Goal: Task Accomplishment & Management: Complete application form

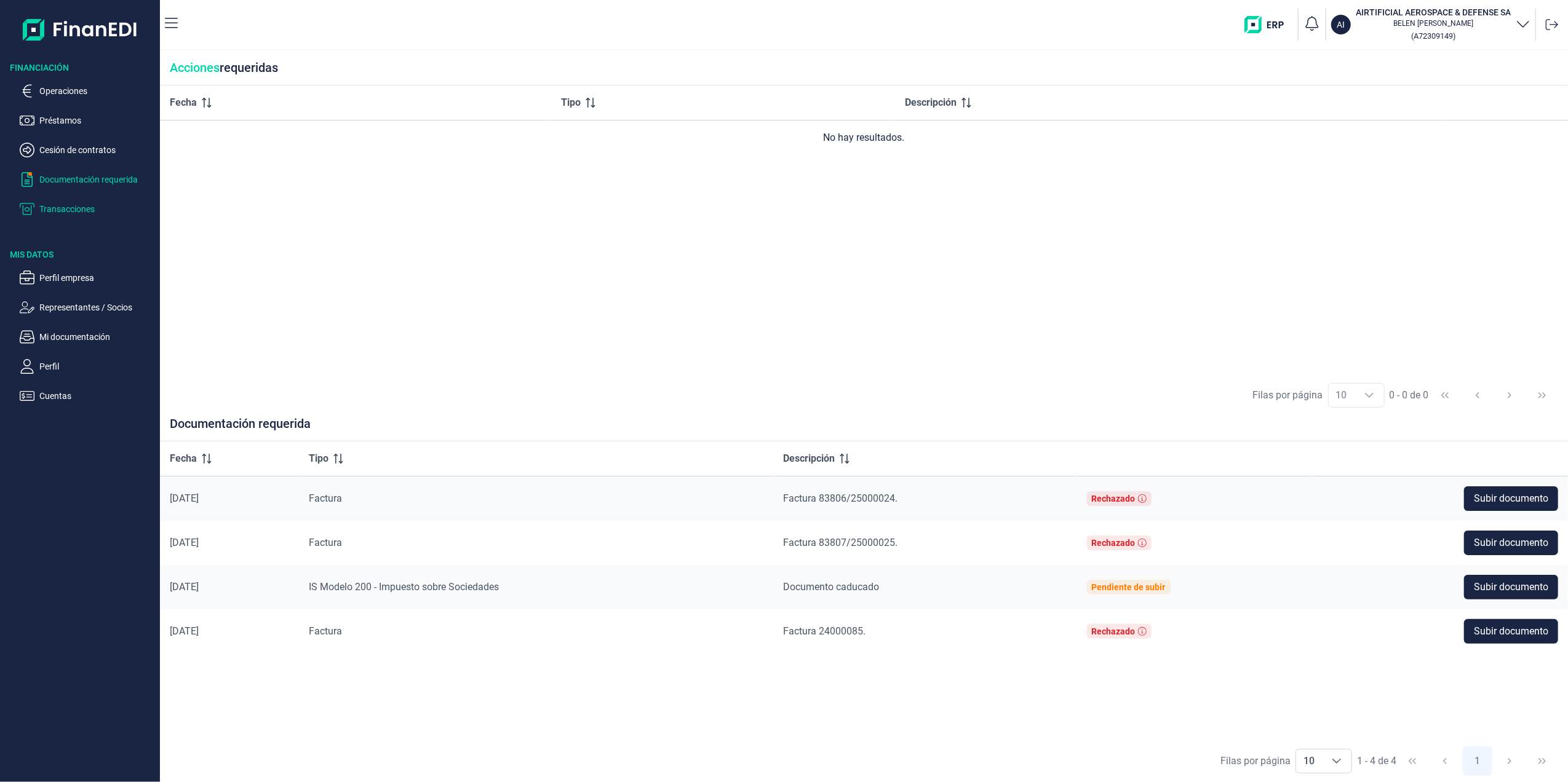
click at [69, 212] on p "Transacciones" at bounding box center [97, 209] width 115 height 15
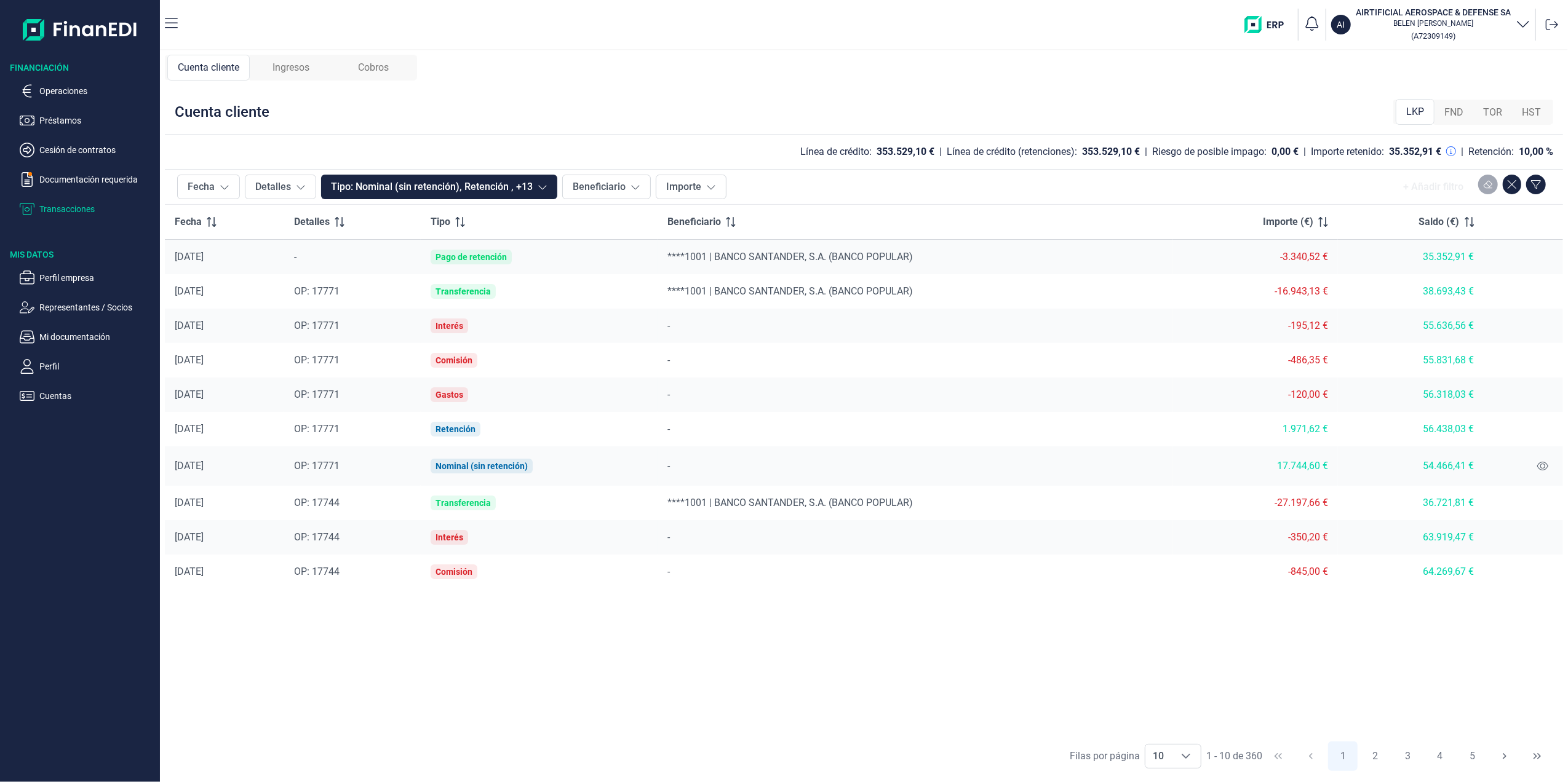
click at [77, 40] on img at bounding box center [80, 30] width 115 height 40
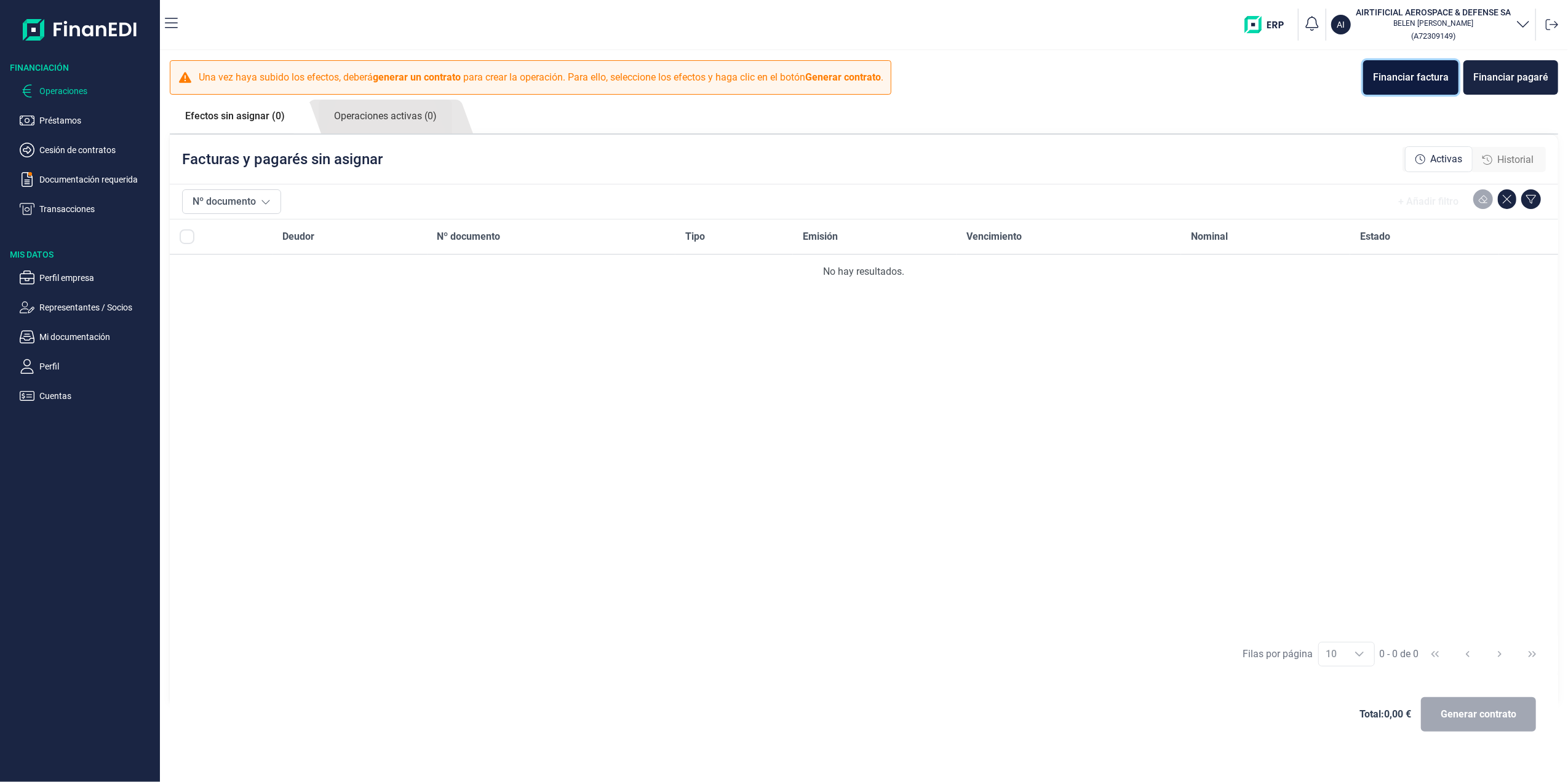
click at [1389, 81] on div "Financiar factura" at bounding box center [1411, 77] width 76 height 15
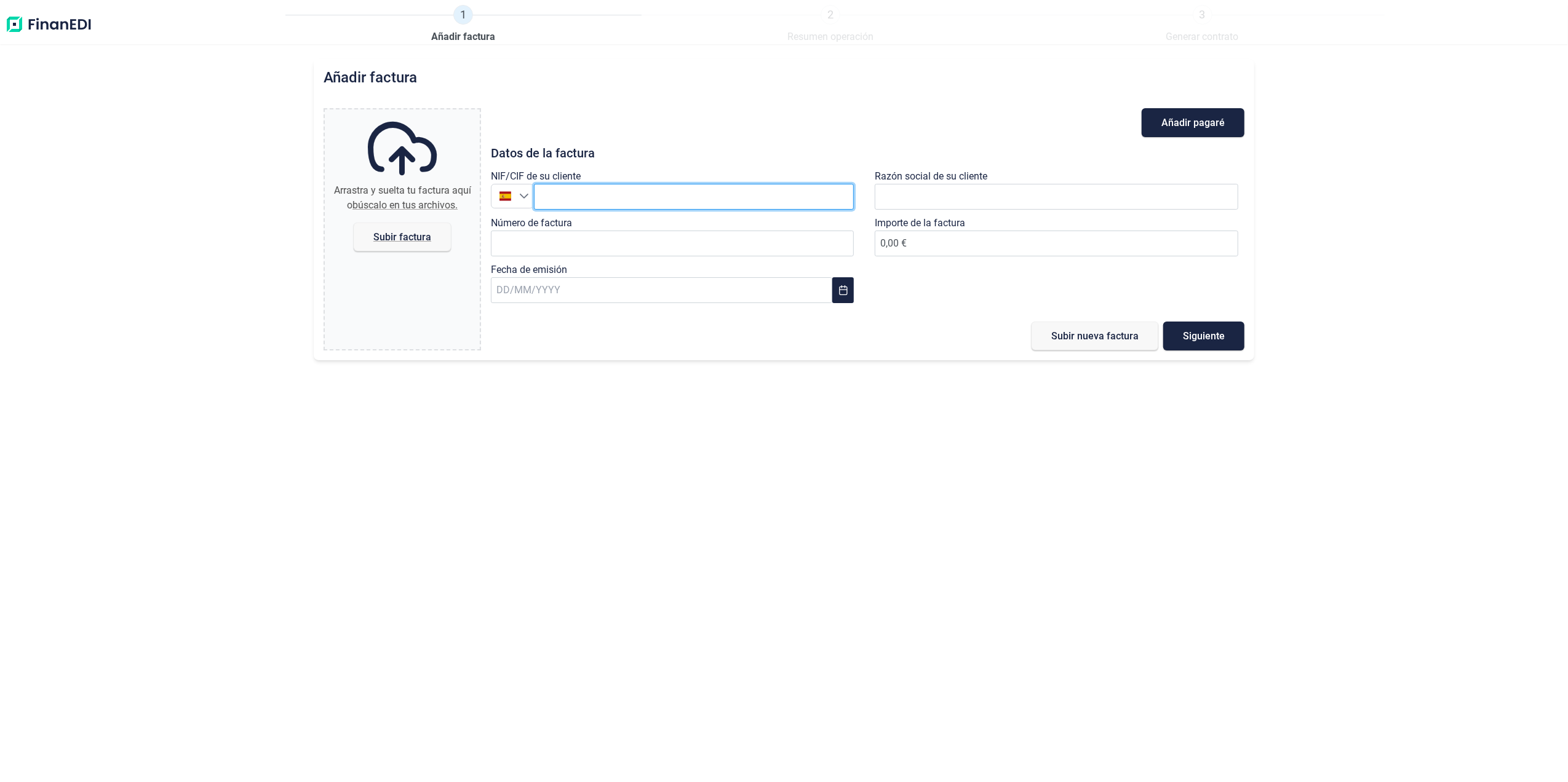
click at [638, 197] on input "text" at bounding box center [694, 197] width 320 height 26
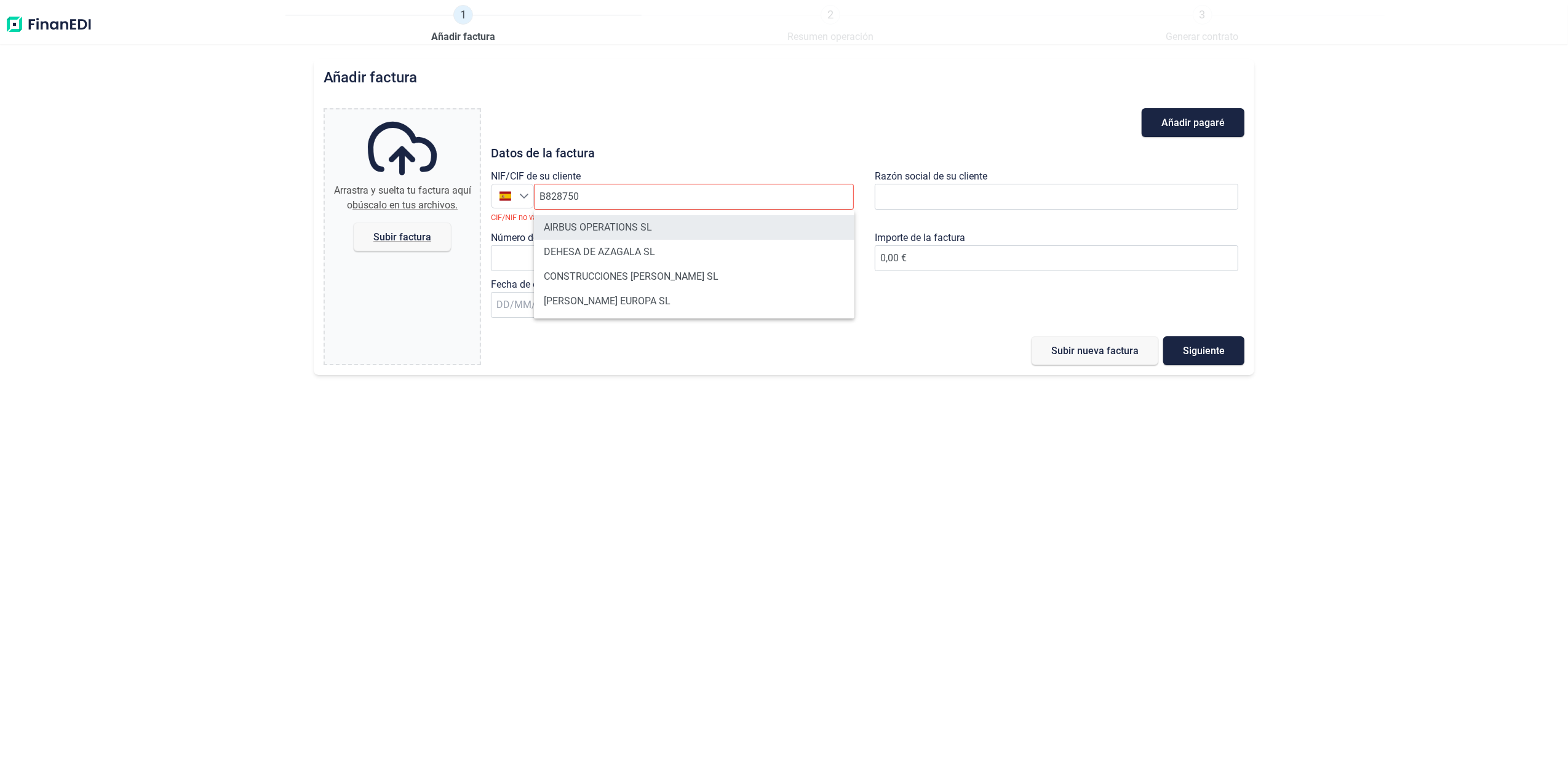
click at [590, 227] on li "AIRBUS OPERATIONS SL" at bounding box center [694, 227] width 320 height 25
type input "B82875055"
type input "AIRBUS OPERATIONS SL"
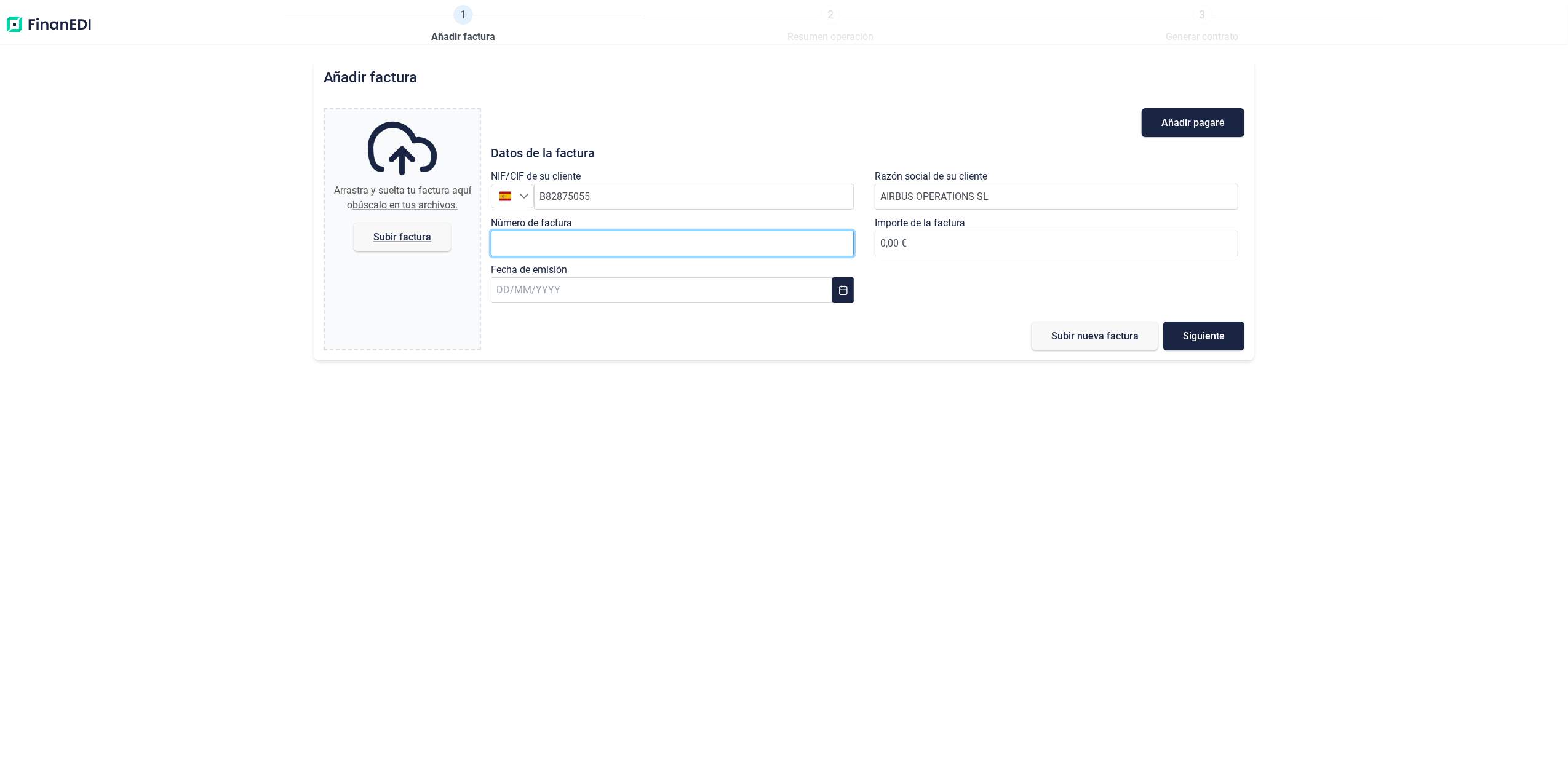
click at [587, 242] on input "Número de factura" at bounding box center [672, 244] width 363 height 26
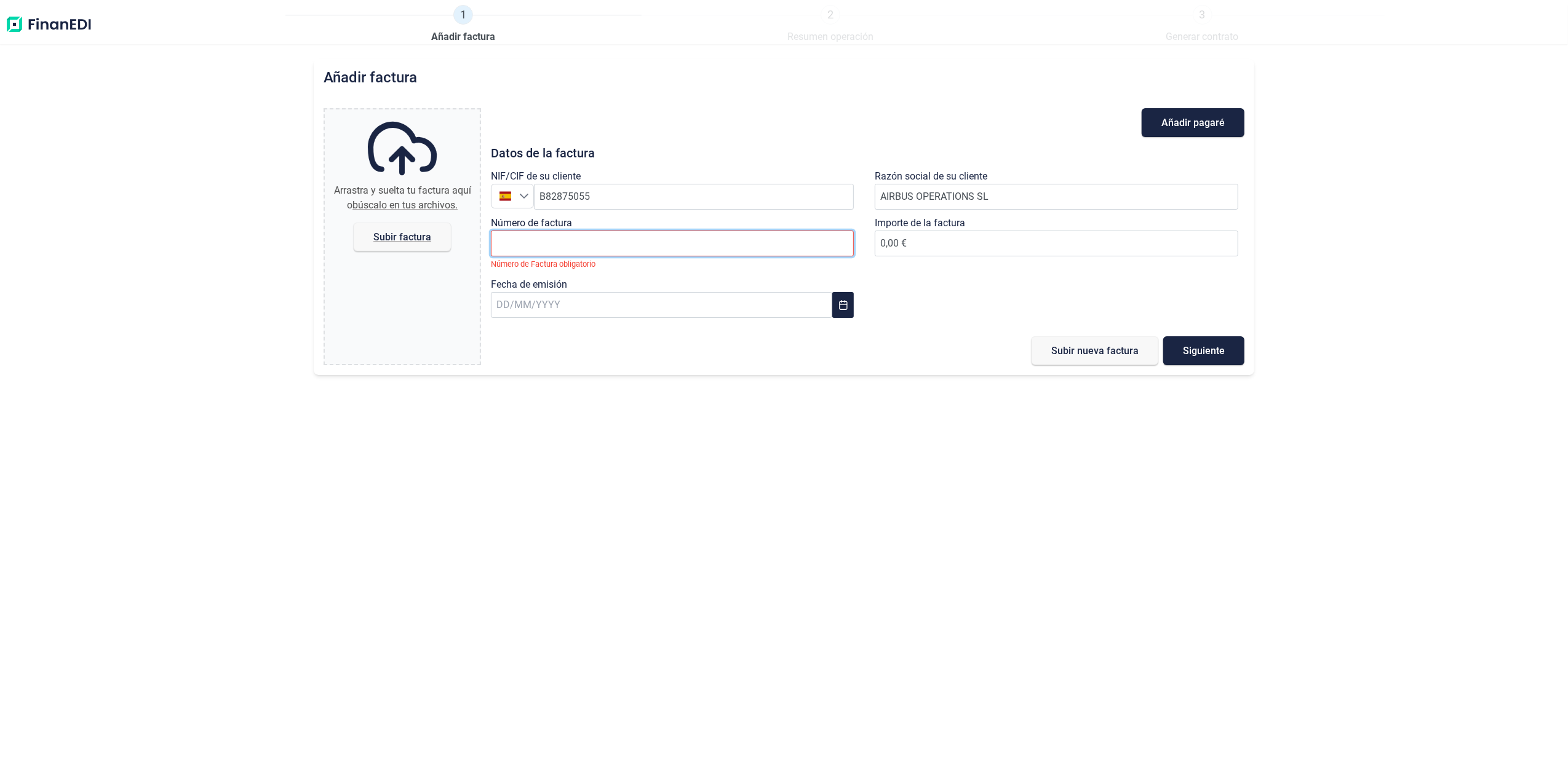
click at [618, 241] on input "Número de factura" at bounding box center [672, 244] width 363 height 26
paste input "2018611653"
type input "2018611653"
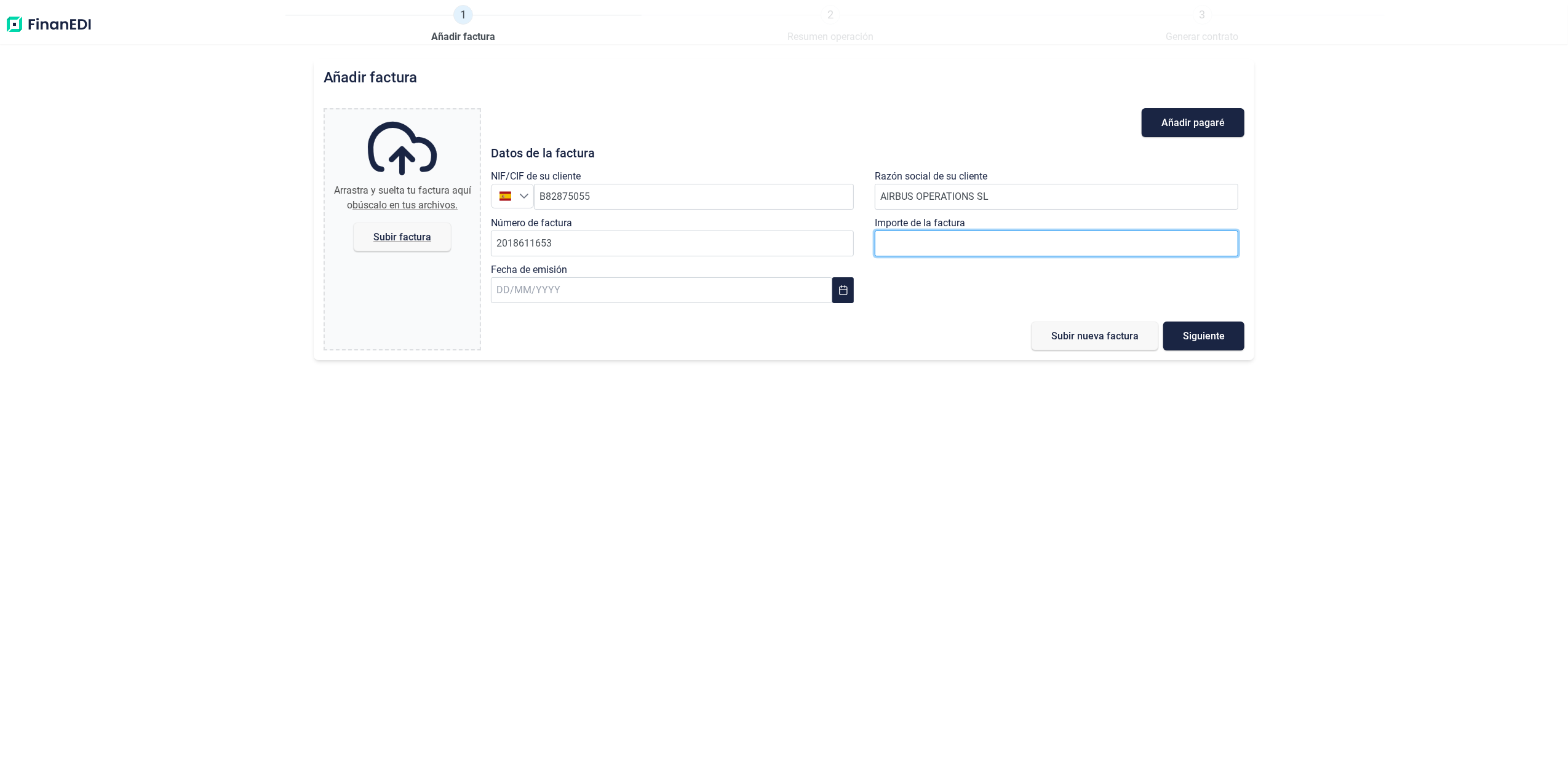
click at [953, 241] on input "0,00 €" at bounding box center [1056, 244] width 363 height 26
paste input "number"
type input "9161"
type input "9161.1"
type input "9.161,15 €"
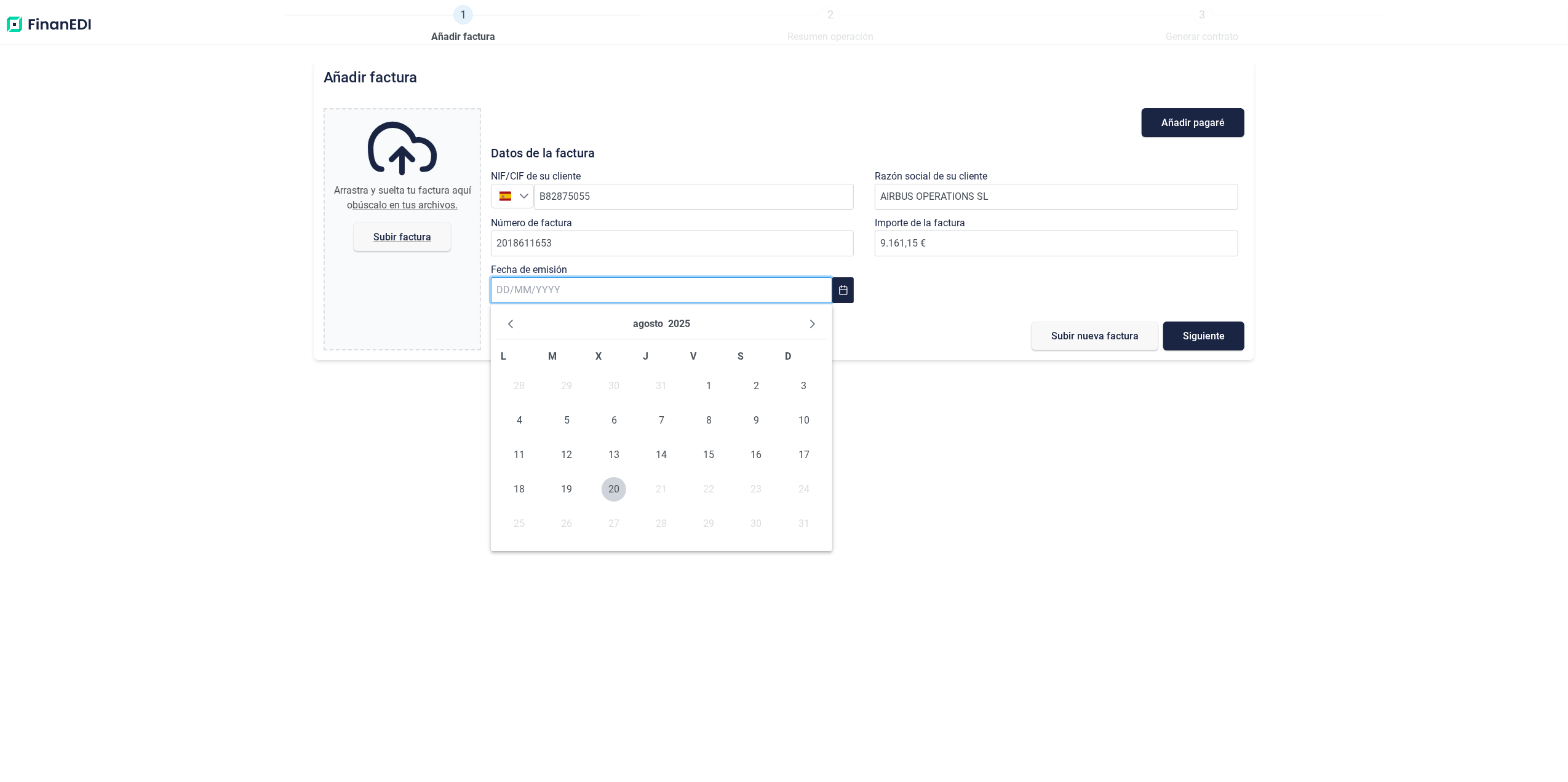
click at [616, 295] on input "text" at bounding box center [662, 290] width 342 height 26
click at [517, 483] on span "18" at bounding box center [519, 489] width 25 height 25
type input "[DATE]"
click at [376, 239] on span "Subir factura" at bounding box center [402, 237] width 58 height 9
click at [376, 113] on input "Arrastra y suelta tu factura aquí o búscalo en tus archivos. Subir factura" at bounding box center [402, 111] width 155 height 4
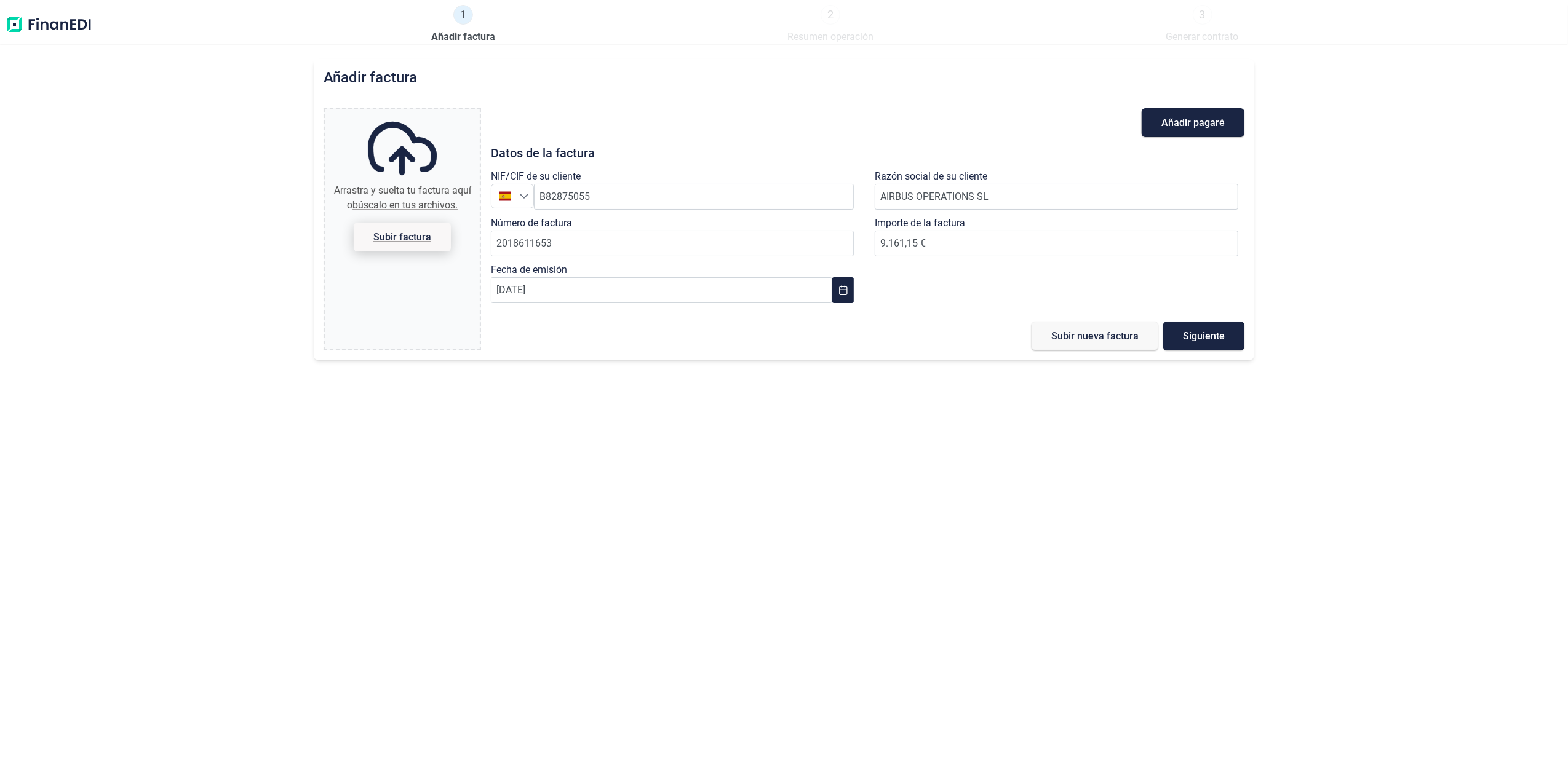
type input "C:\fakepath\2018611652.pdf"
click at [453, 170] on button "Remove" at bounding box center [456, 169] width 16 height 16
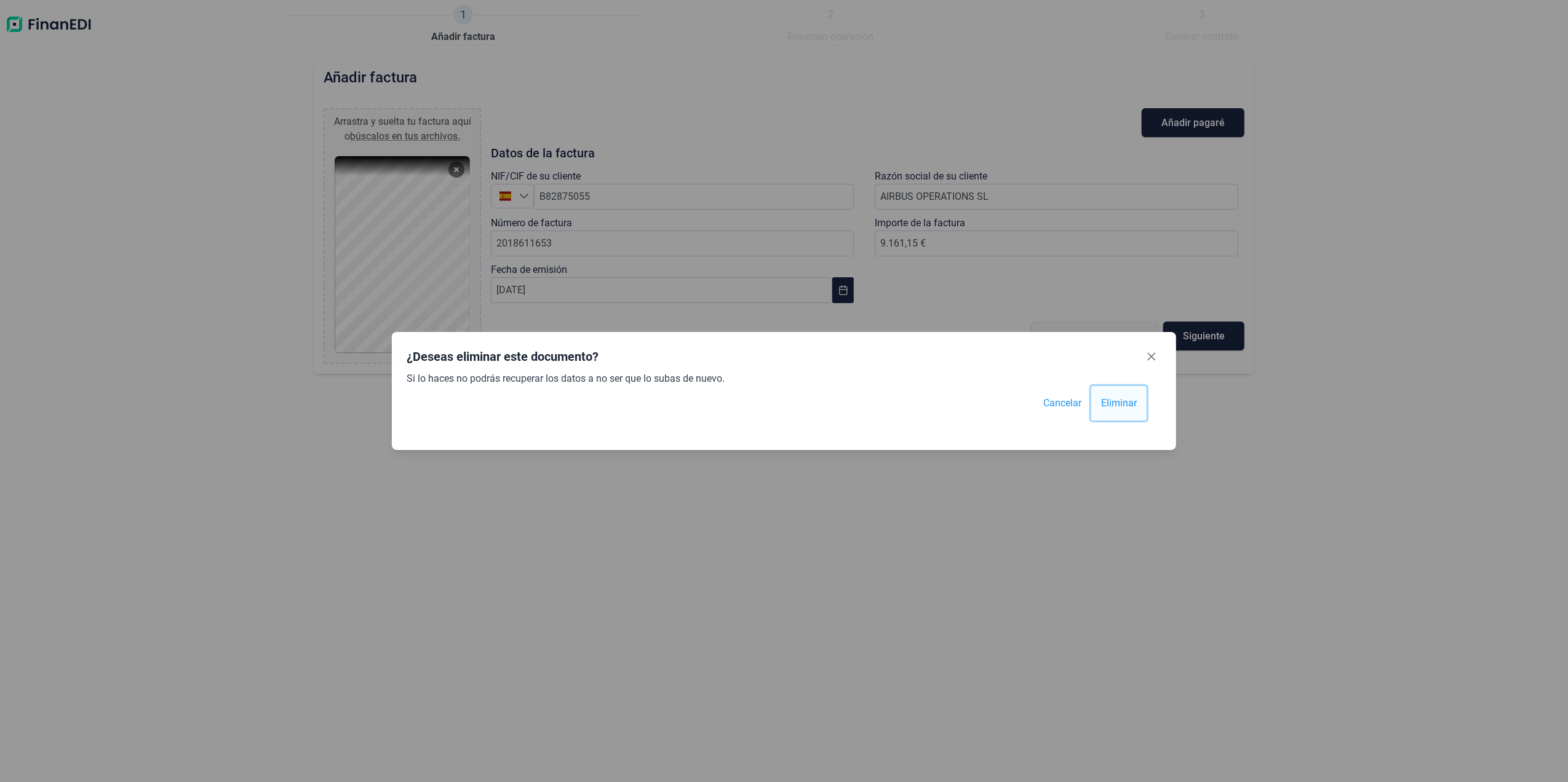
click at [1121, 406] on span "Eliminar" at bounding box center [1119, 403] width 35 height 15
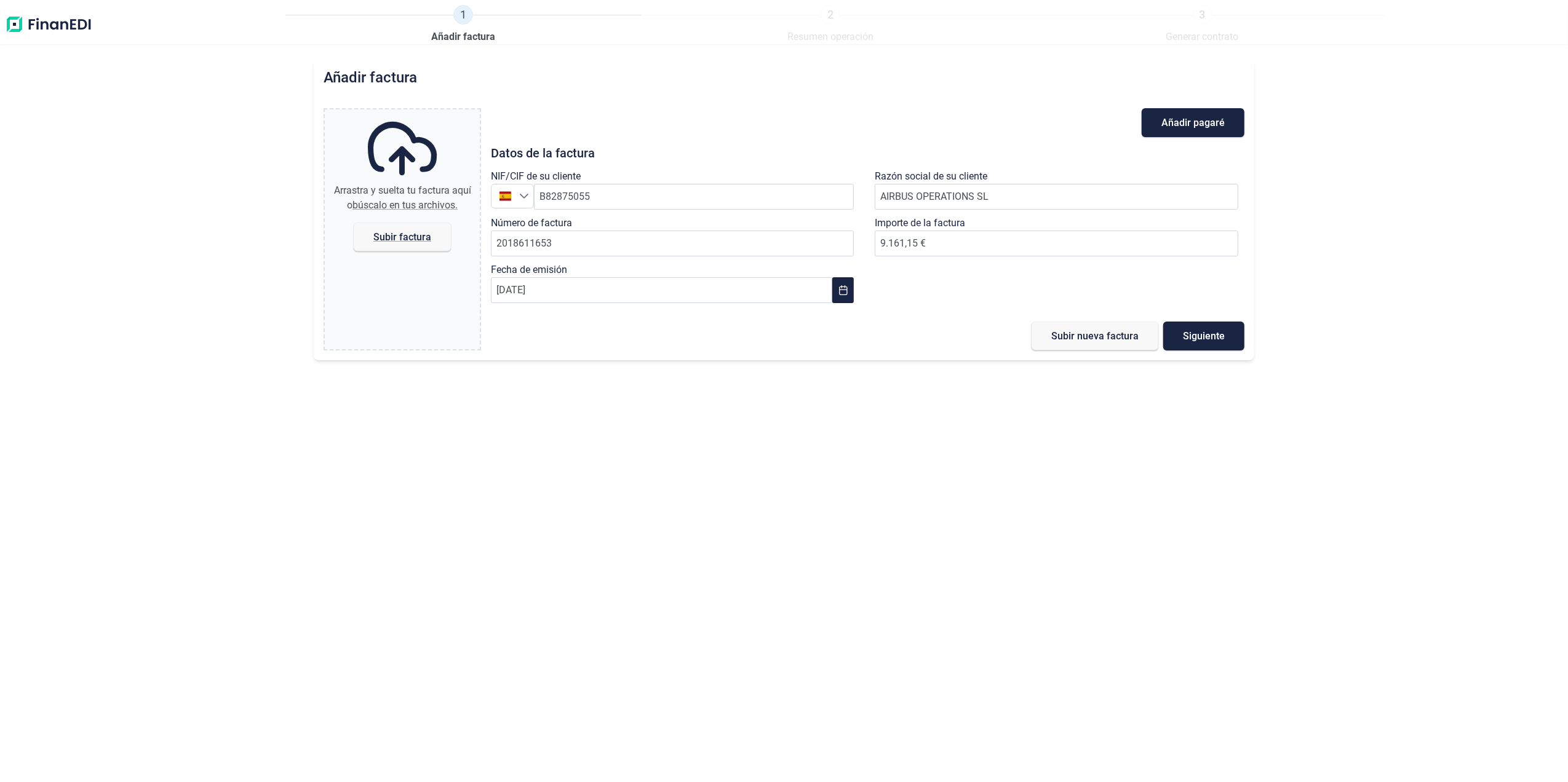
click at [368, 195] on div "Arrastra y suelta tu factura aquí o búscalo en tus archivos." at bounding box center [402, 198] width 145 height 30
click at [368, 113] on input "Arrastra y suelta tu factura aquí o búscalo en tus archivos. Subir factura" at bounding box center [402, 111] width 155 height 4
type input "C:\fakepath\2018611653.pdf"
click at [1108, 341] on span "Subir nueva factura" at bounding box center [1095, 336] width 87 height 9
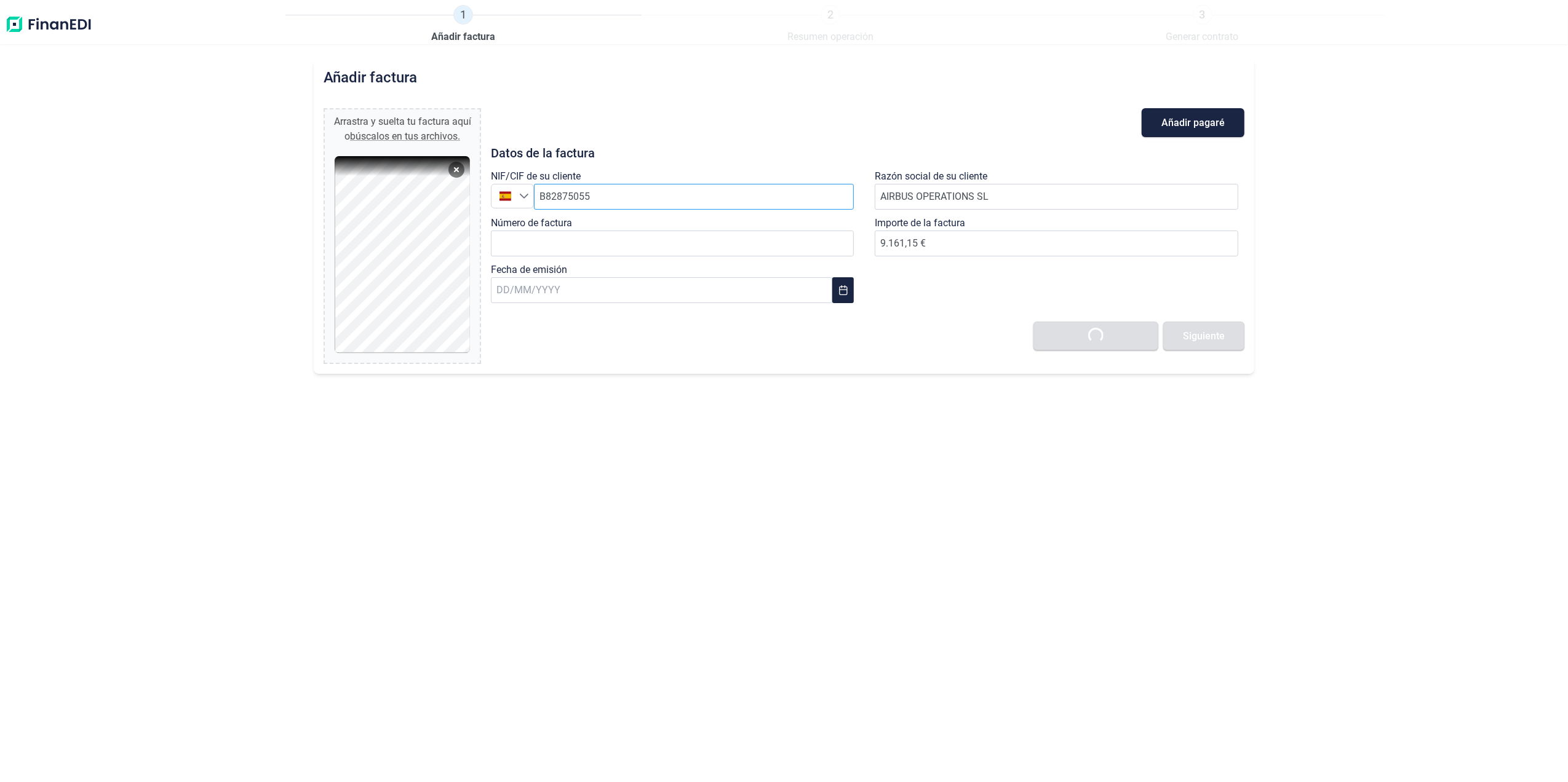
type input "0,00 €"
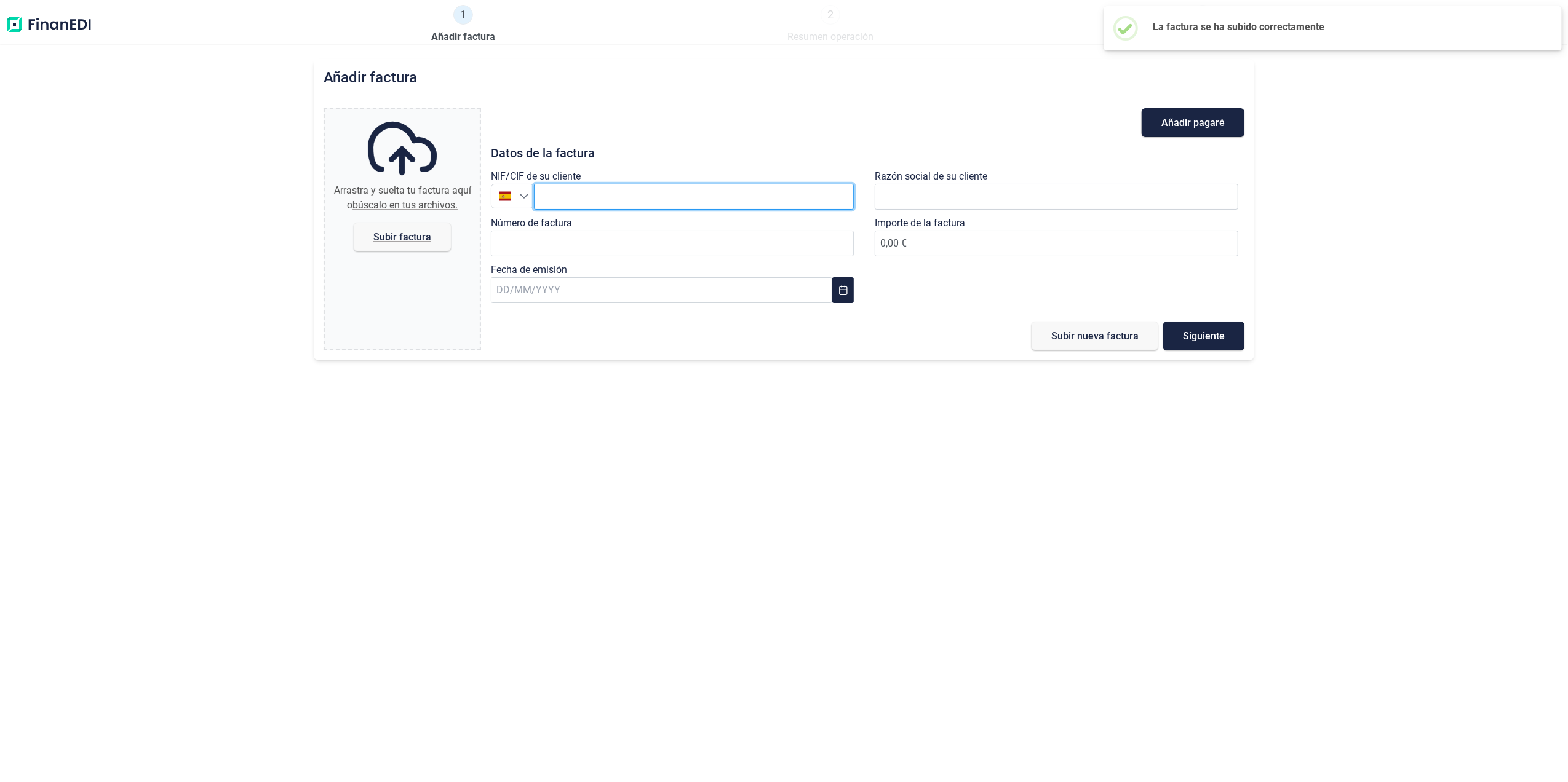
click at [638, 188] on input "text" at bounding box center [694, 197] width 320 height 26
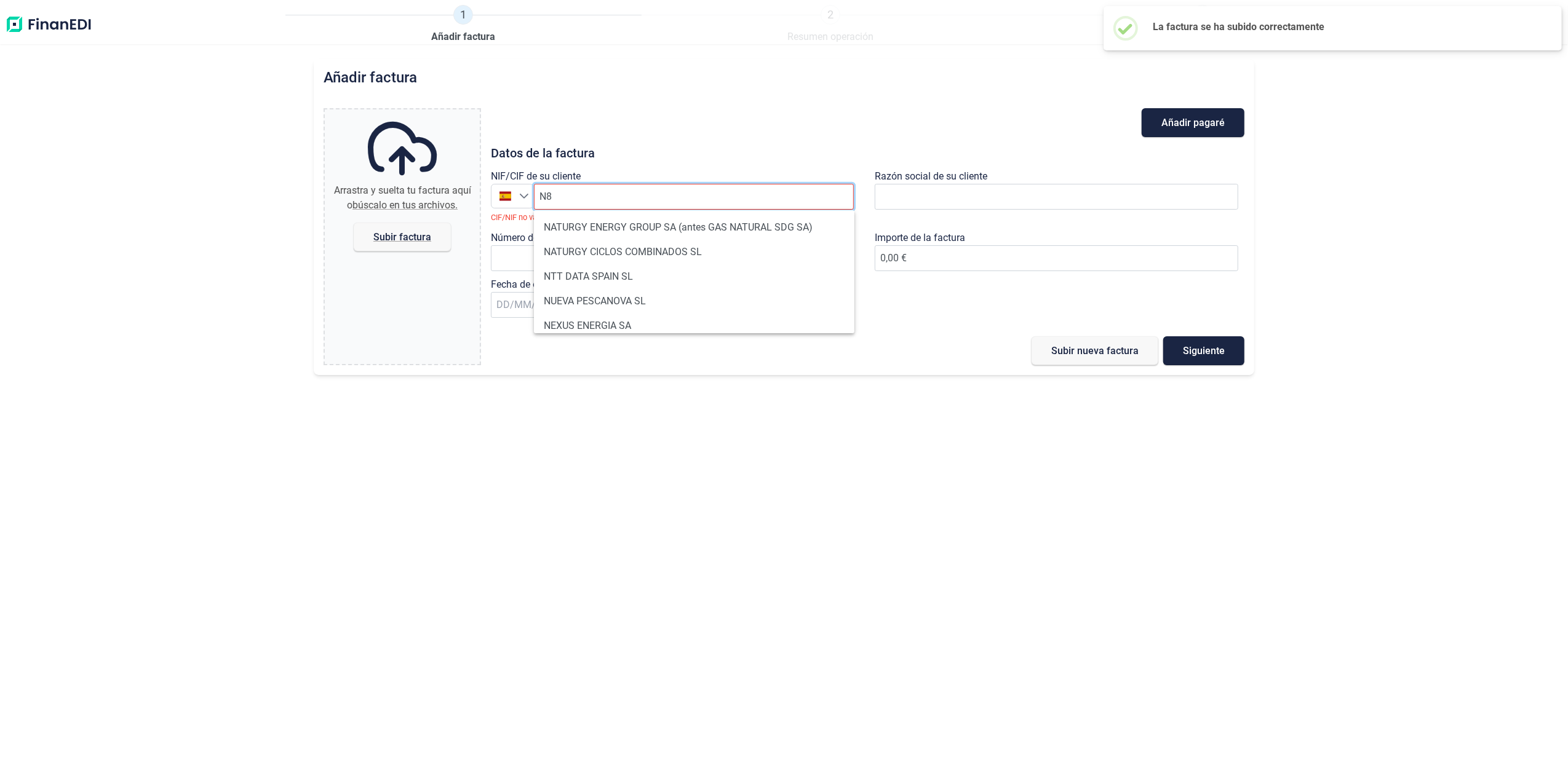
type input "N"
click at [658, 222] on li "AIRBUS OPERATIONS SL" at bounding box center [695, 227] width 322 height 25
type input "B82875055"
type input "AIRBUS OPERATIONS SL"
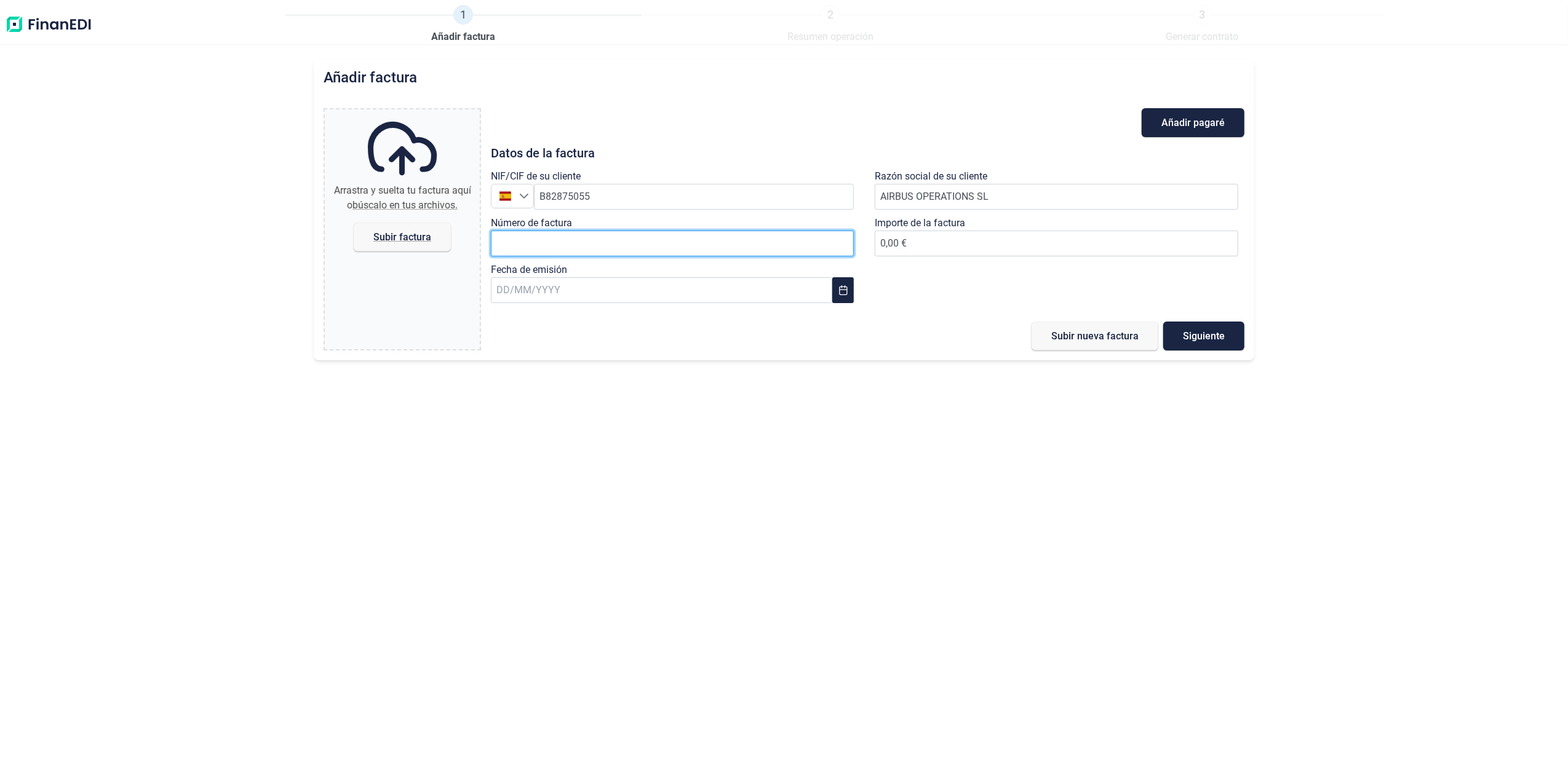
click at [607, 246] on input "Número de factura" at bounding box center [672, 244] width 363 height 26
paste input "2018611654"
type input "2018611654"
type input "6.543,68 €"
click at [564, 294] on input "text" at bounding box center [662, 290] width 342 height 26
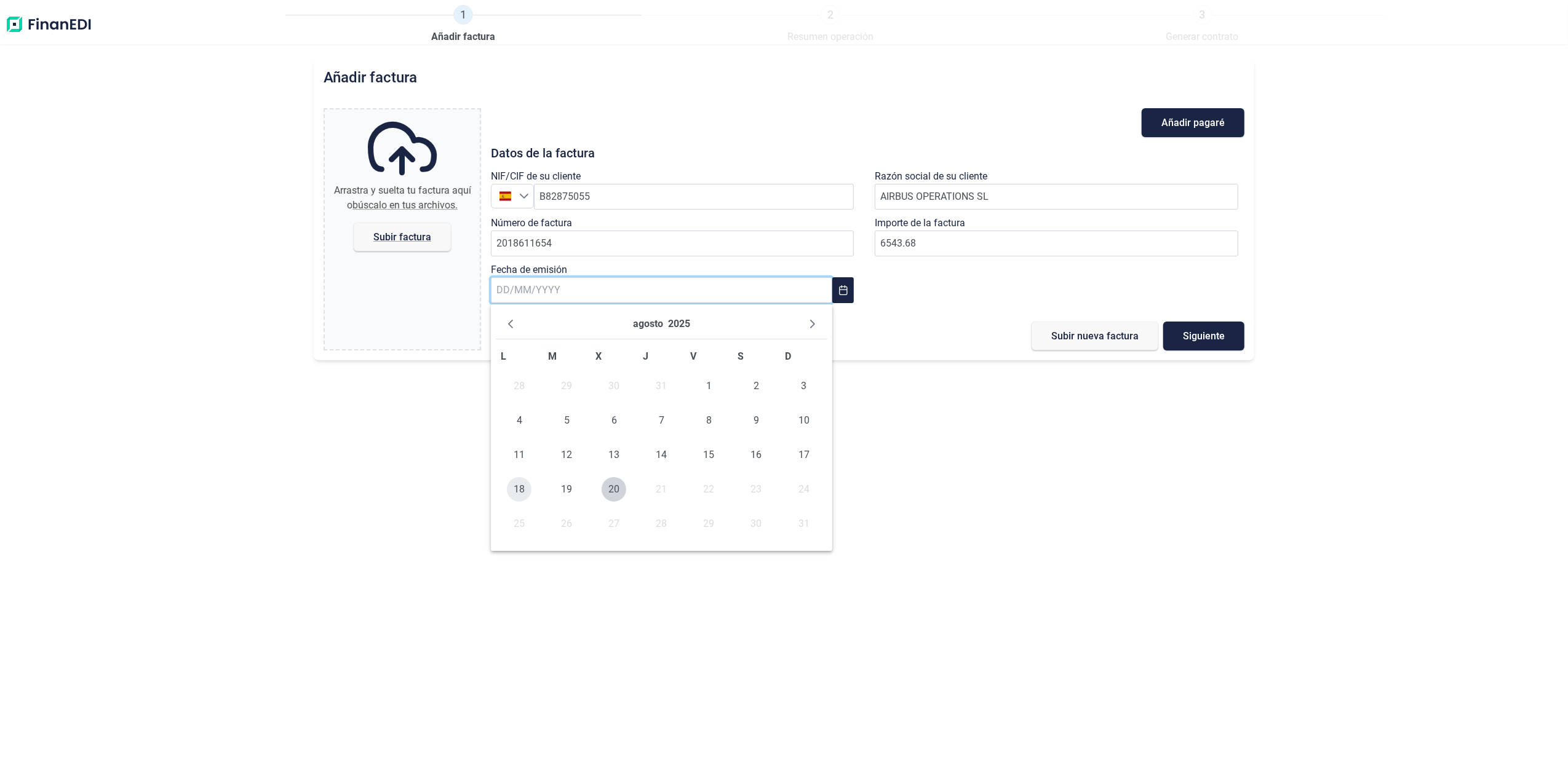
click at [513, 487] on span "18" at bounding box center [519, 489] width 25 height 25
type input "[DATE]"
click at [389, 229] on span "Subir factura" at bounding box center [402, 237] width 97 height 29
click at [389, 113] on input "Arrastra y suelta tu factura aquí o búscalo en tus archivos. Subir factura" at bounding box center [402, 111] width 155 height 4
type input "C:\fakepath\2018611654.pdf"
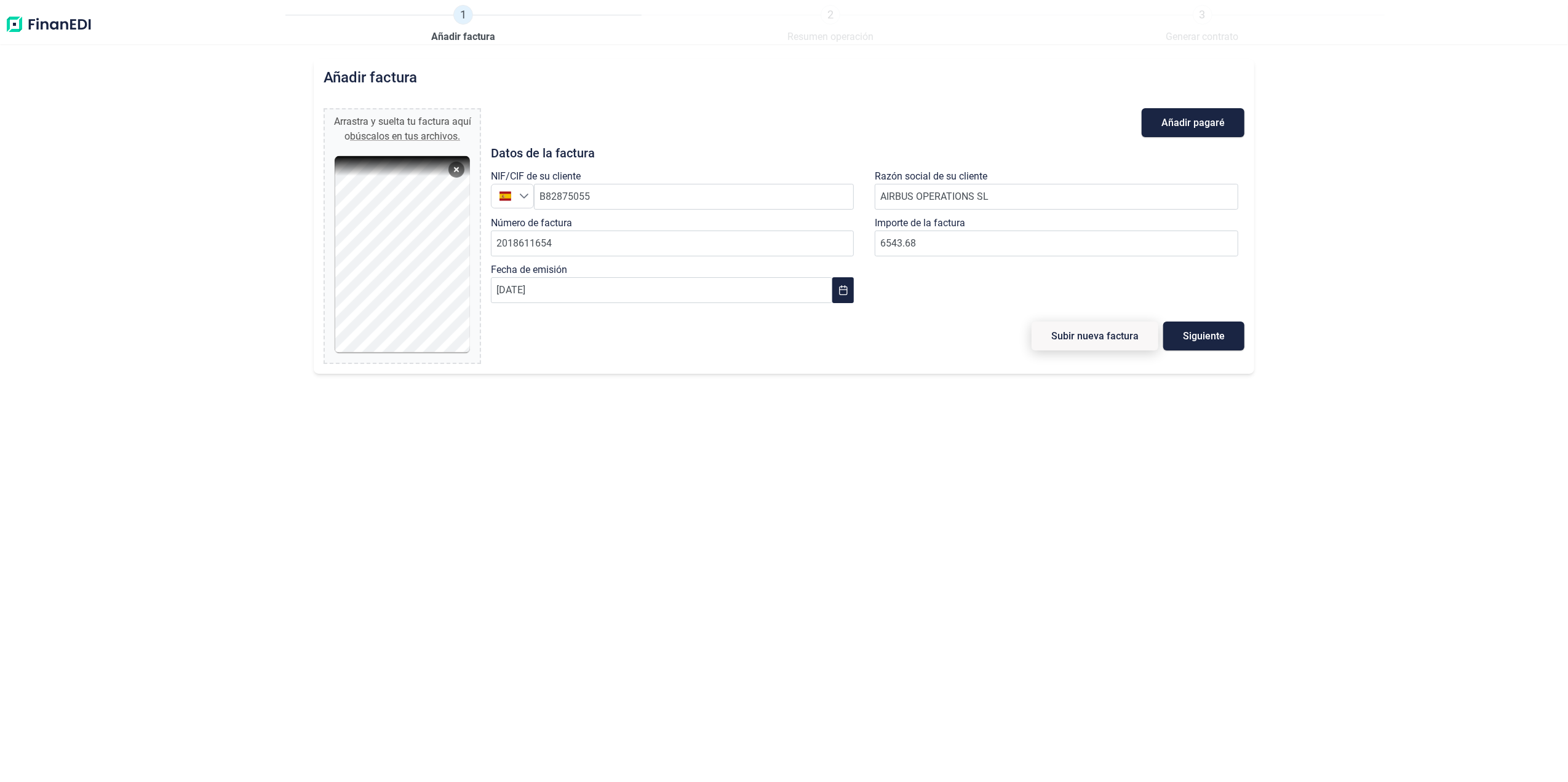
click at [1121, 349] on button "Subir nueva factura" at bounding box center [1095, 336] width 127 height 29
type input "0,00 €"
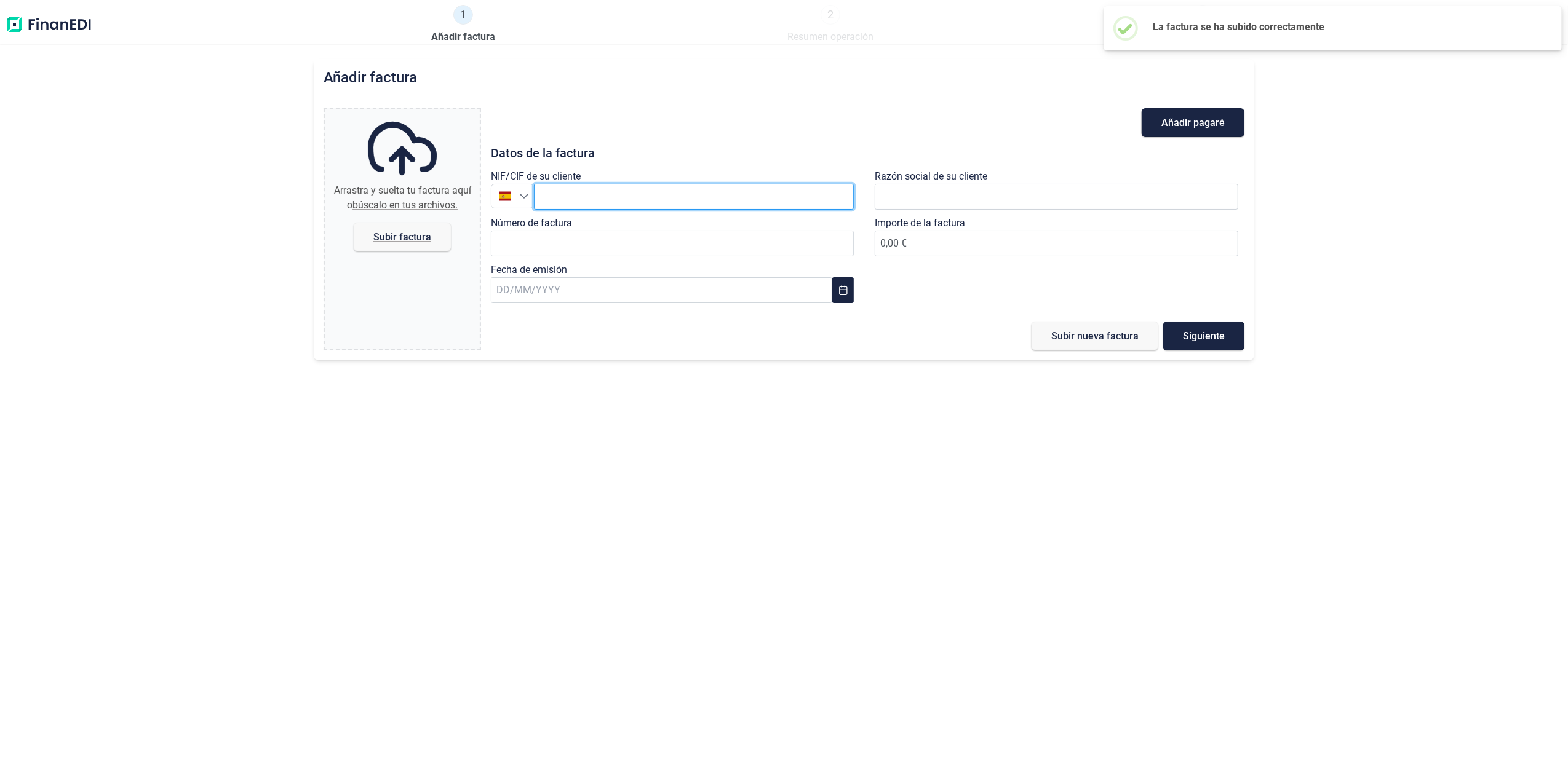
click at [631, 200] on input "text" at bounding box center [694, 197] width 320 height 26
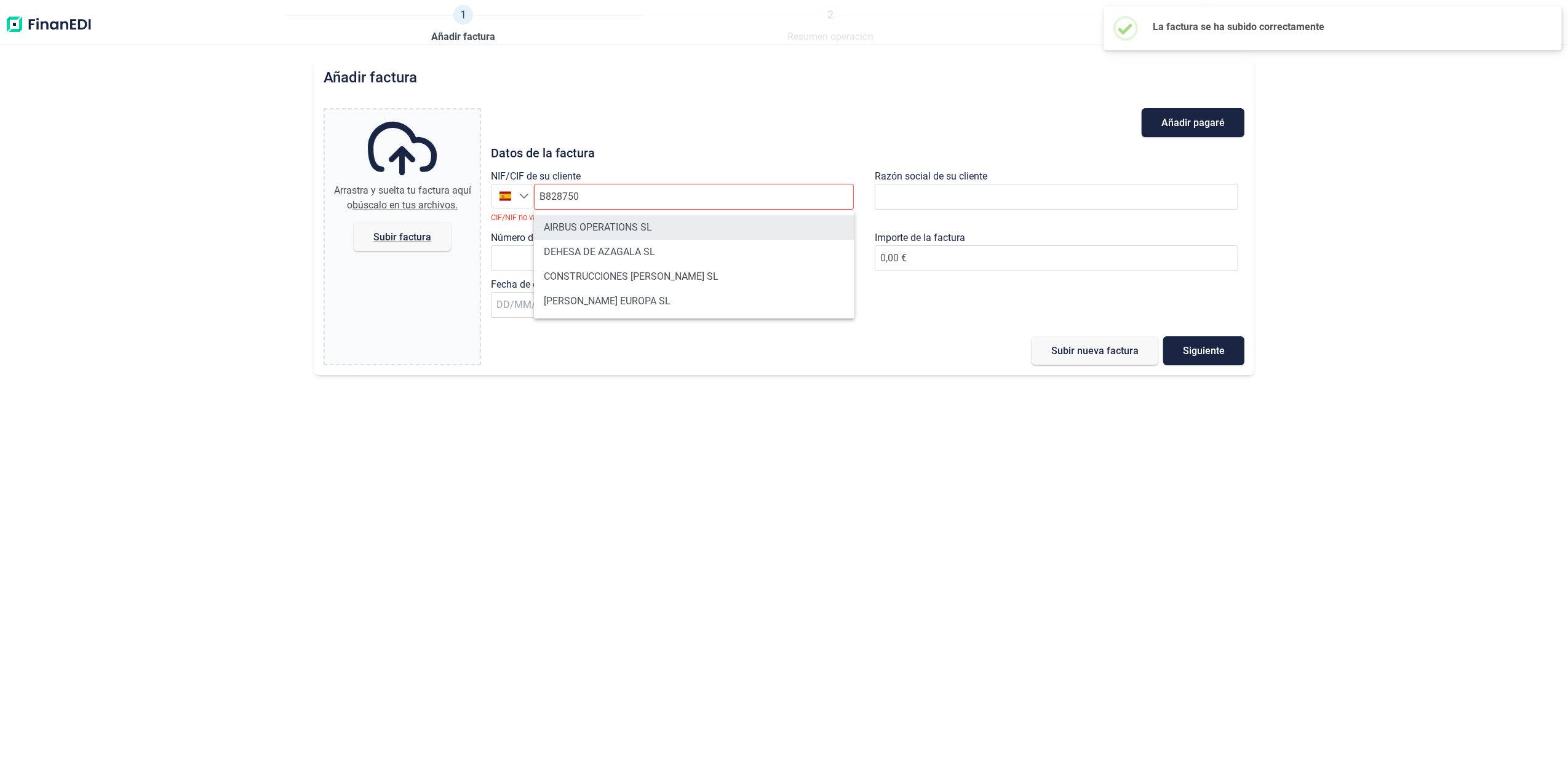
click at [621, 227] on li "AIRBUS OPERATIONS SL" at bounding box center [694, 227] width 320 height 25
type input "B82875055"
type input "AIRBUS OPERATIONS SL"
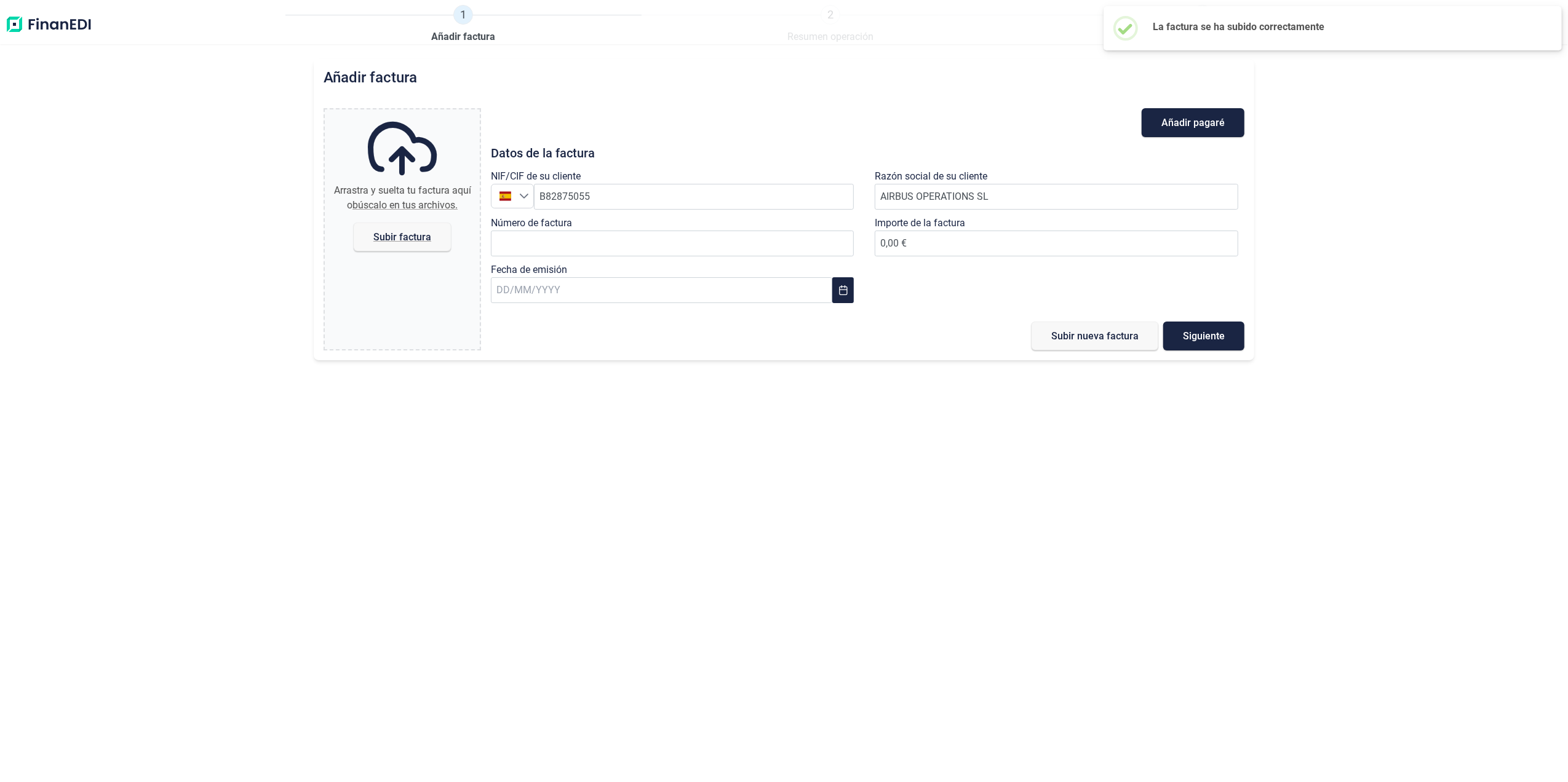
click at [601, 257] on div "Número de factura" at bounding box center [676, 239] width 370 height 47
drag, startPoint x: 598, startPoint y: 244, endPoint x: 619, endPoint y: 245, distance: 21.0
click at [598, 244] on input "Número de factura" at bounding box center [672, 244] width 363 height 26
paste input "2018611655"
type input "2018611655"
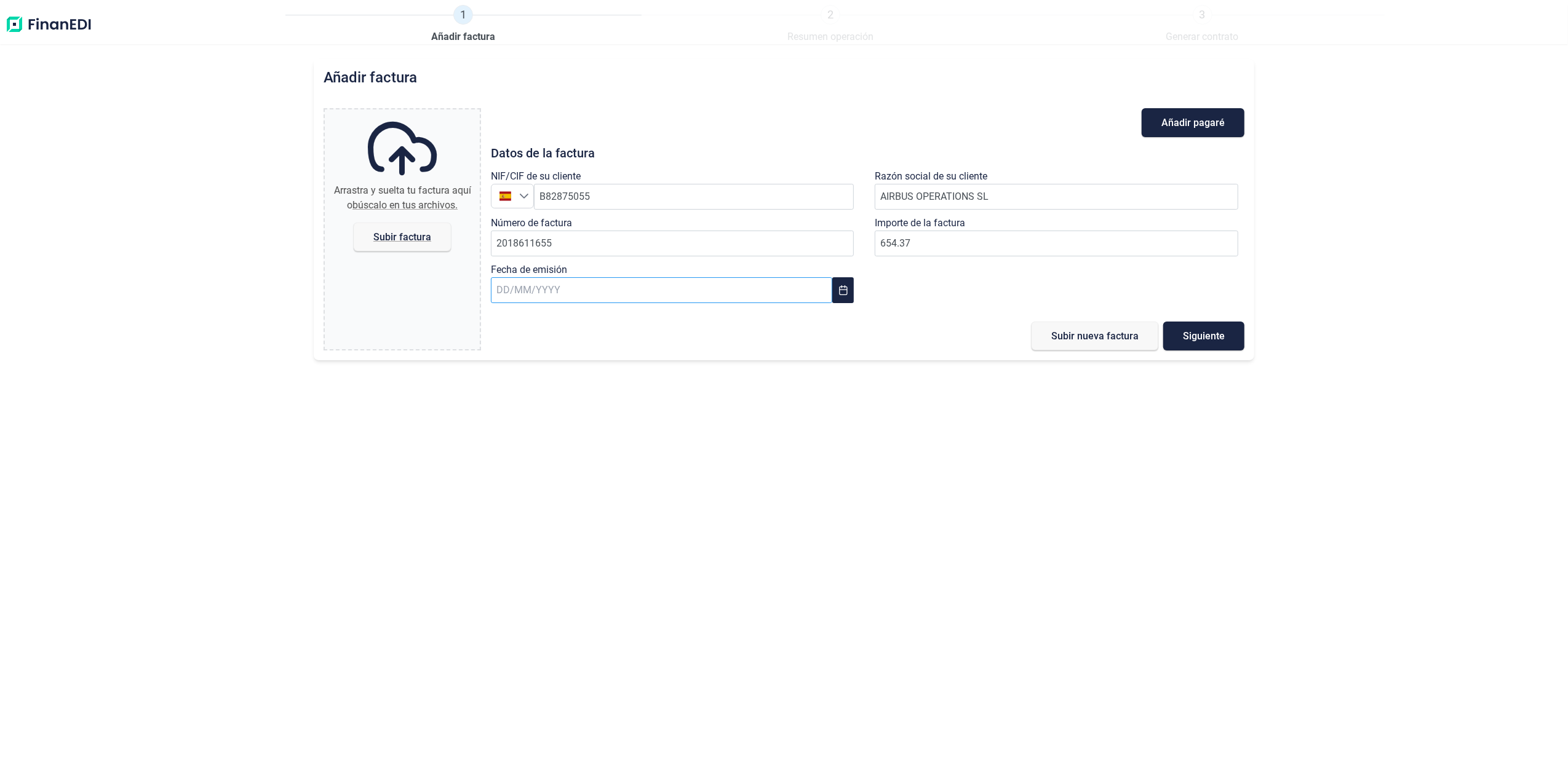
type input "654,37 €"
click at [703, 289] on input "text" at bounding box center [662, 290] width 342 height 26
click at [513, 487] on span "18" at bounding box center [519, 489] width 25 height 25
type input "[DATE]"
click at [413, 241] on span "Subir factura" at bounding box center [402, 237] width 58 height 9
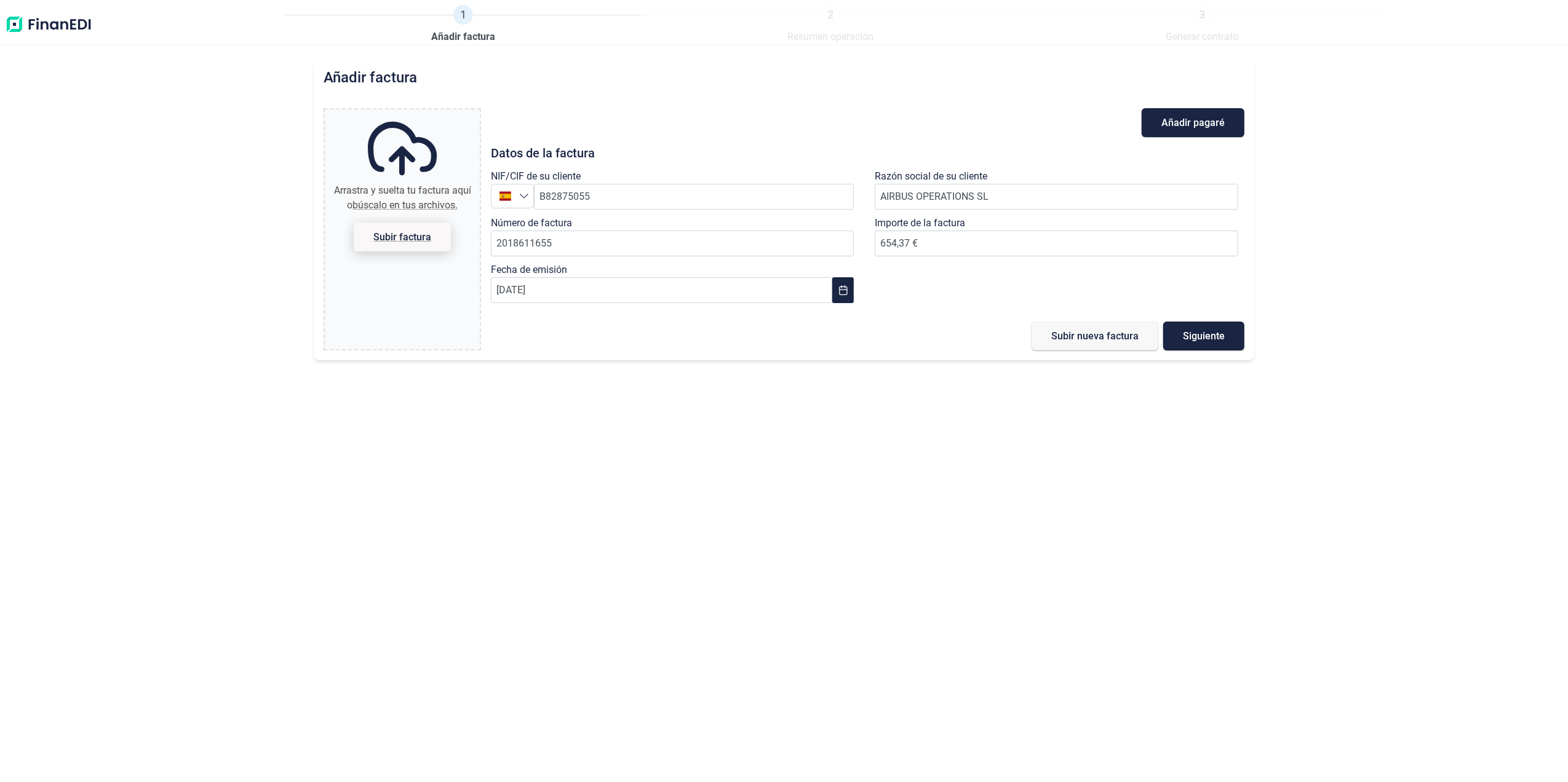
click at [413, 113] on input "Arrastra y suelta tu factura aquí o búscalo en tus archivos. Subir factura" at bounding box center [402, 111] width 155 height 4
type input "C:\fakepath\2018611655.pdf"
click at [1095, 338] on span "Subir nueva factura" at bounding box center [1095, 336] width 87 height 9
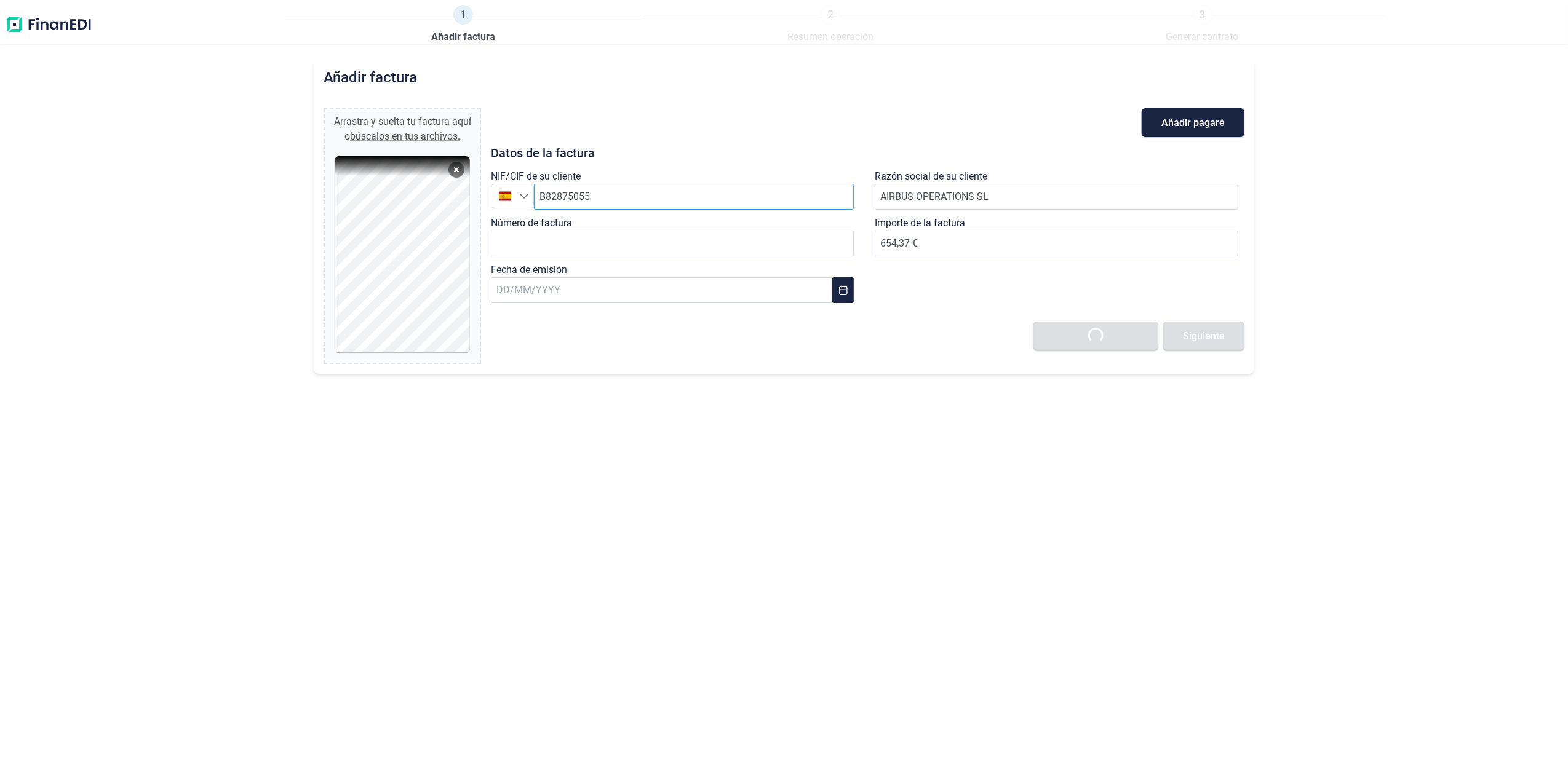
type input "0,00 €"
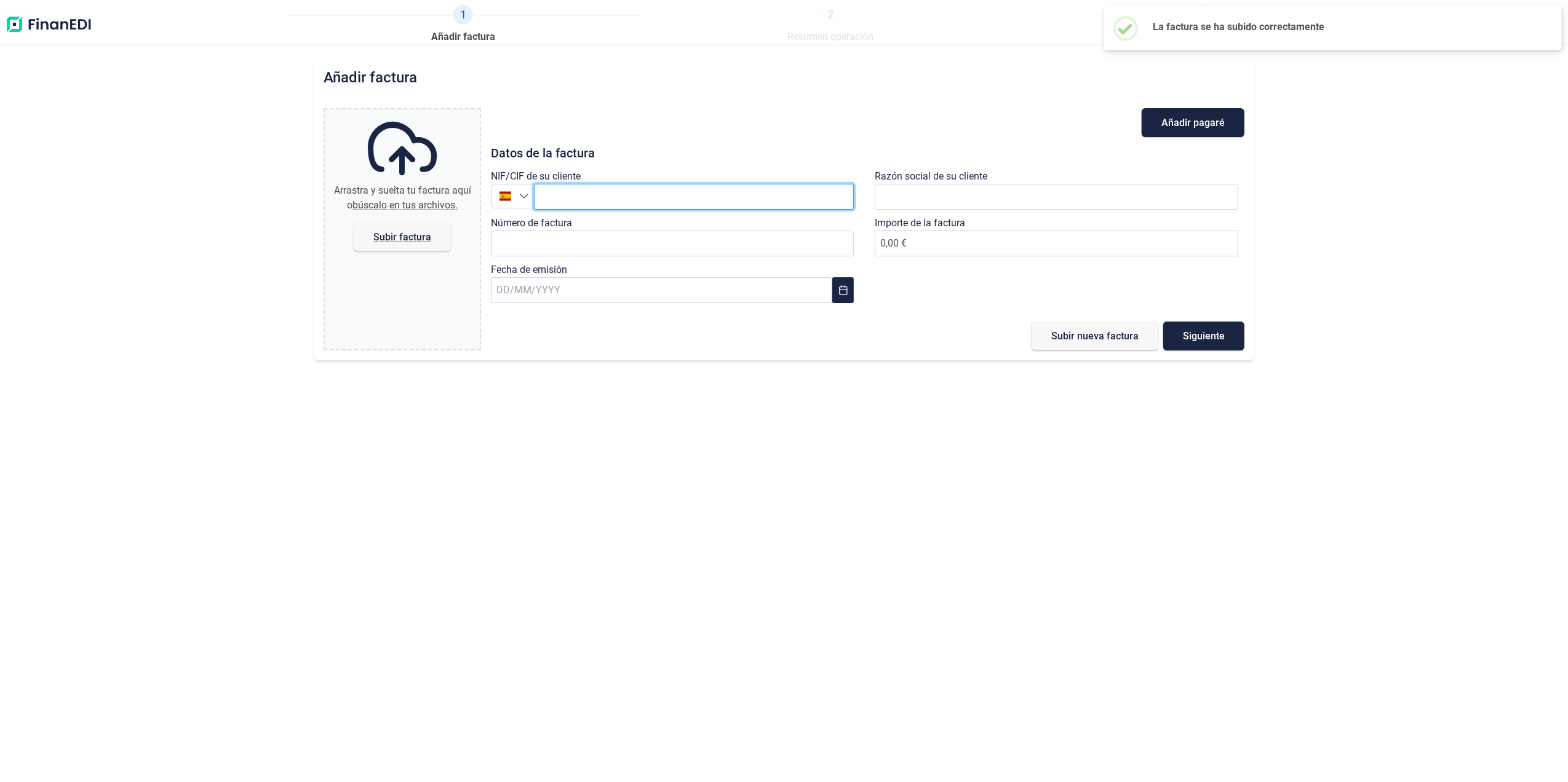
click at [602, 198] on input "text" at bounding box center [694, 197] width 320 height 26
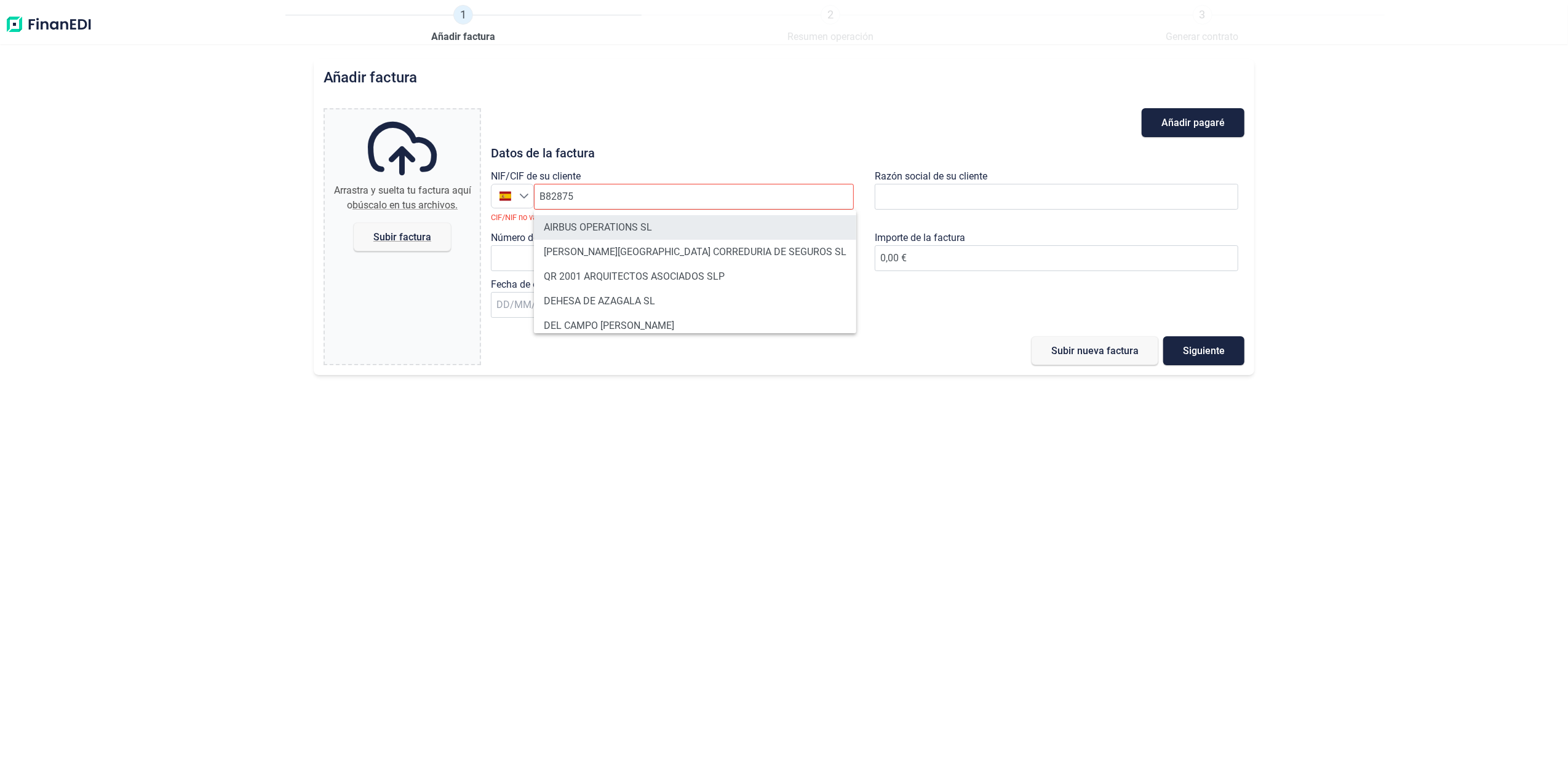
click at [628, 227] on li "AIRBUS OPERATIONS SL" at bounding box center [695, 227] width 322 height 25
type input "B82875055"
type input "AIRBUS OPERATIONS SL"
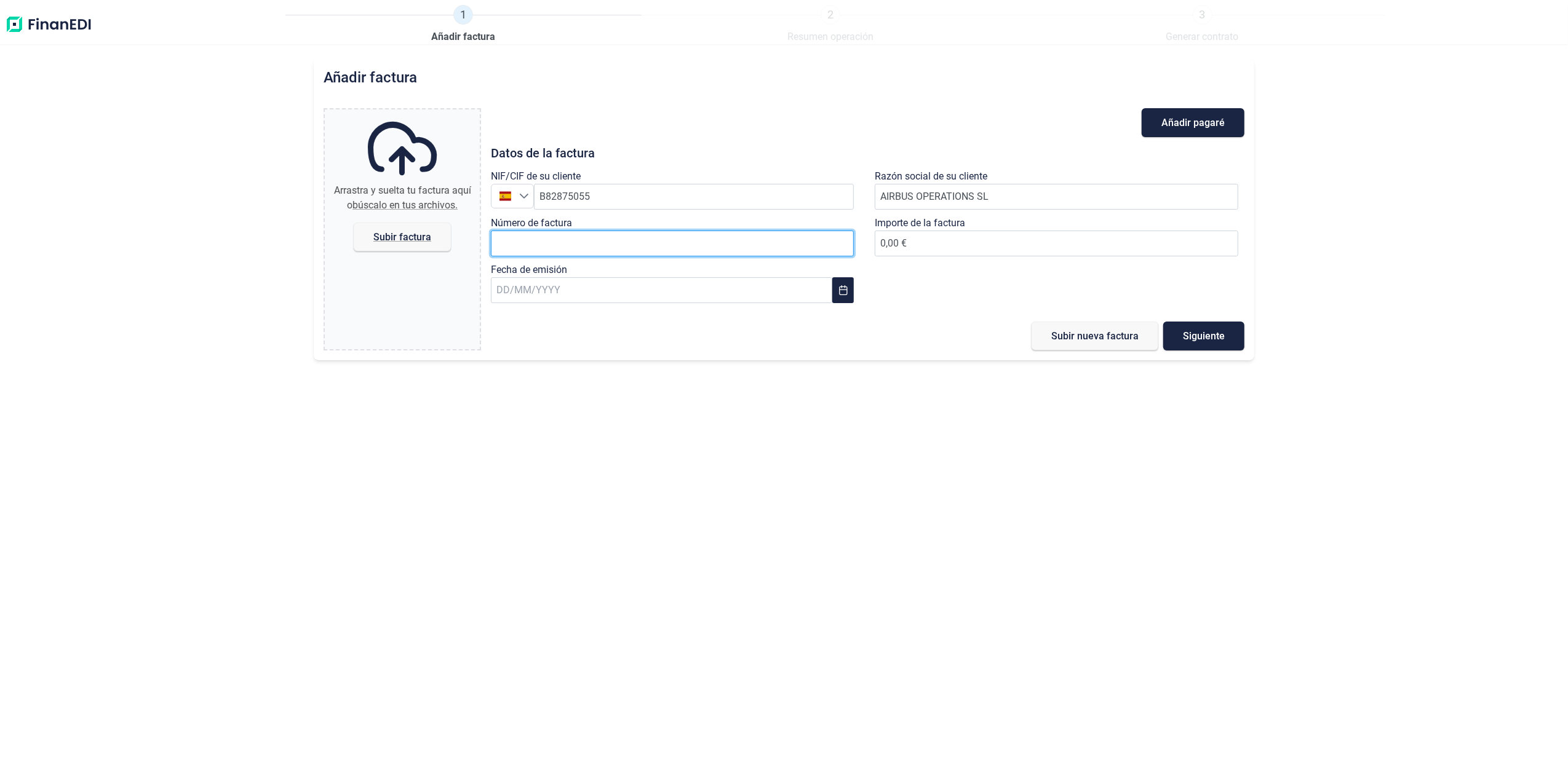
click at [561, 247] on input "Número de factura" at bounding box center [672, 244] width 363 height 26
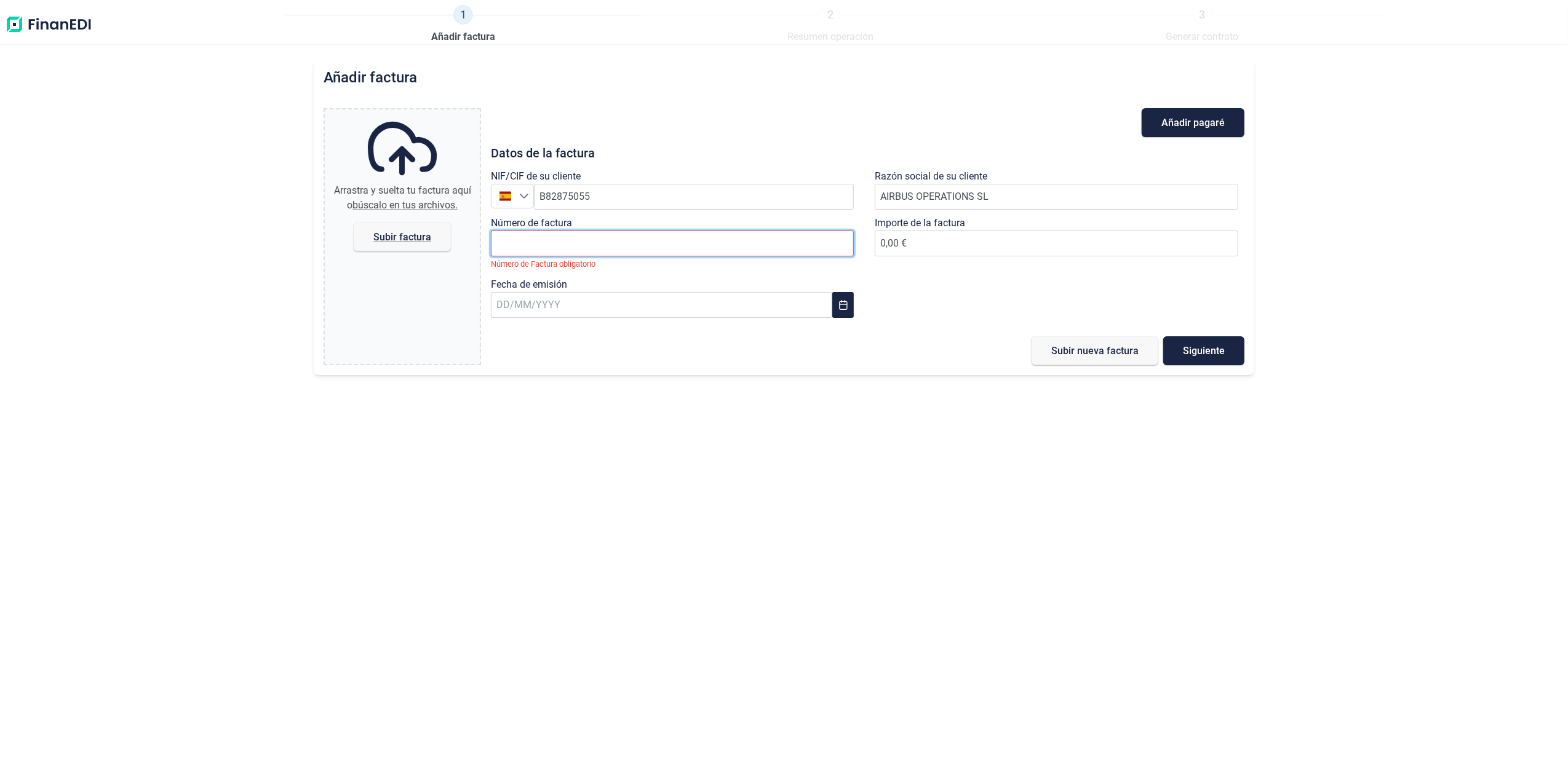
drag, startPoint x: 507, startPoint y: 236, endPoint x: 544, endPoint y: 239, distance: 37.1
click at [507, 236] on input "Número de factura" at bounding box center [672, 244] width 363 height 26
paste input "2018611656"
type input "2018611656"
type input "654,37 €"
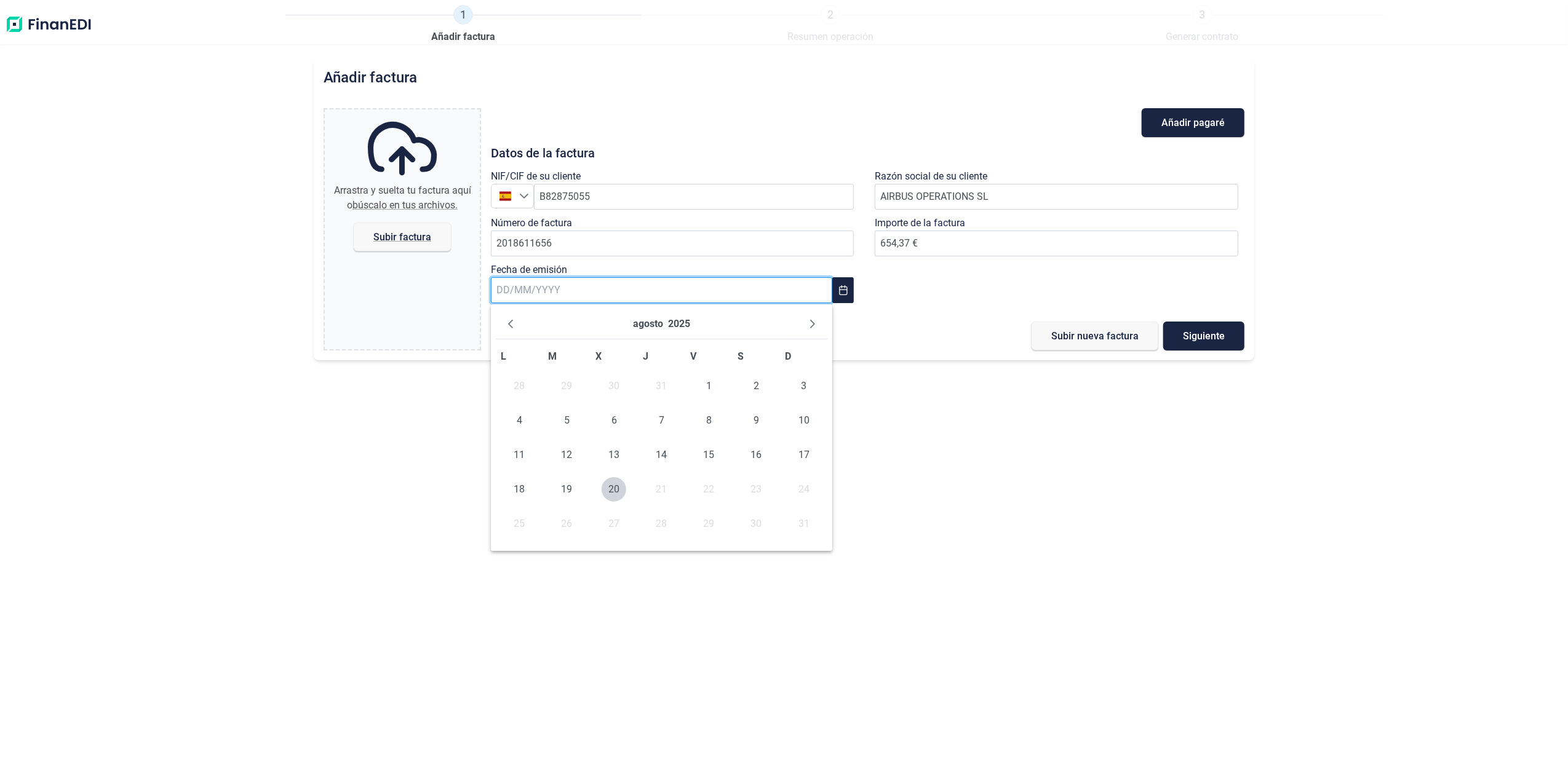
click at [590, 301] on input "text" at bounding box center [662, 290] width 342 height 26
click at [522, 491] on span "18" at bounding box center [519, 489] width 25 height 25
type input "[DATE]"
click at [394, 242] on span "Subir factura" at bounding box center [402, 237] width 97 height 29
click at [394, 113] on input "Arrastra y suelta tu factura aquí o búscalo en tus archivos. Subir factura" at bounding box center [402, 111] width 155 height 4
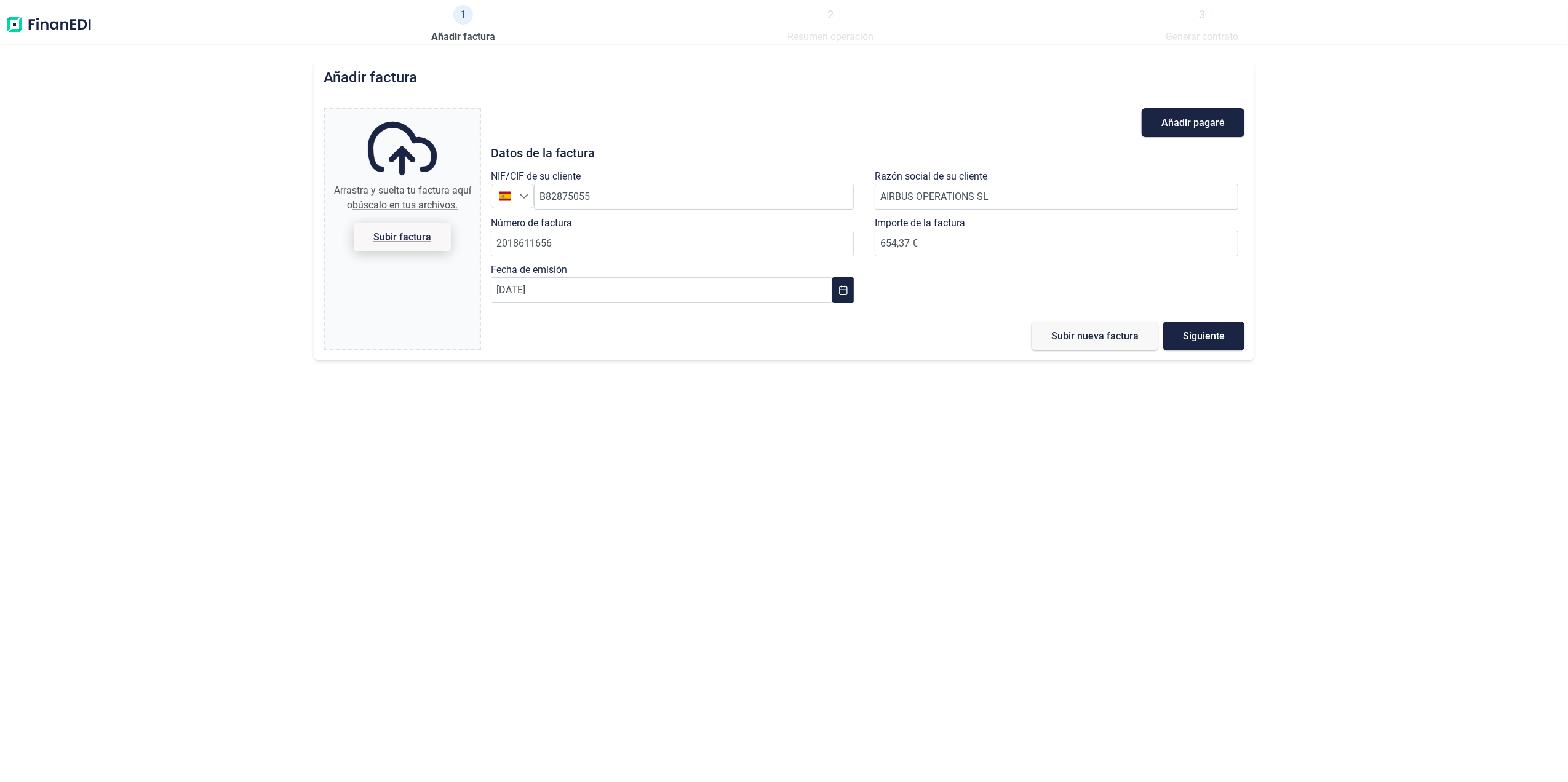
type input "C:\fakepath\2018611656.pdf"
click at [1071, 341] on span "Subir nueva factura" at bounding box center [1095, 336] width 87 height 9
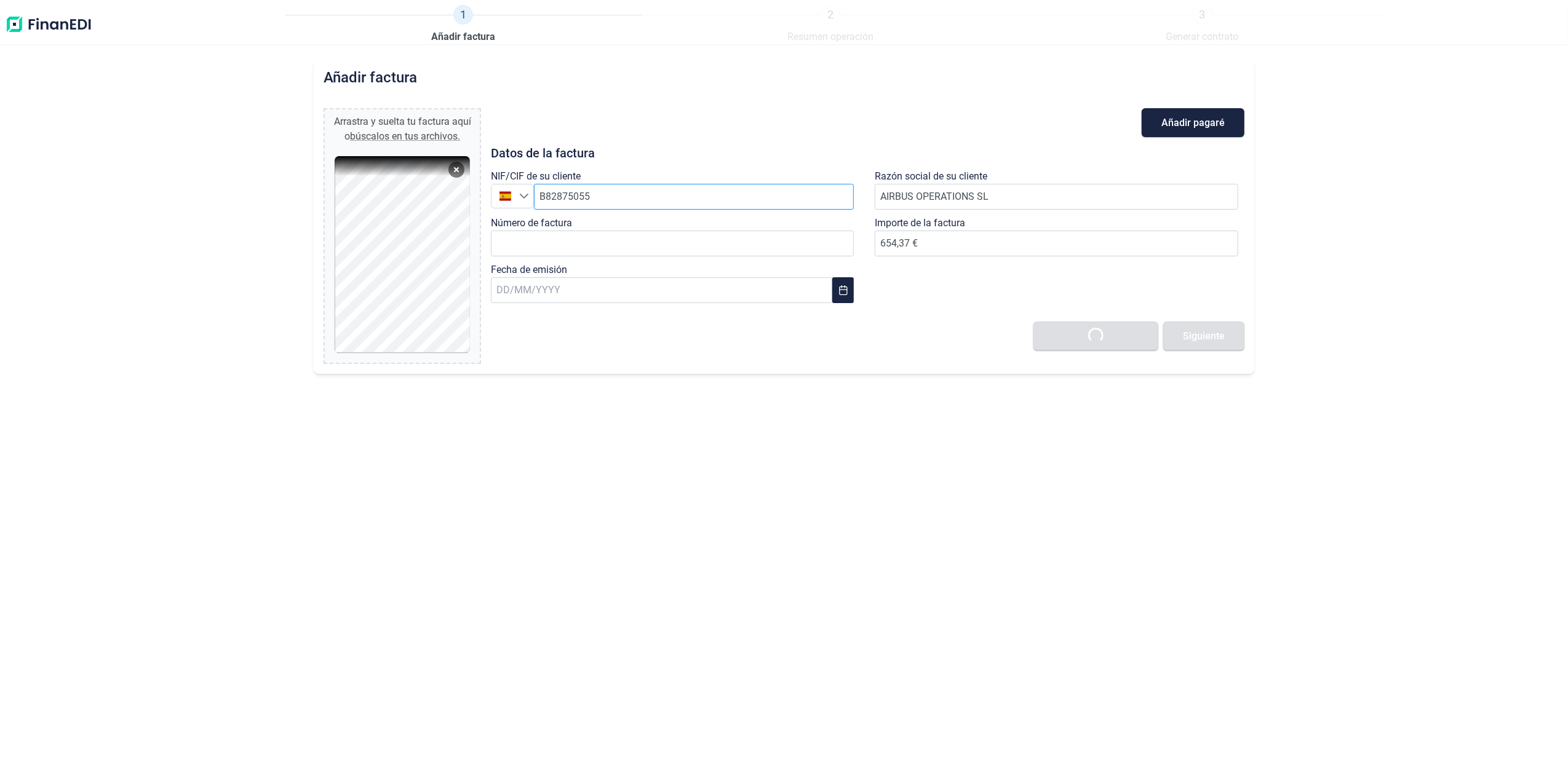
type input "0,00 €"
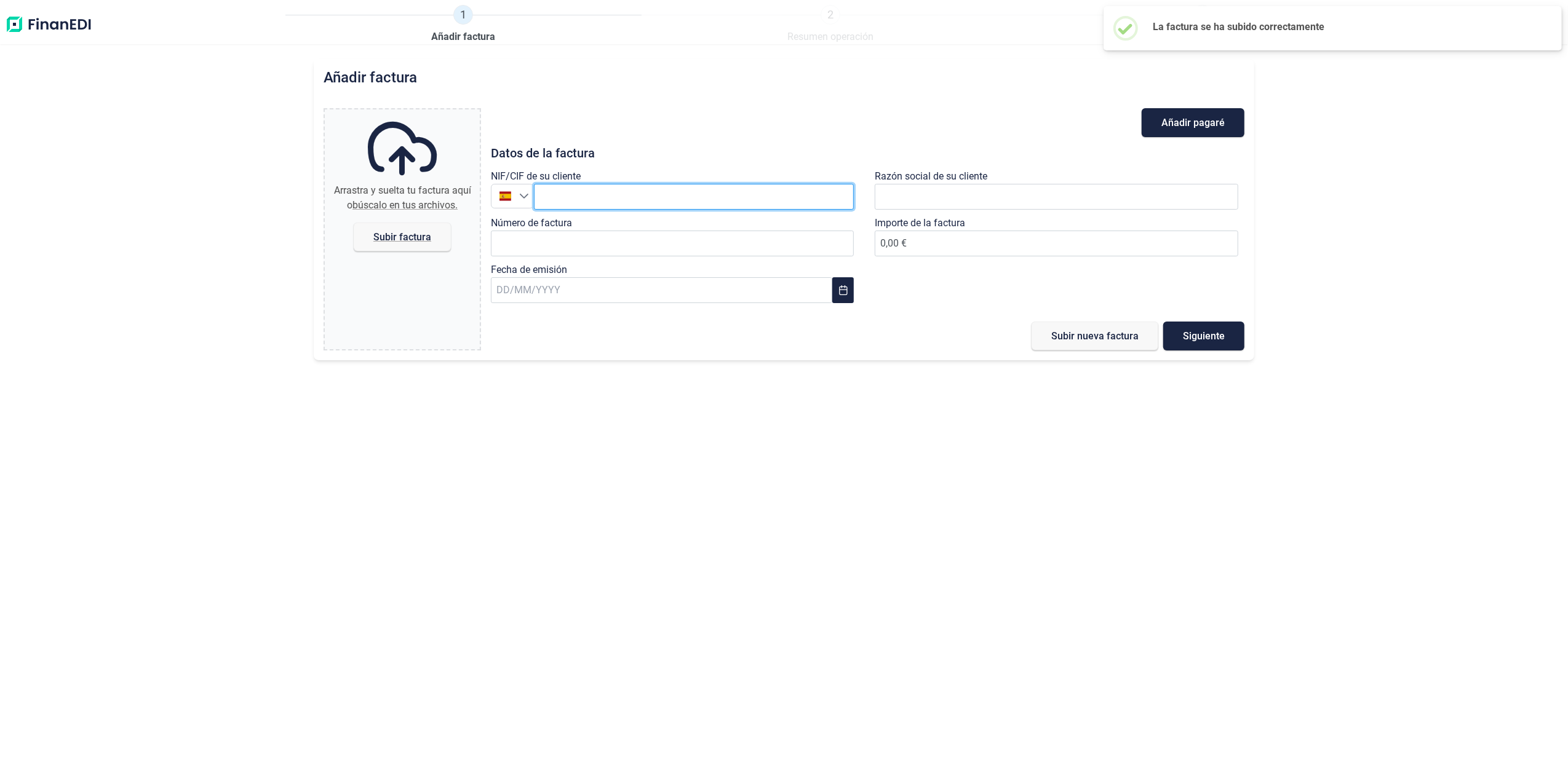
click at [600, 198] on input "text" at bounding box center [694, 197] width 320 height 26
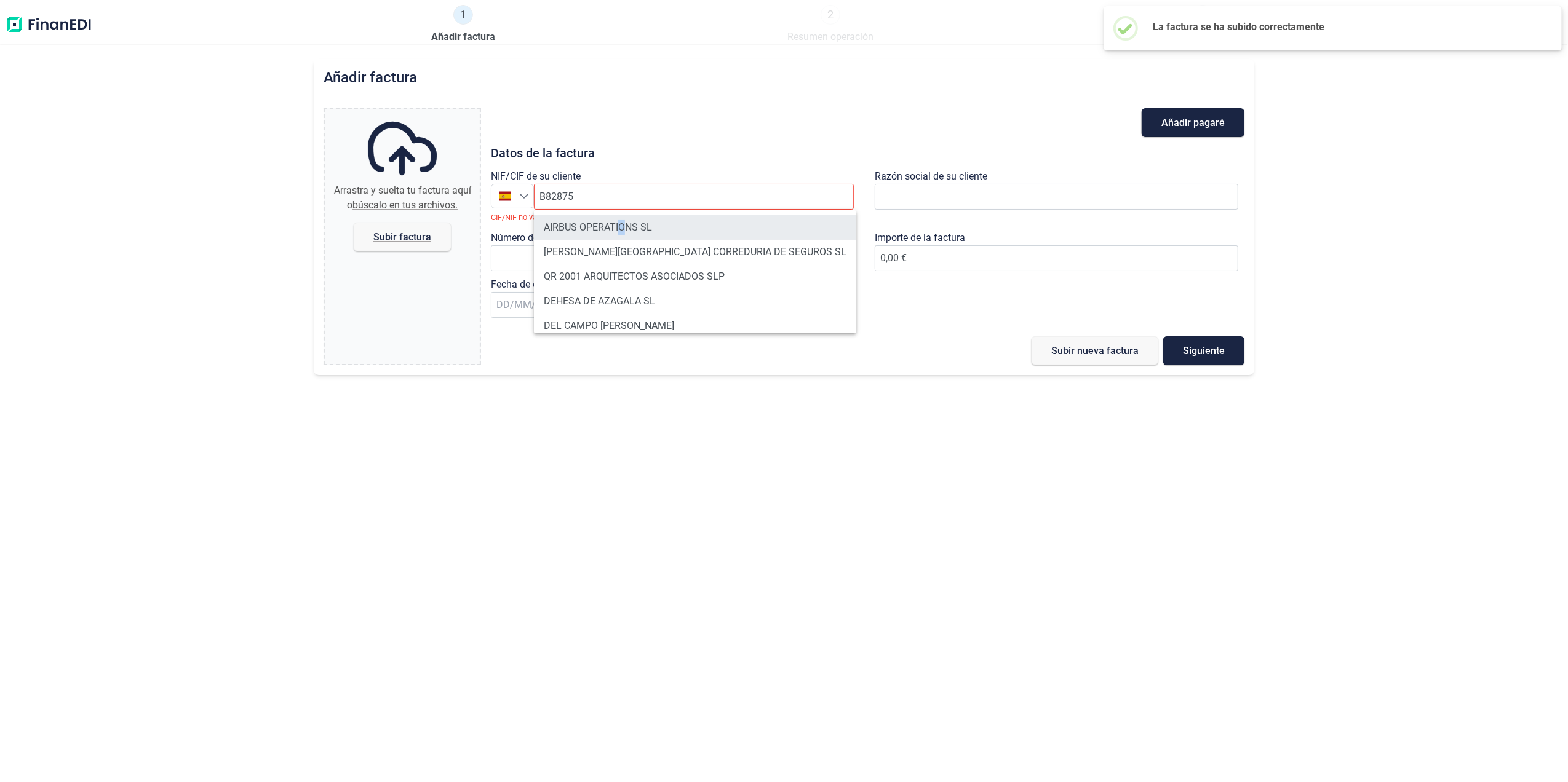
click at [623, 225] on li "AIRBUS OPERATIONS SL" at bounding box center [695, 227] width 322 height 25
type input "B82875055"
type input "AIRBUS OPERATIONS SL"
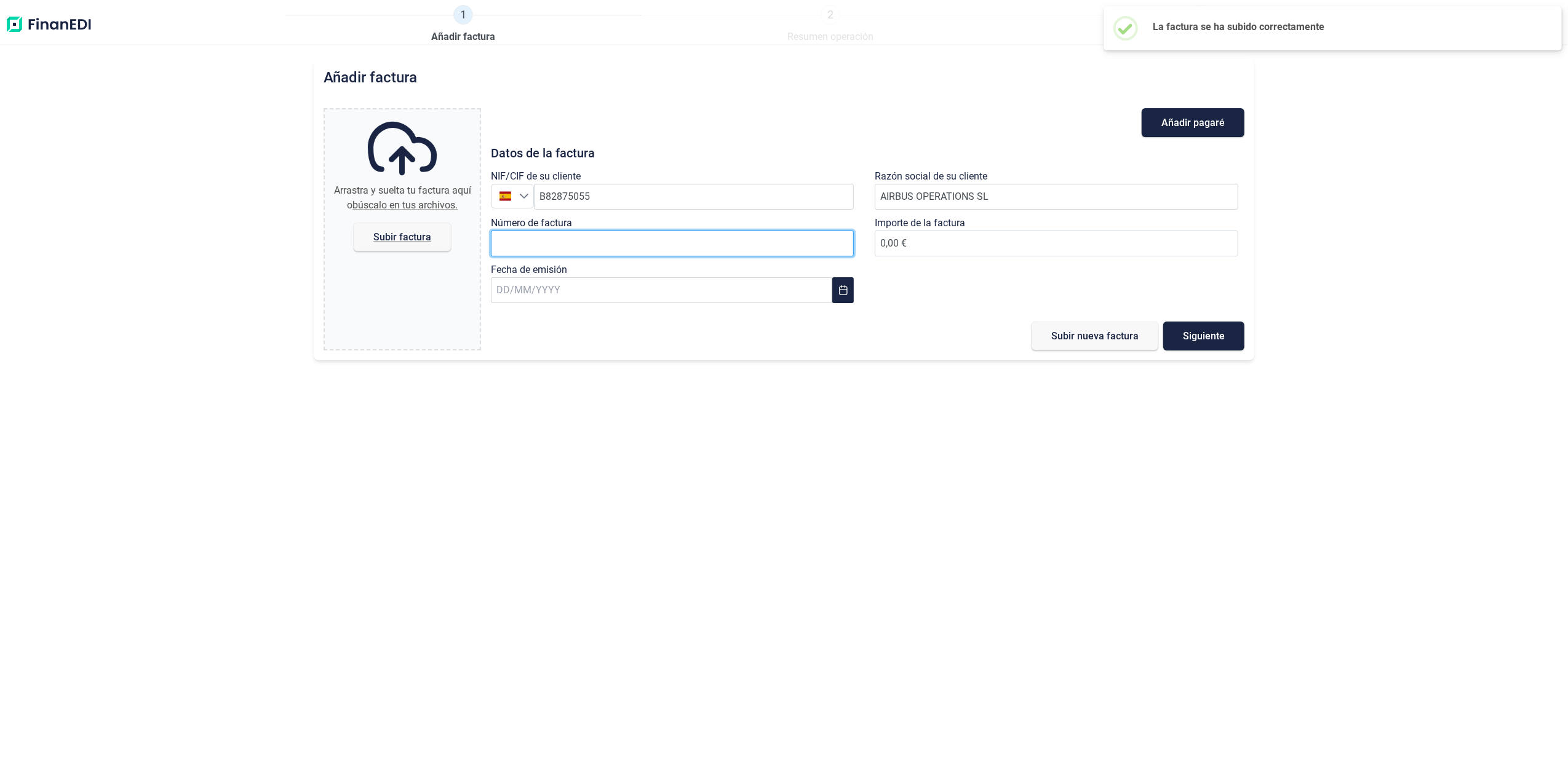
click at [605, 251] on input "Número de factura" at bounding box center [672, 244] width 363 height 26
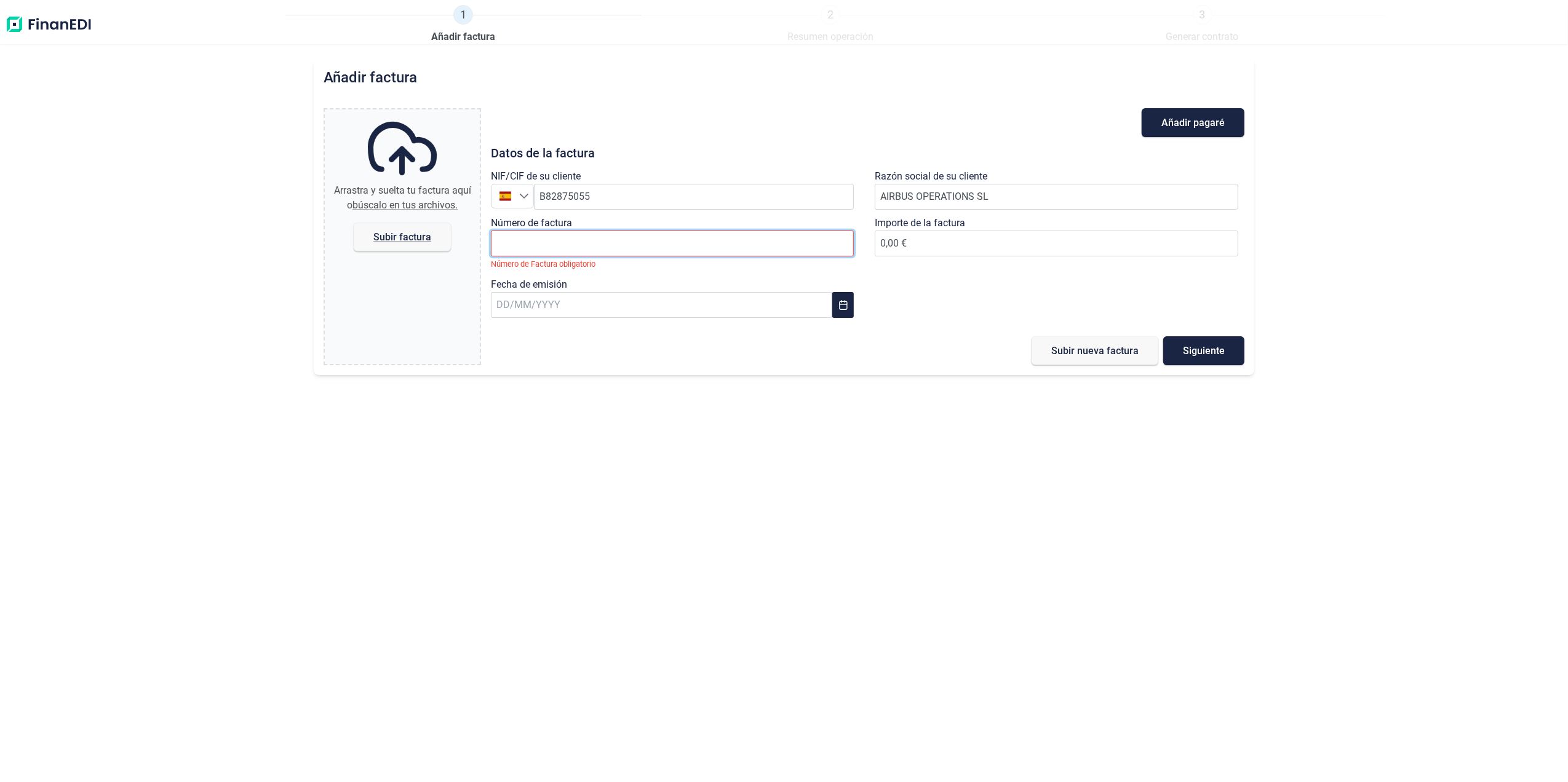
click at [555, 244] on input "Número de factura" at bounding box center [672, 244] width 363 height 26
paste input "2018611657"
type input "2018611657"
type input "2.617,47 €"
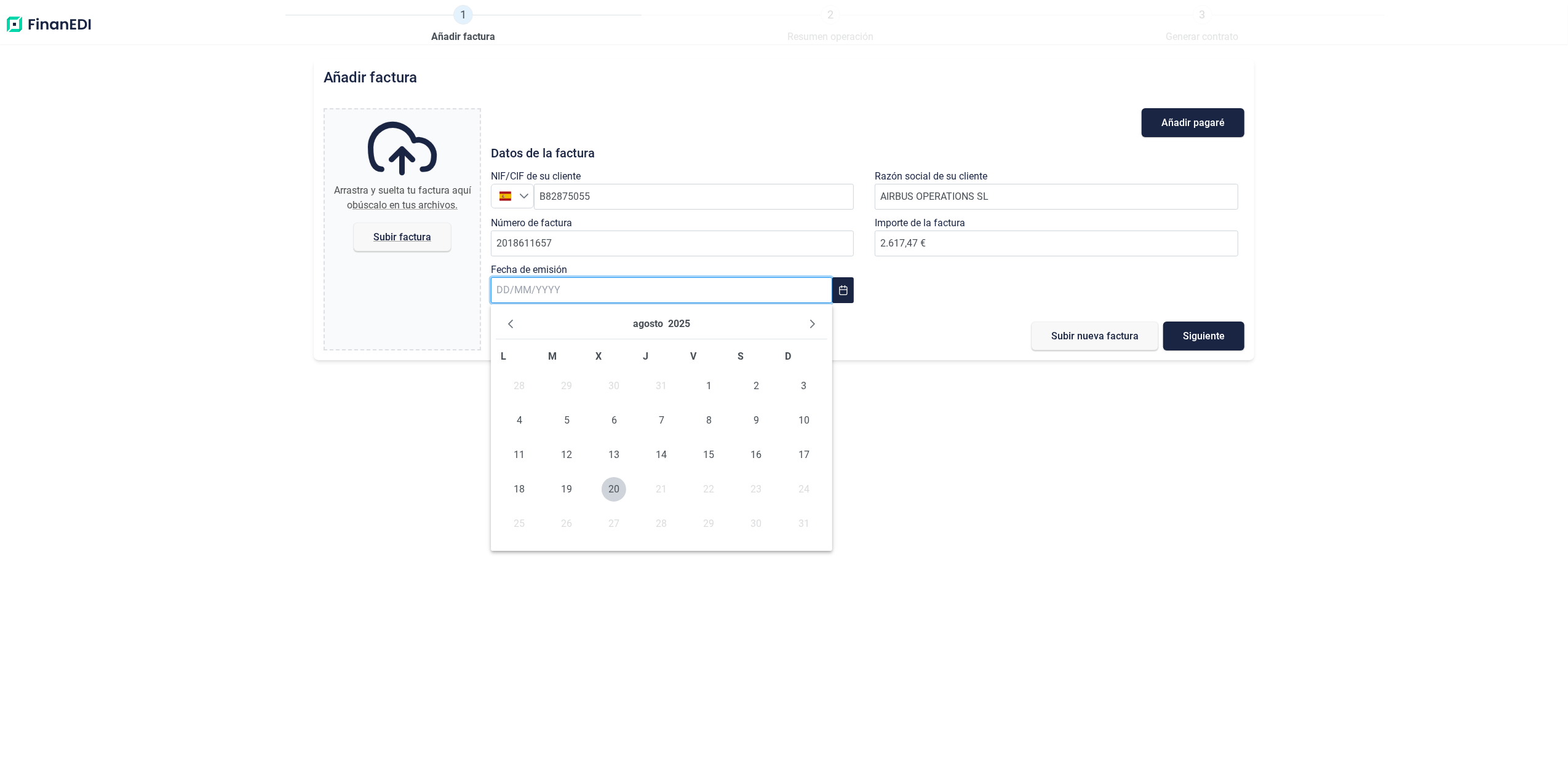
click at [569, 293] on input "text" at bounding box center [662, 290] width 342 height 26
click at [522, 496] on span "18" at bounding box center [519, 489] width 25 height 25
type input "[DATE]"
click at [379, 232] on span "Subir factura" at bounding box center [402, 237] width 58 height 9
click at [379, 113] on input "Arrastra y suelta tu factura aquí o búscalo en tus archivos. Subir factura" at bounding box center [402, 111] width 155 height 4
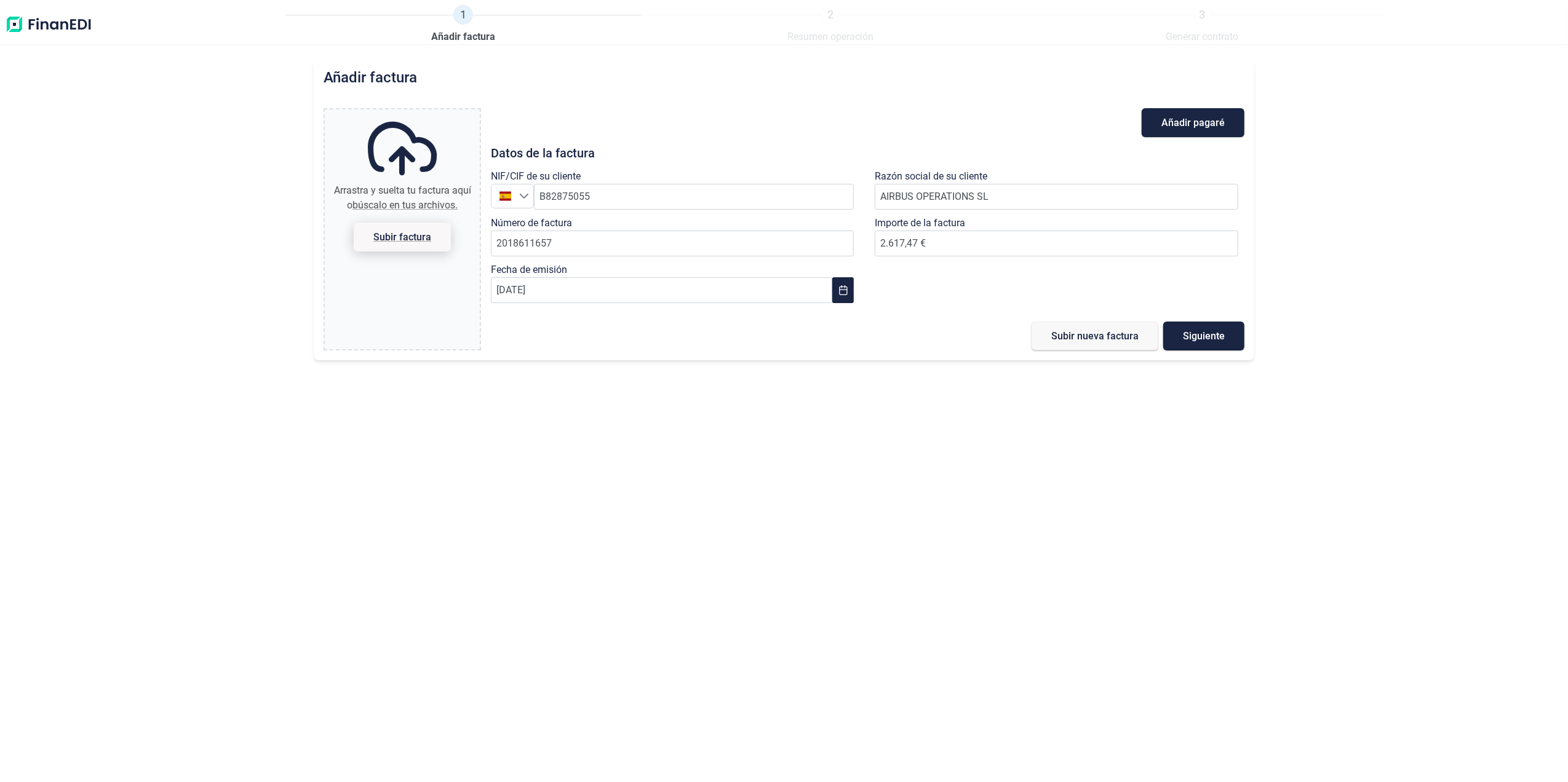
type input "C:\fakepath\2018611657.pdf"
click at [1096, 343] on button "Subir nueva factura" at bounding box center [1095, 336] width 127 height 29
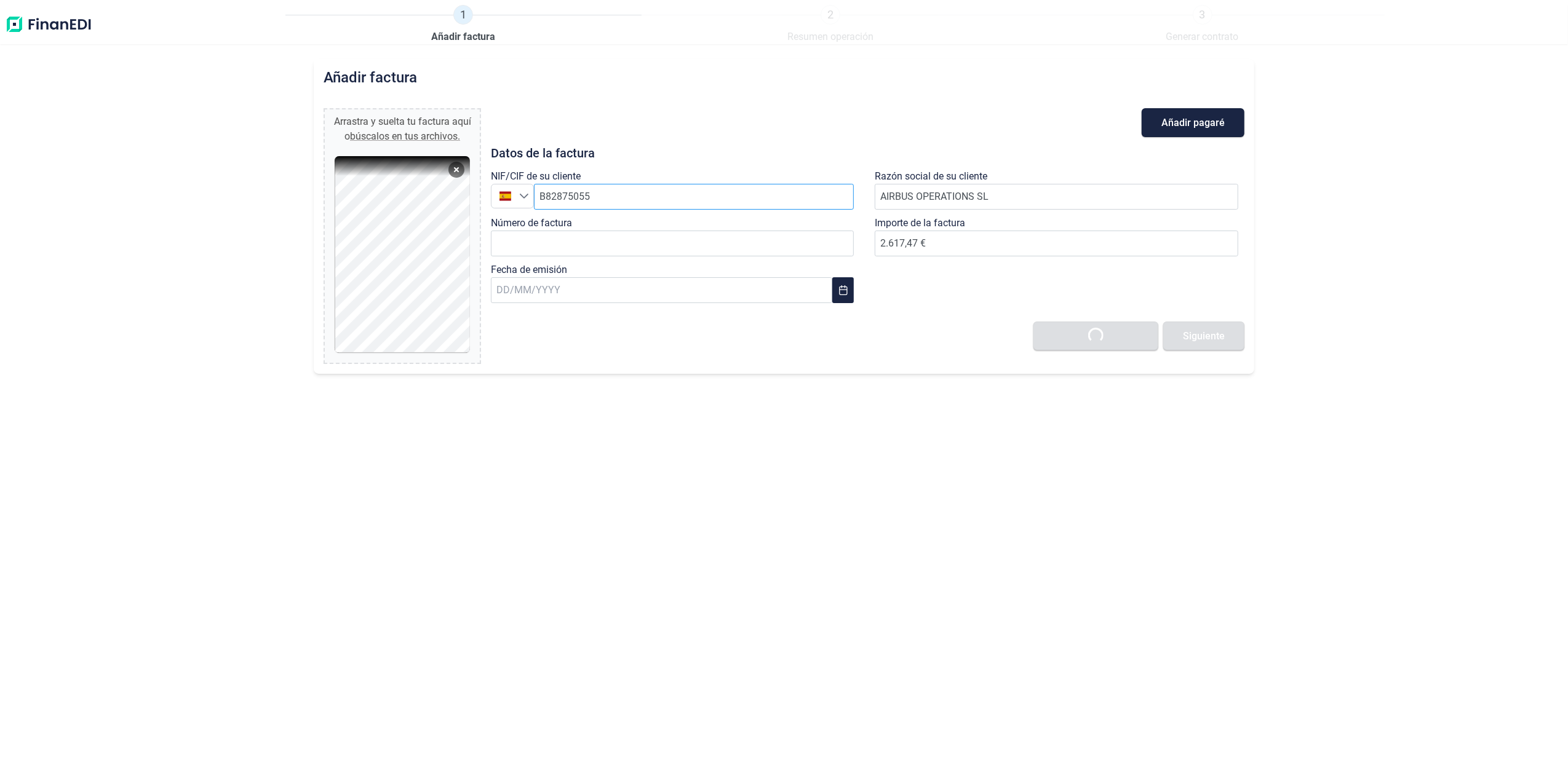
type input "0,00 €"
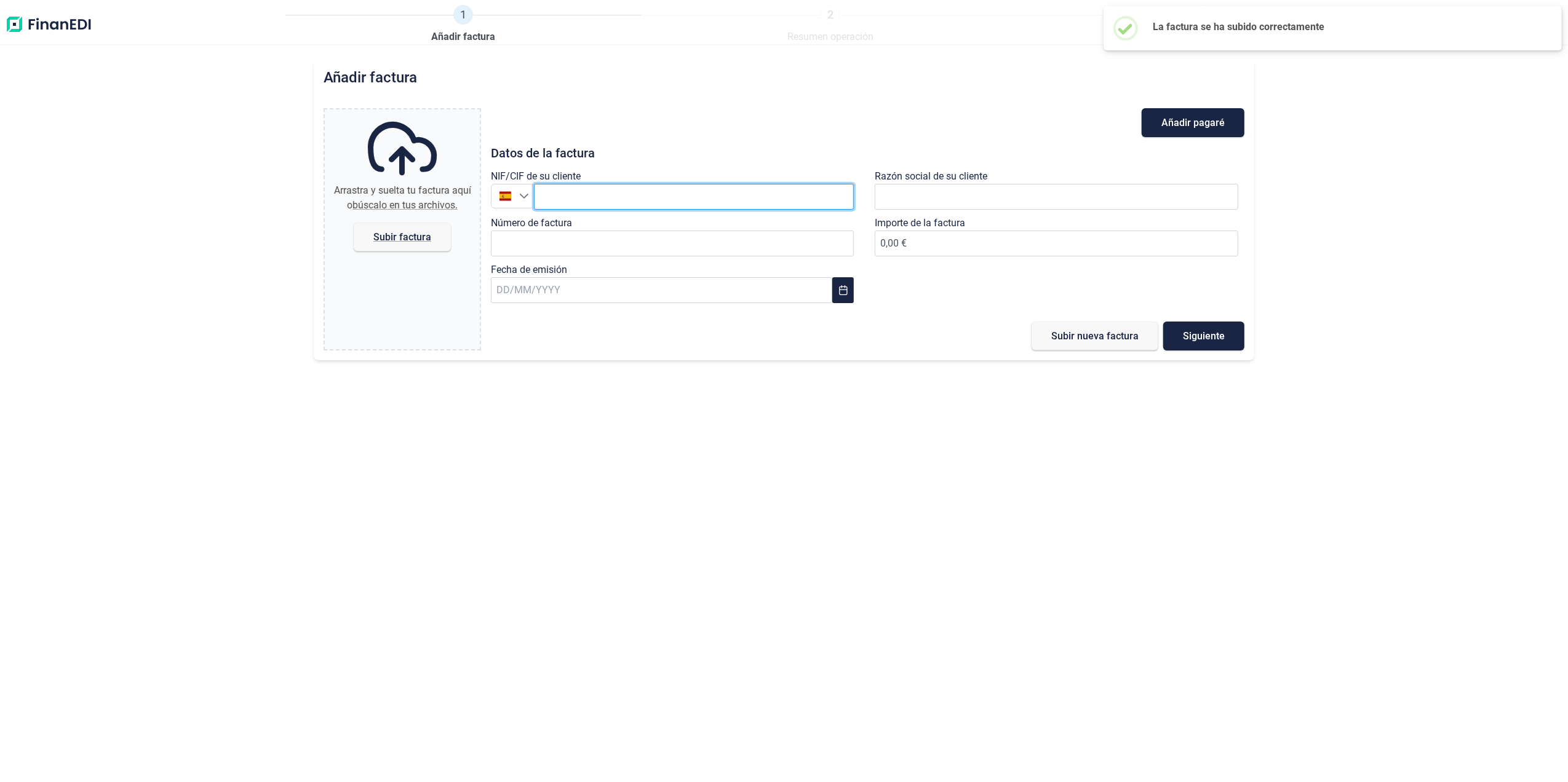
click at [609, 200] on input "text" at bounding box center [694, 197] width 320 height 26
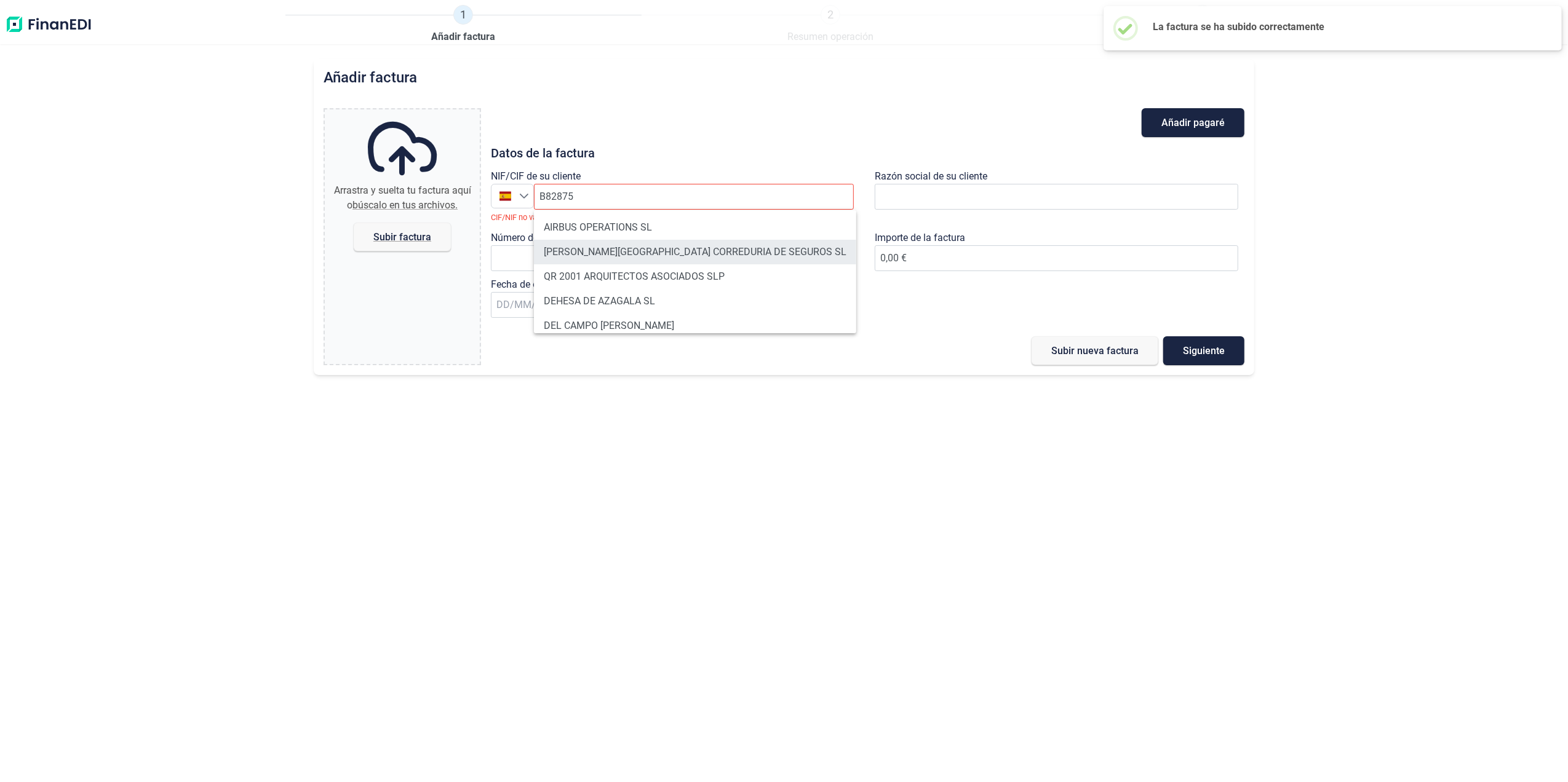
click at [616, 240] on li "[PERSON_NAME][GEOGRAPHIC_DATA] CORREDURIA DE SEGUROS SL" at bounding box center [695, 252] width 322 height 25
type input "B82875352"
type input "[PERSON_NAME][GEOGRAPHIC_DATA] CORREDURIA DE SEGUROS SL"
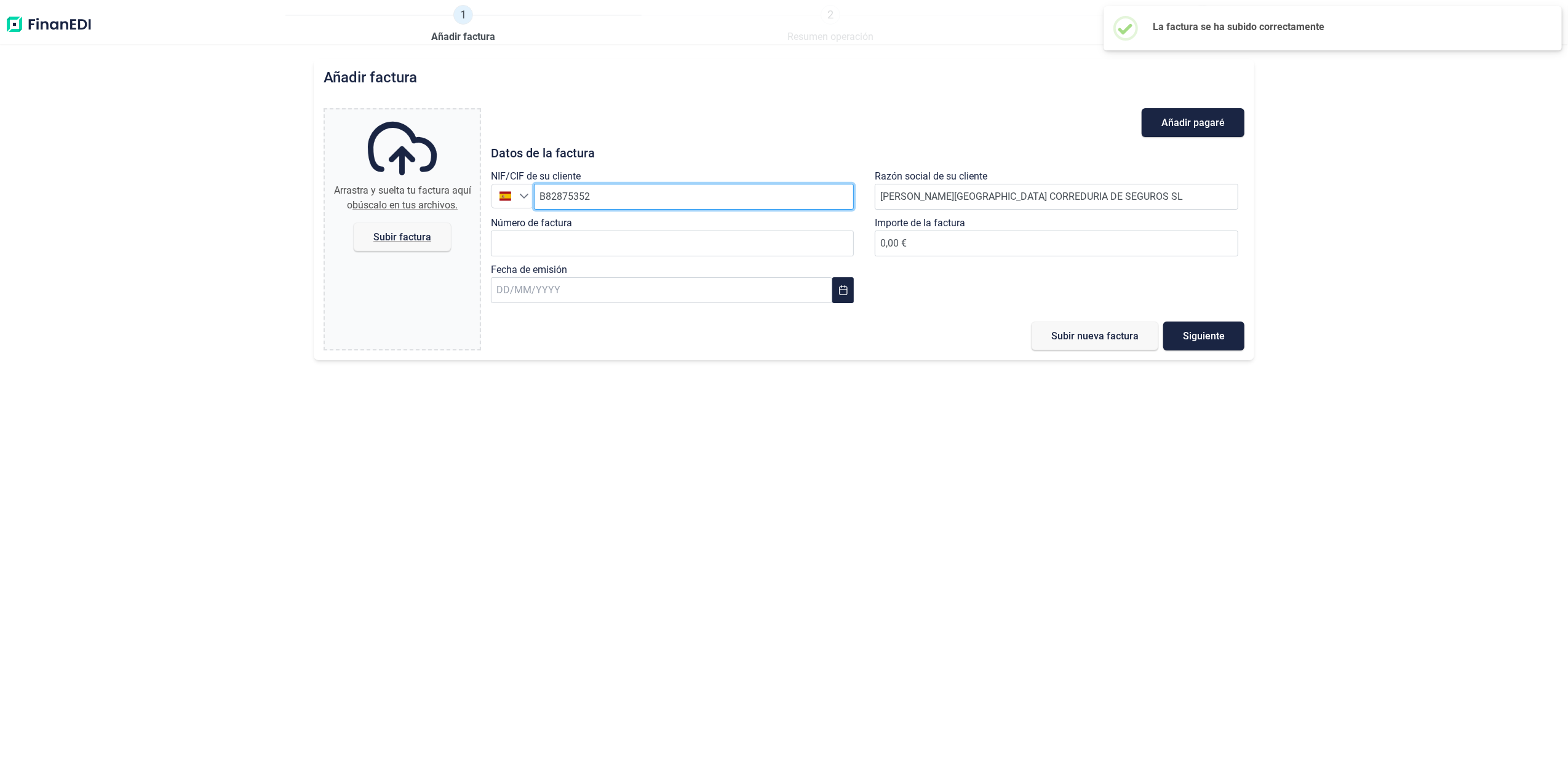
drag, startPoint x: 607, startPoint y: 193, endPoint x: 333, endPoint y: 209, distance: 274.5
click at [333, 209] on div "Arrastra y suelta tu factura aquí o búscalo en tus archivos. Subir factura File…" at bounding box center [784, 230] width 921 height 242
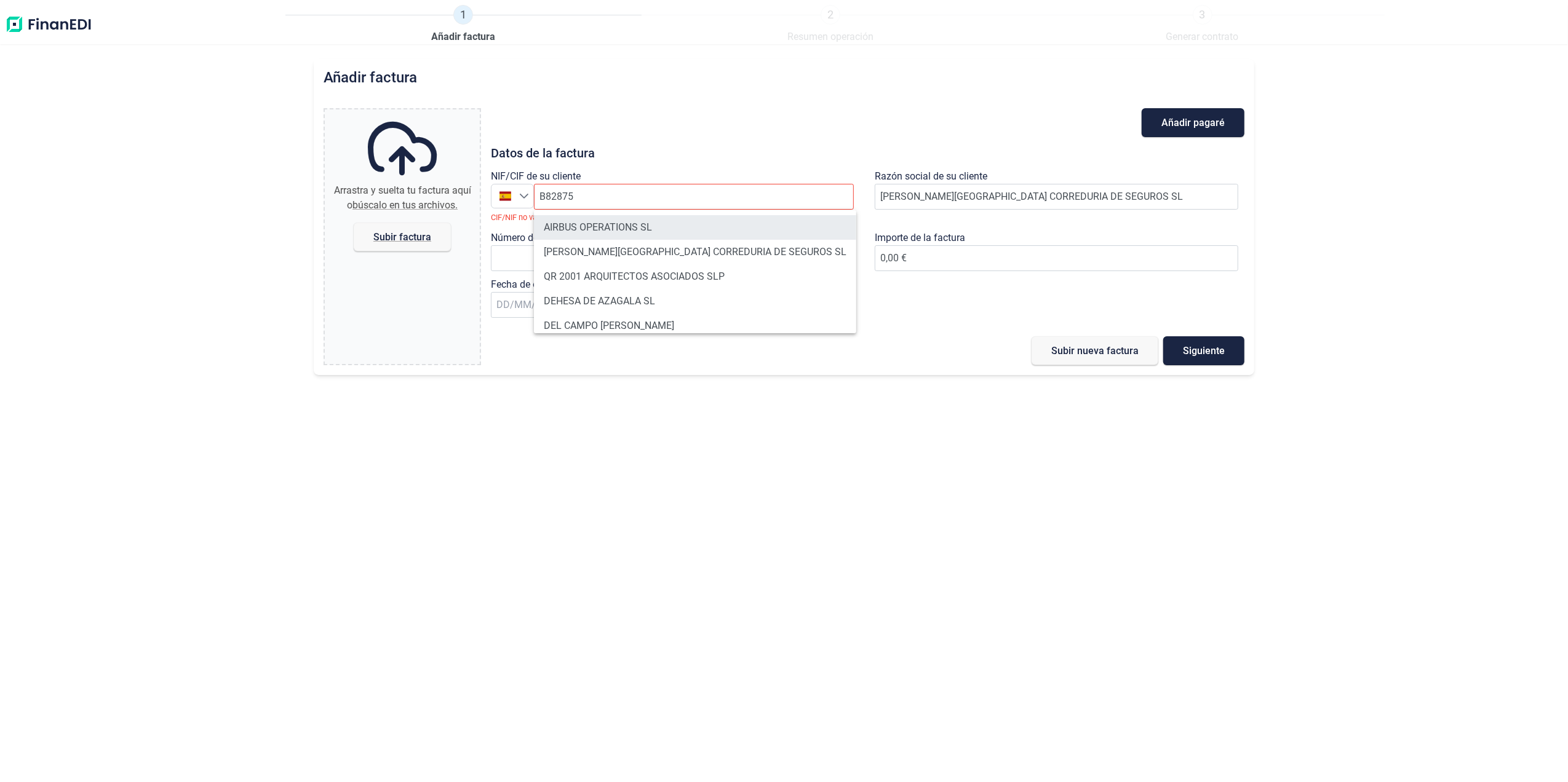
click at [579, 222] on li "AIRBUS OPERATIONS SL" at bounding box center [695, 227] width 322 height 25
type input "B82875055"
type input "AIRBUS OPERATIONS SL"
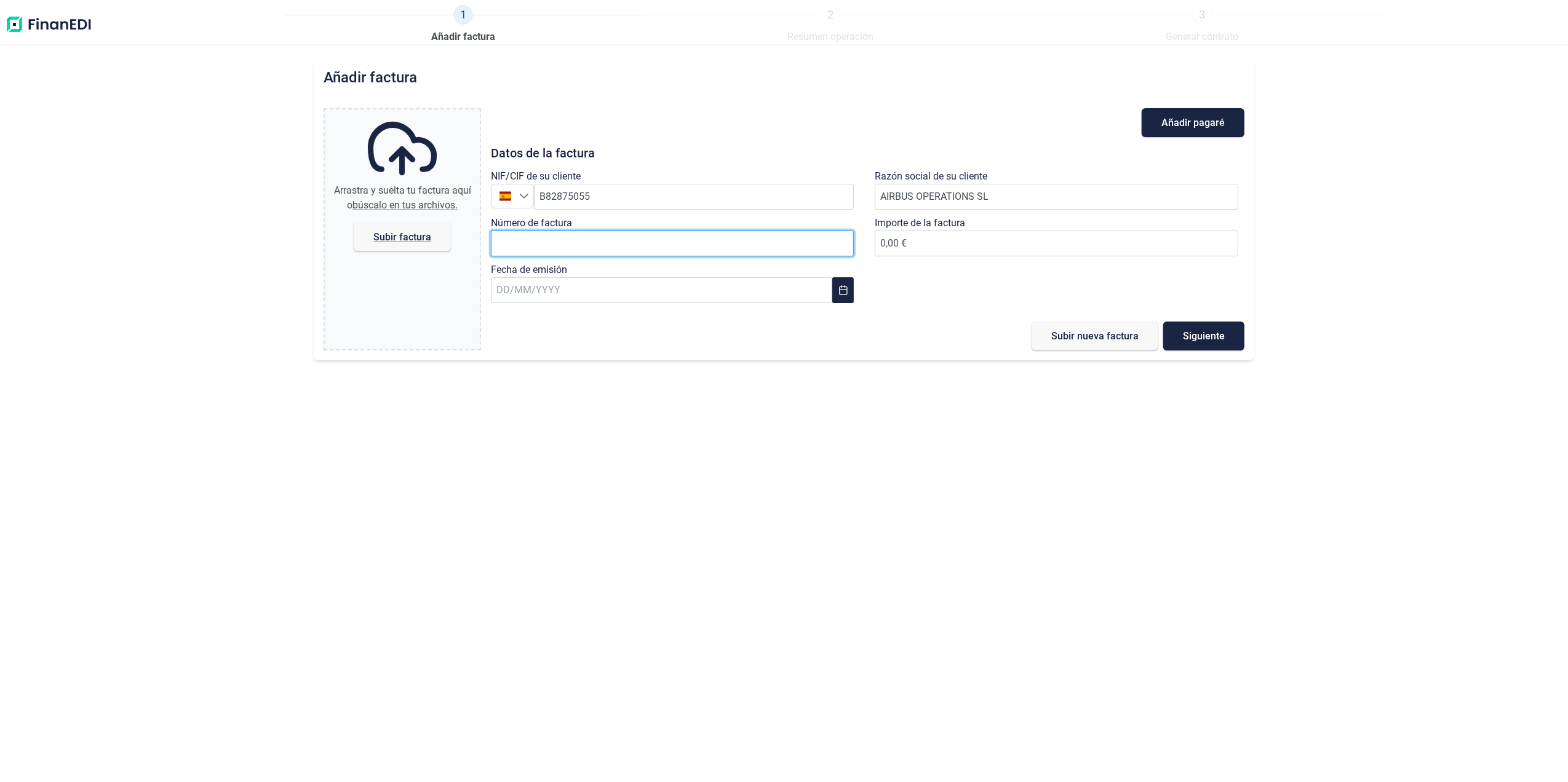
click at [567, 254] on input "Número de factura" at bounding box center [672, 244] width 363 height 26
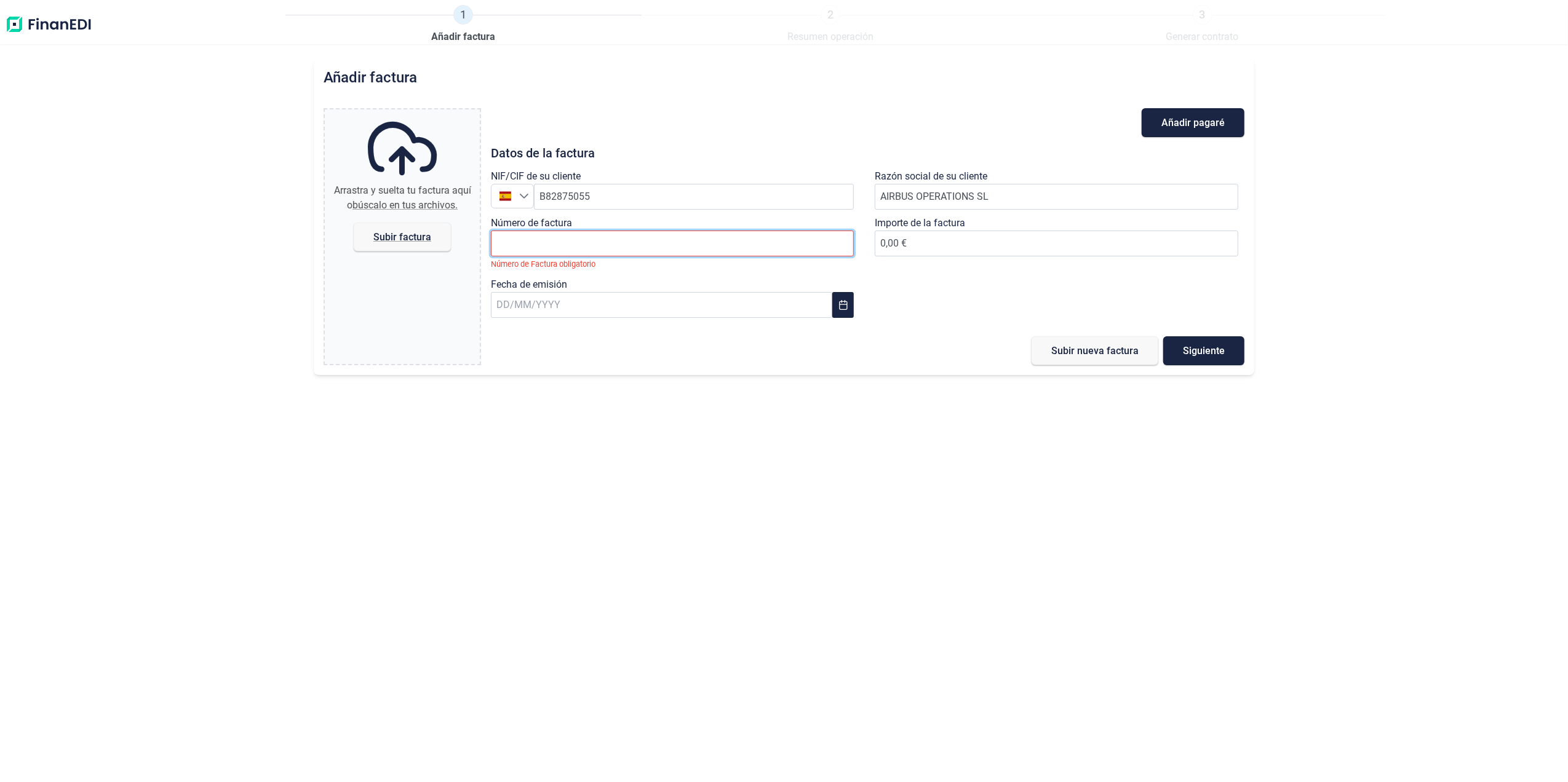
click at [665, 249] on input "Número de factura" at bounding box center [672, 244] width 363 height 26
paste input "2018611658"
type input "2018611658"
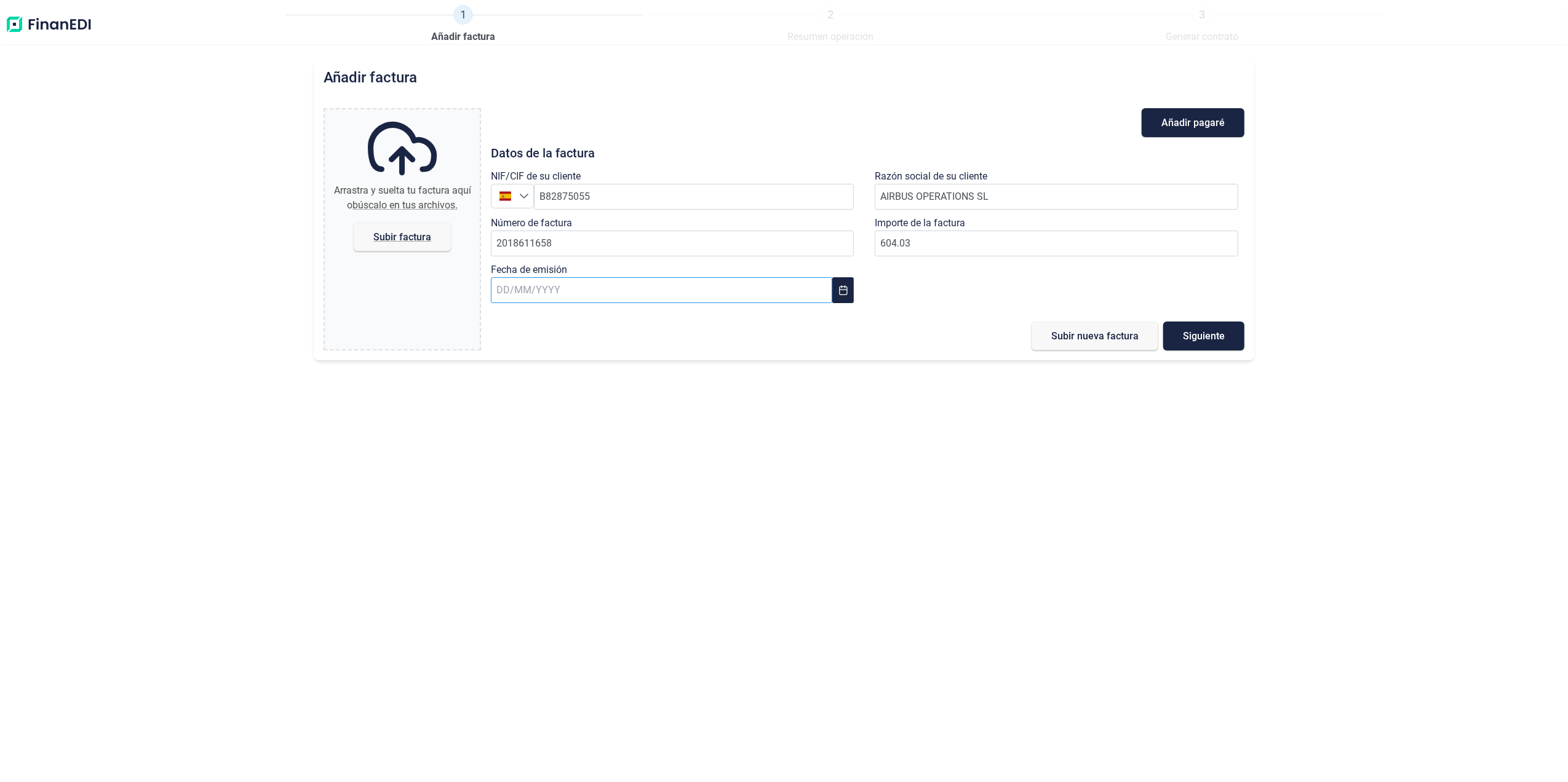
type input "604,03 €"
click at [631, 288] on input "text" at bounding box center [662, 290] width 342 height 26
click at [519, 482] on span "18" at bounding box center [519, 489] width 25 height 25
type input "[DATE]"
click at [388, 235] on span "Subir factura" at bounding box center [402, 237] width 58 height 9
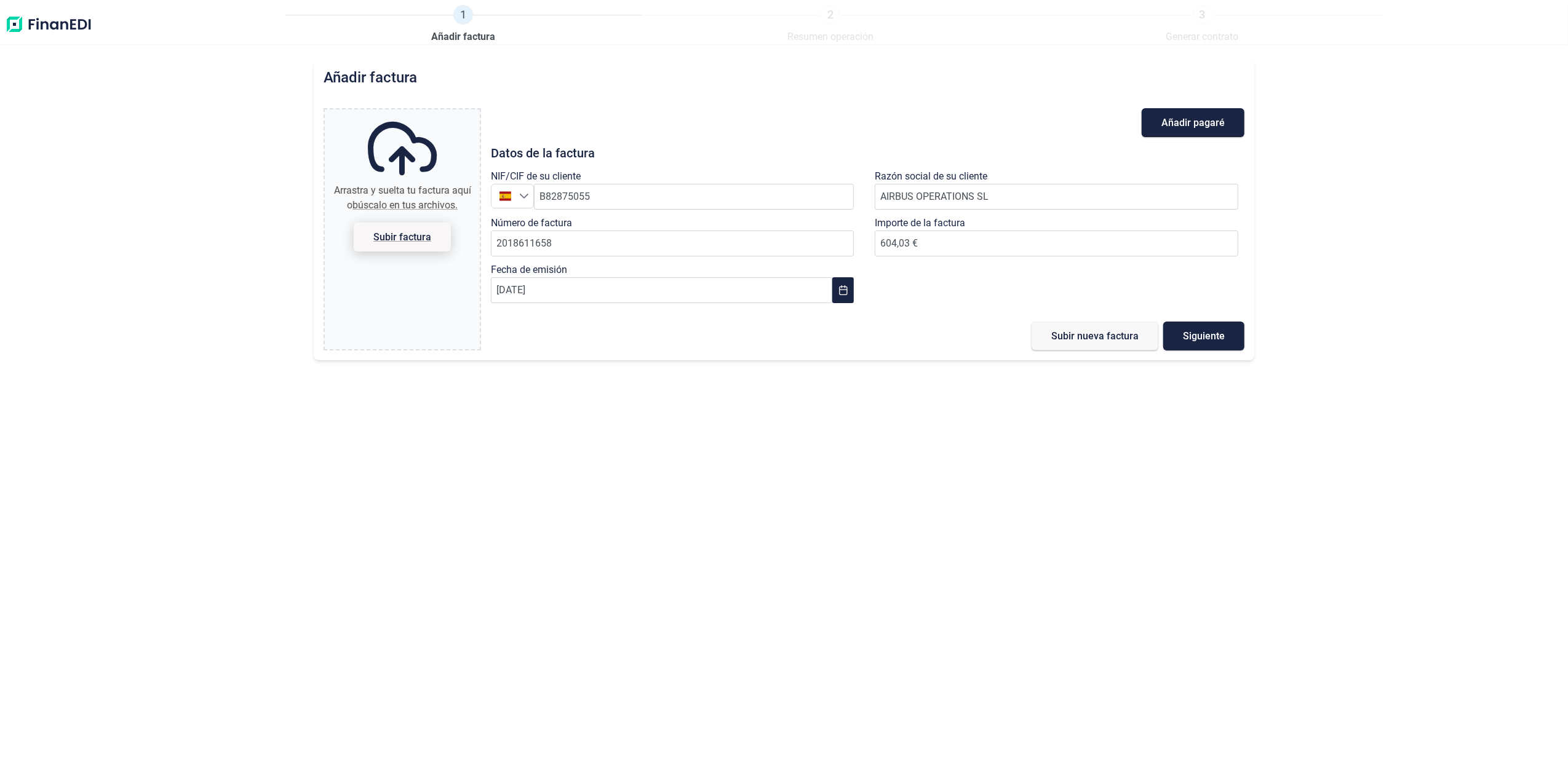
click at [388, 113] on input "Arrastra y suelta tu factura aquí o búscalo en tus archivos. Subir factura" at bounding box center [402, 111] width 155 height 4
type input "C:\fakepath\2018611658.pdf"
click at [1088, 327] on button "Subir nueva factura" at bounding box center [1095, 336] width 127 height 29
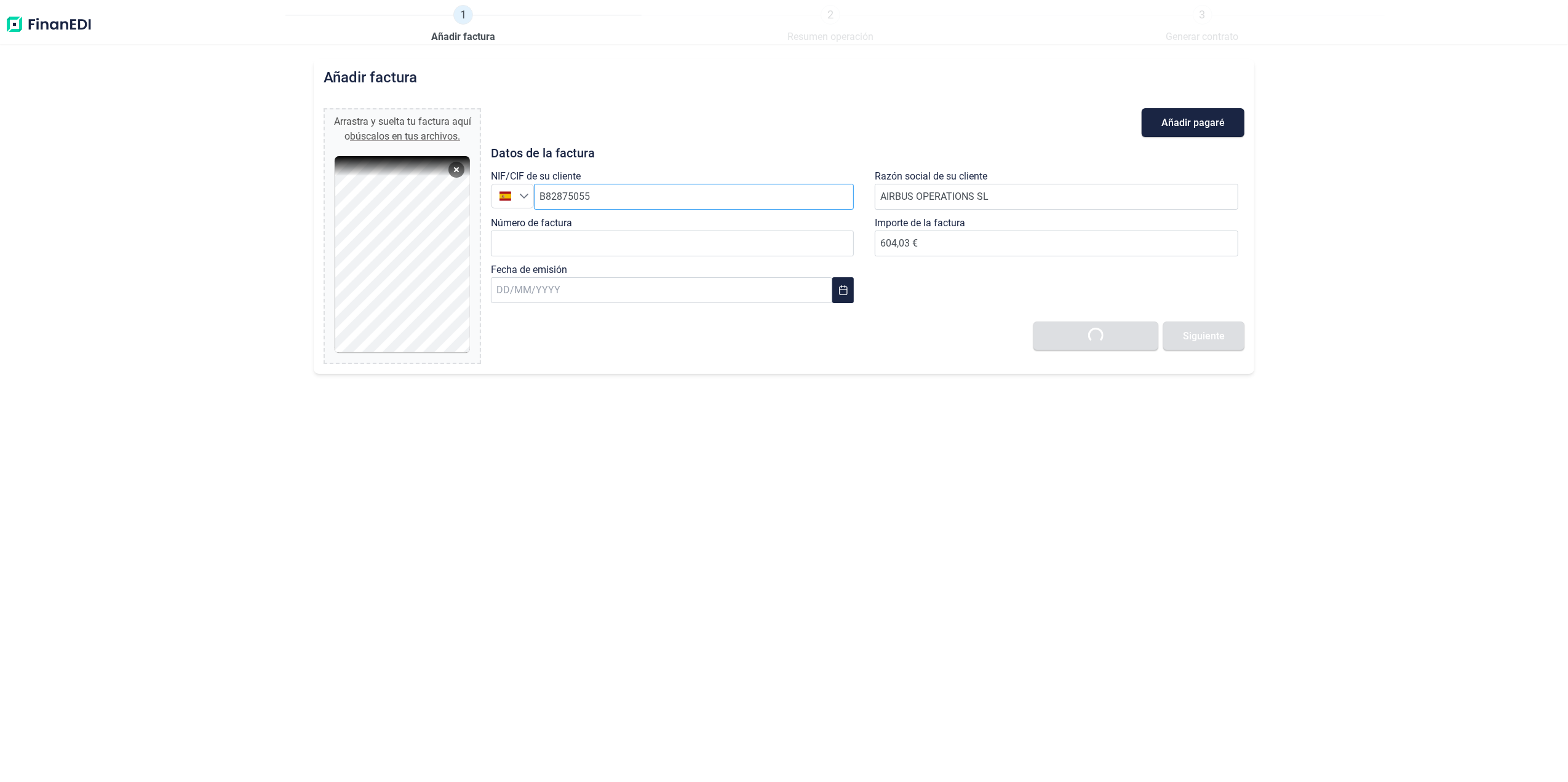
type input "0,00 €"
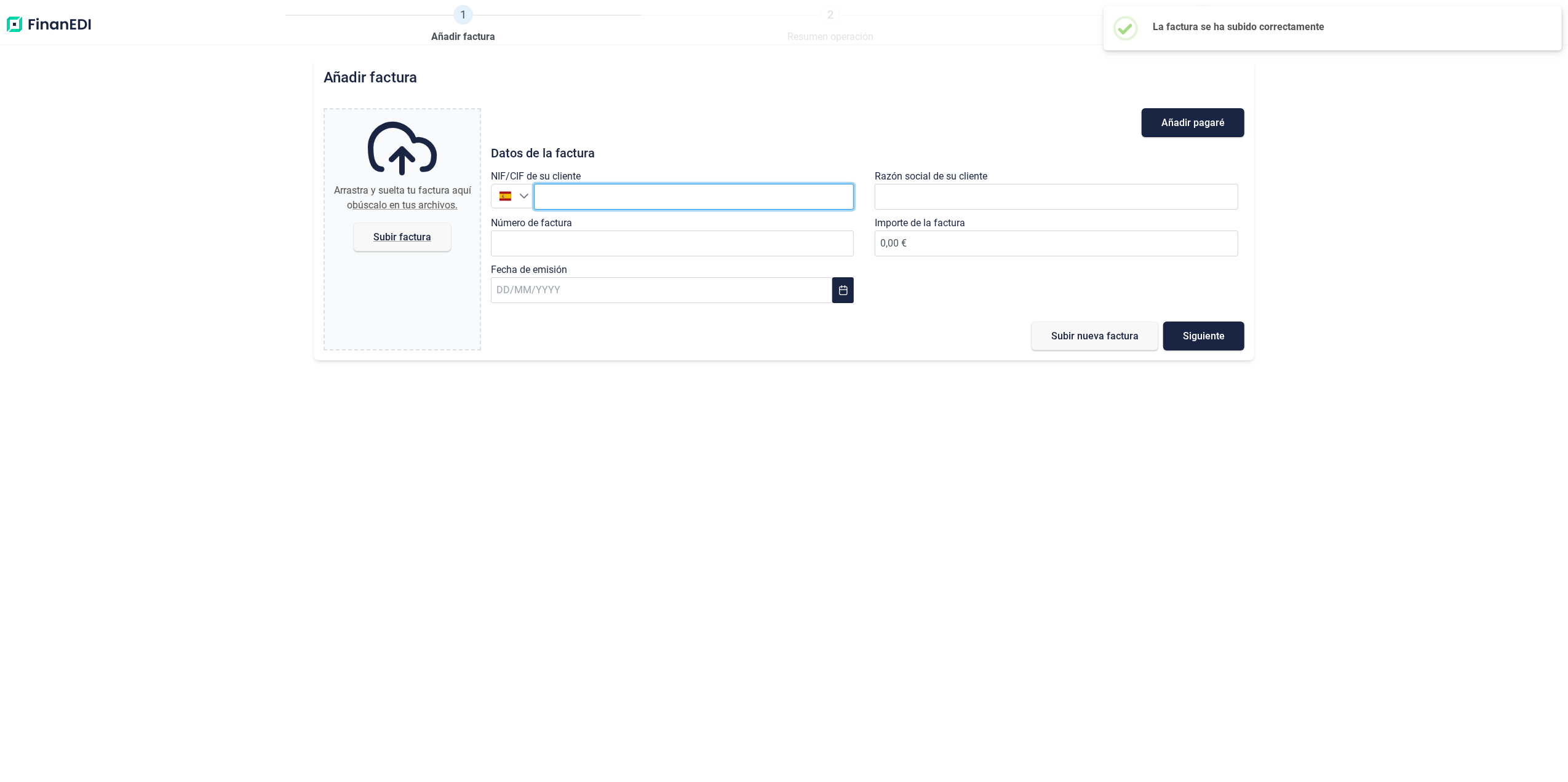
click at [621, 200] on input "text" at bounding box center [694, 197] width 320 height 26
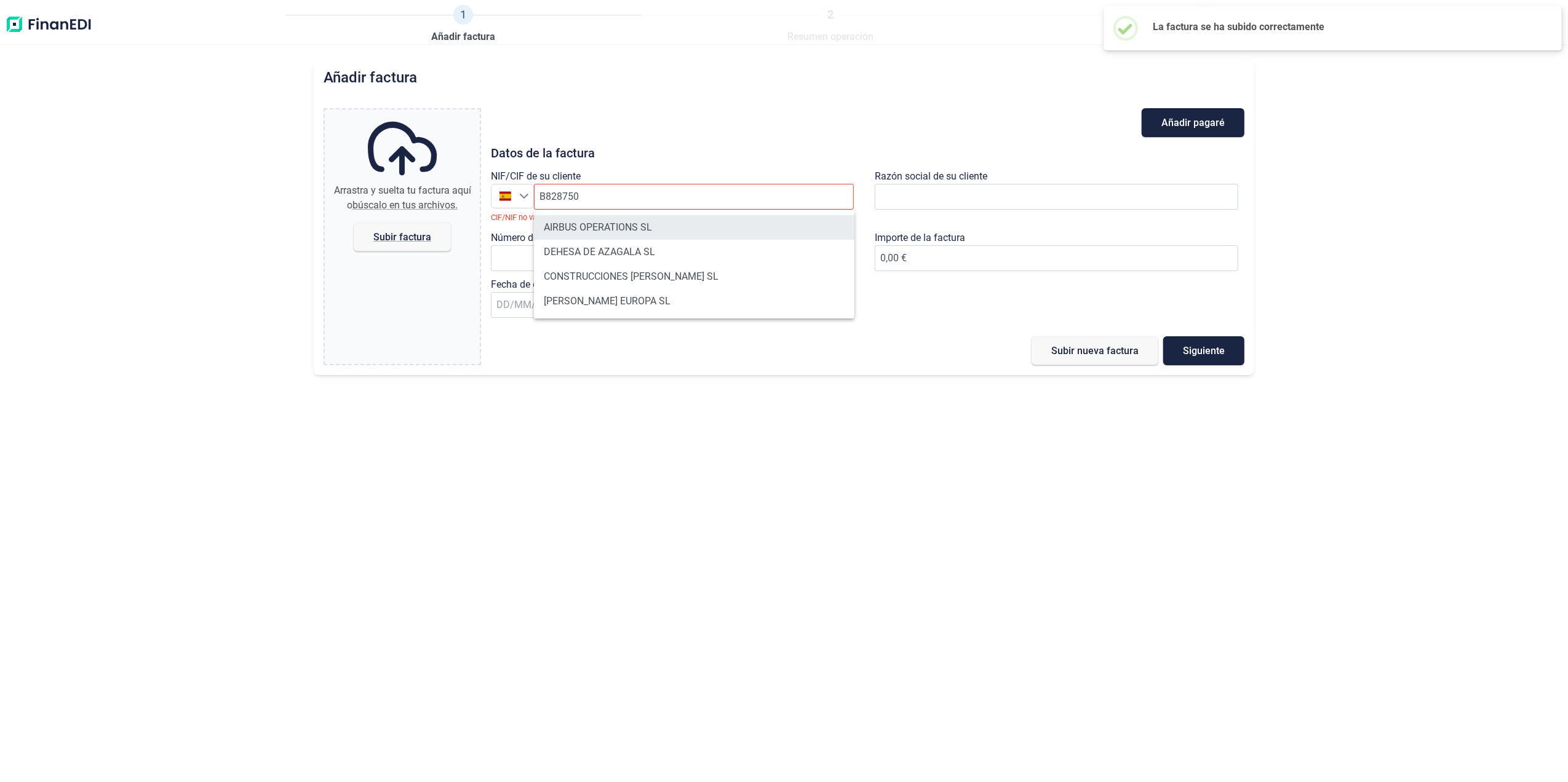
click at [626, 225] on li "AIRBUS OPERATIONS SL" at bounding box center [694, 227] width 320 height 25
type input "B82875055"
type input "AIRBUS OPERATIONS SL"
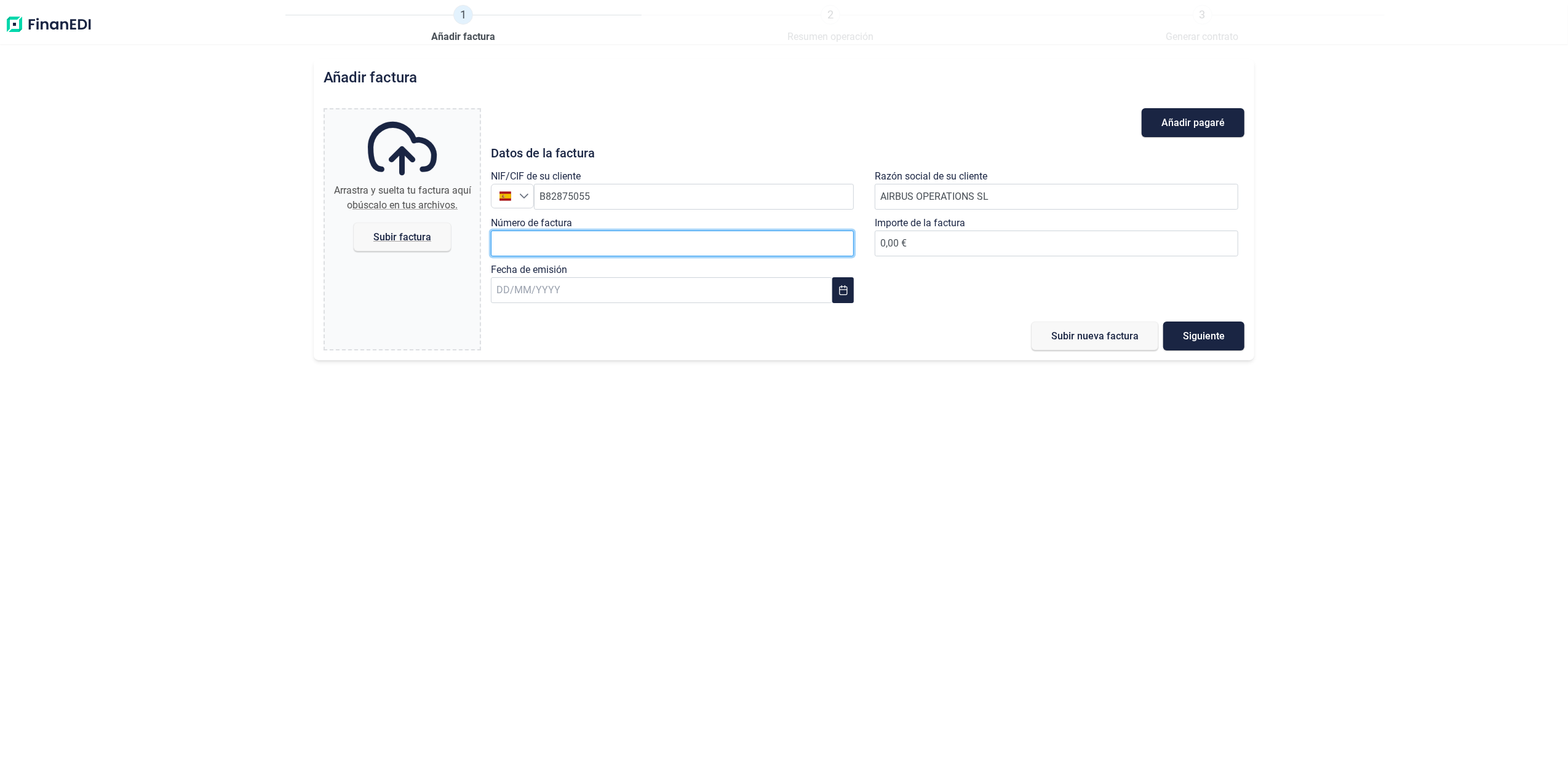
click at [687, 247] on input "Número de factura" at bounding box center [672, 244] width 363 height 26
paste input "2018611659"
type input "2018611659"
type input "6.644,35 €"
click at [700, 308] on div "Fecha de emisión" at bounding box center [676, 286] width 370 height 47
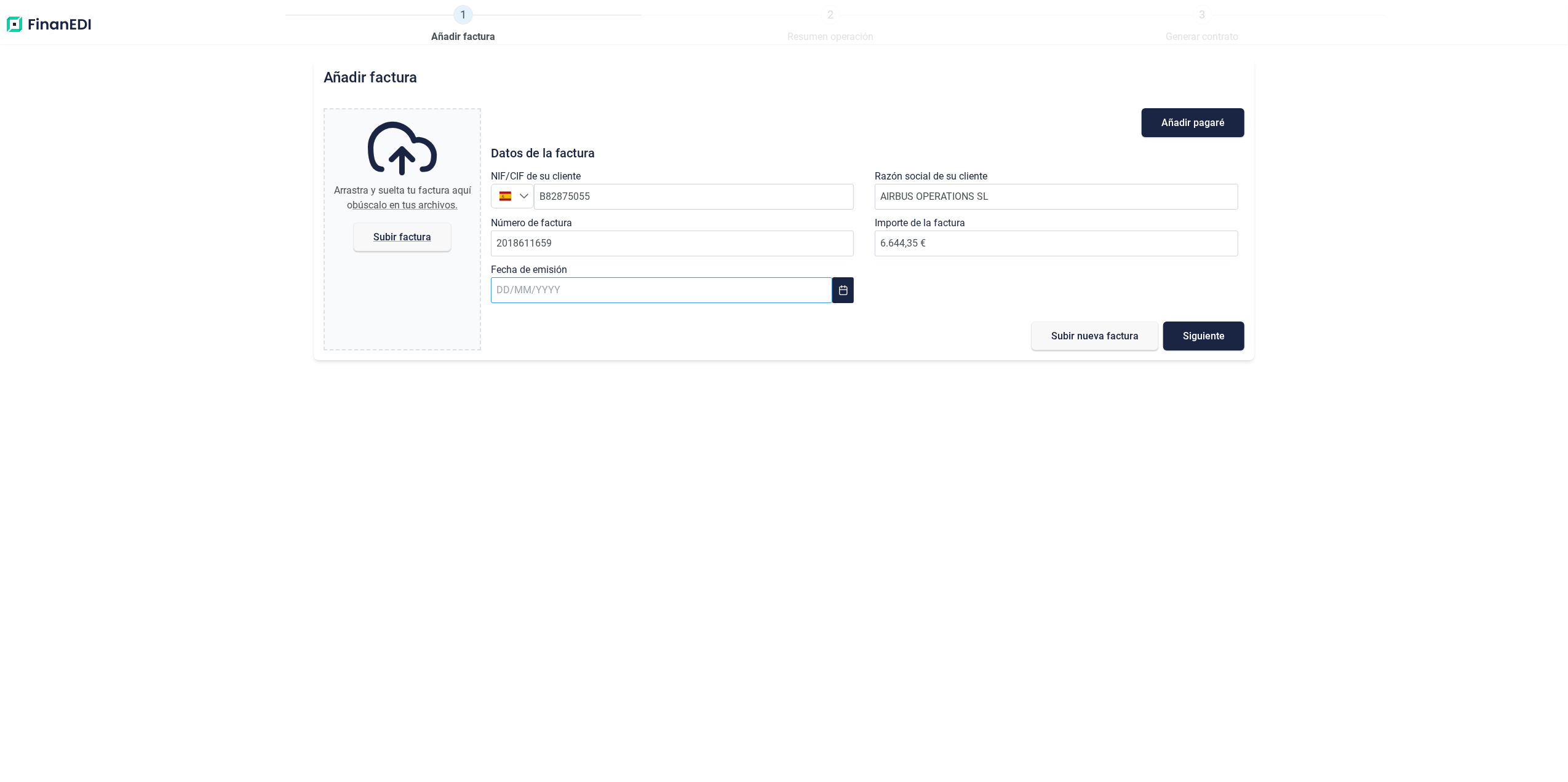
click at [700, 299] on input "text" at bounding box center [662, 290] width 342 height 26
click at [517, 490] on span "18" at bounding box center [519, 489] width 25 height 25
type input "[DATE]"
click at [427, 239] on span "Subir factura" at bounding box center [402, 237] width 58 height 9
click at [427, 113] on input "Arrastra y suelta tu factura aquí o búscalo en tus archivos. Subir factura" at bounding box center [402, 111] width 155 height 4
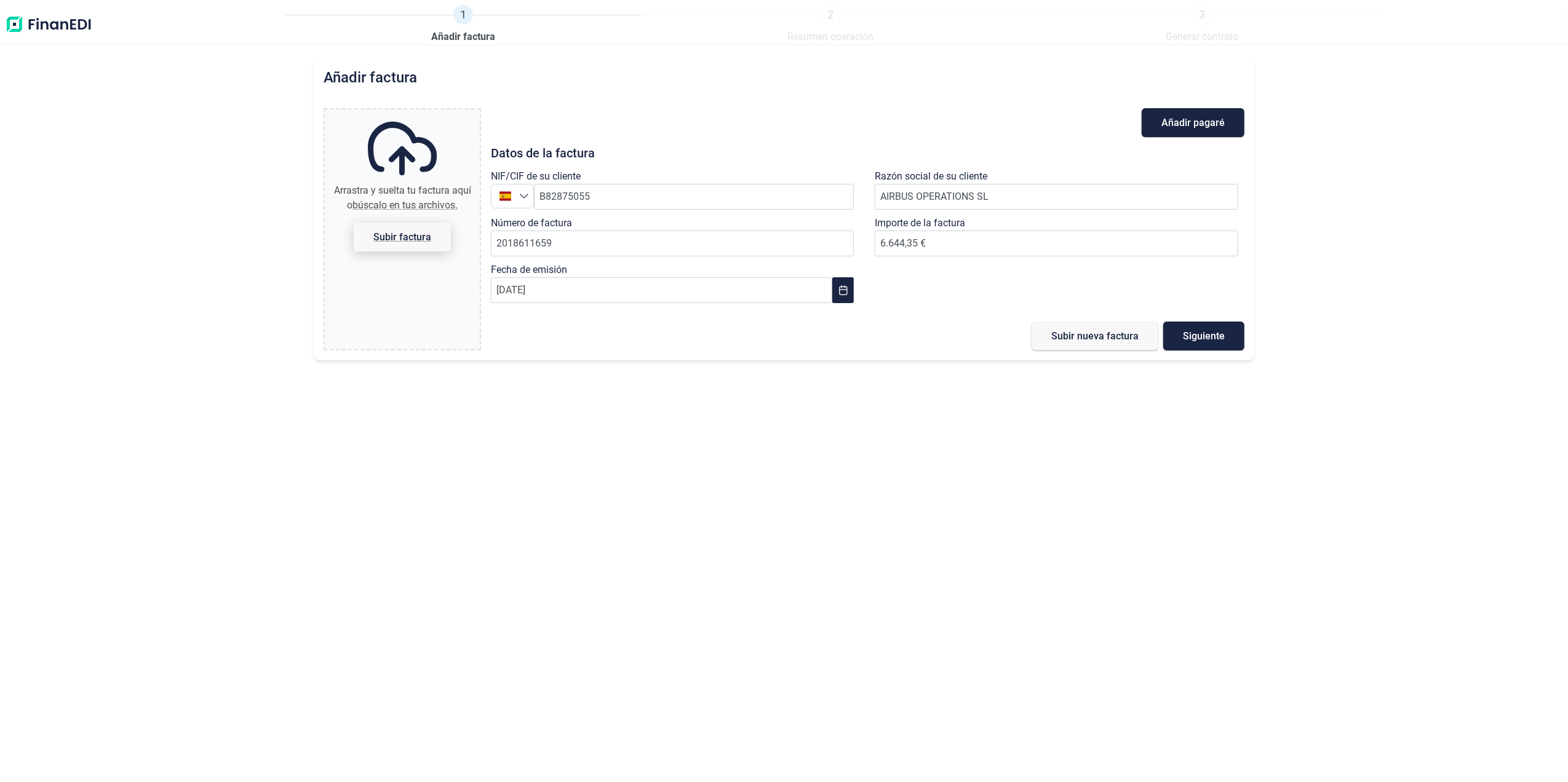
type input "C:\fakepath\2018611659.pdf"
click at [1076, 340] on span "Subir nueva factura" at bounding box center [1095, 336] width 87 height 9
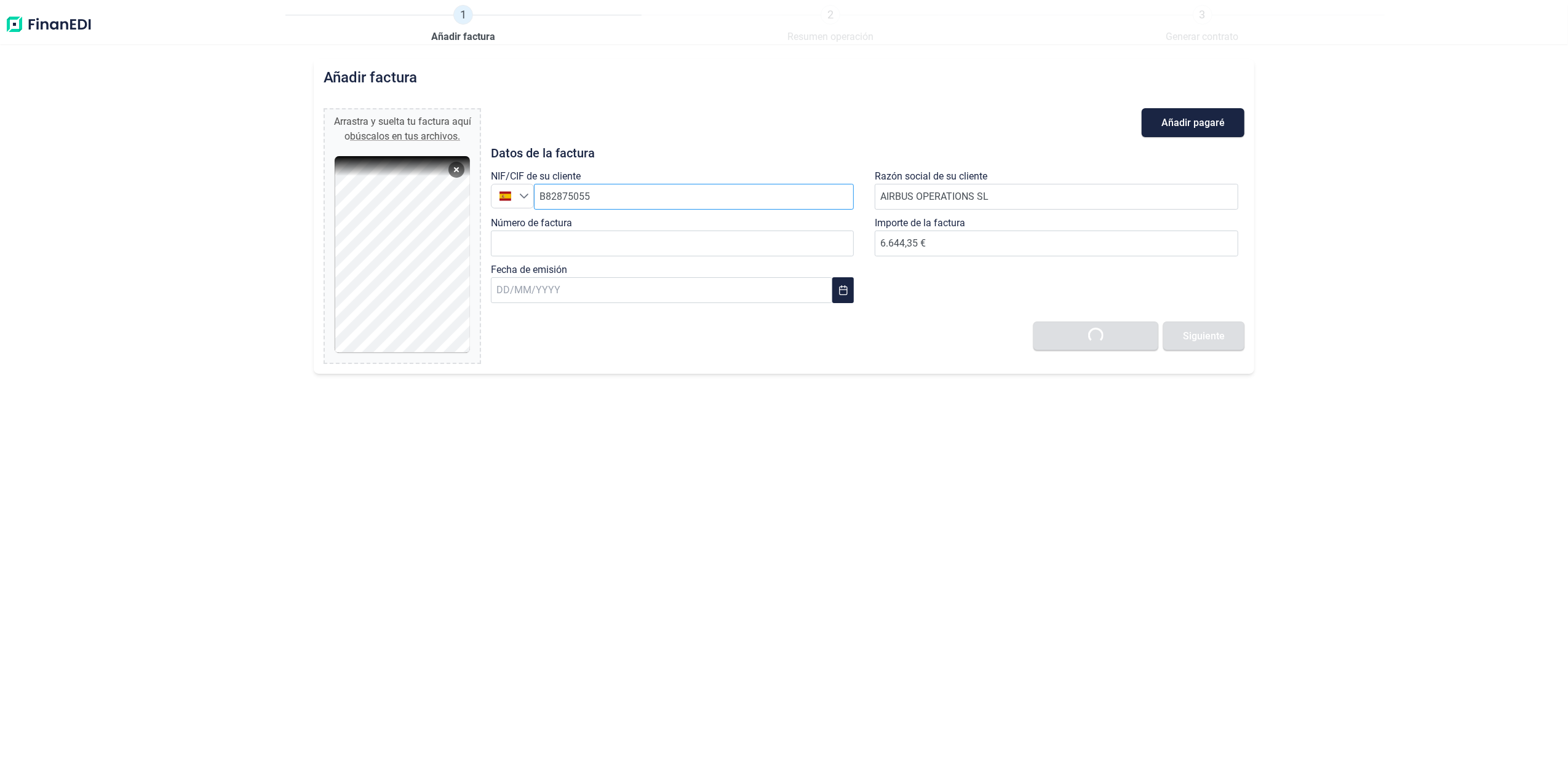
type input "0,00 €"
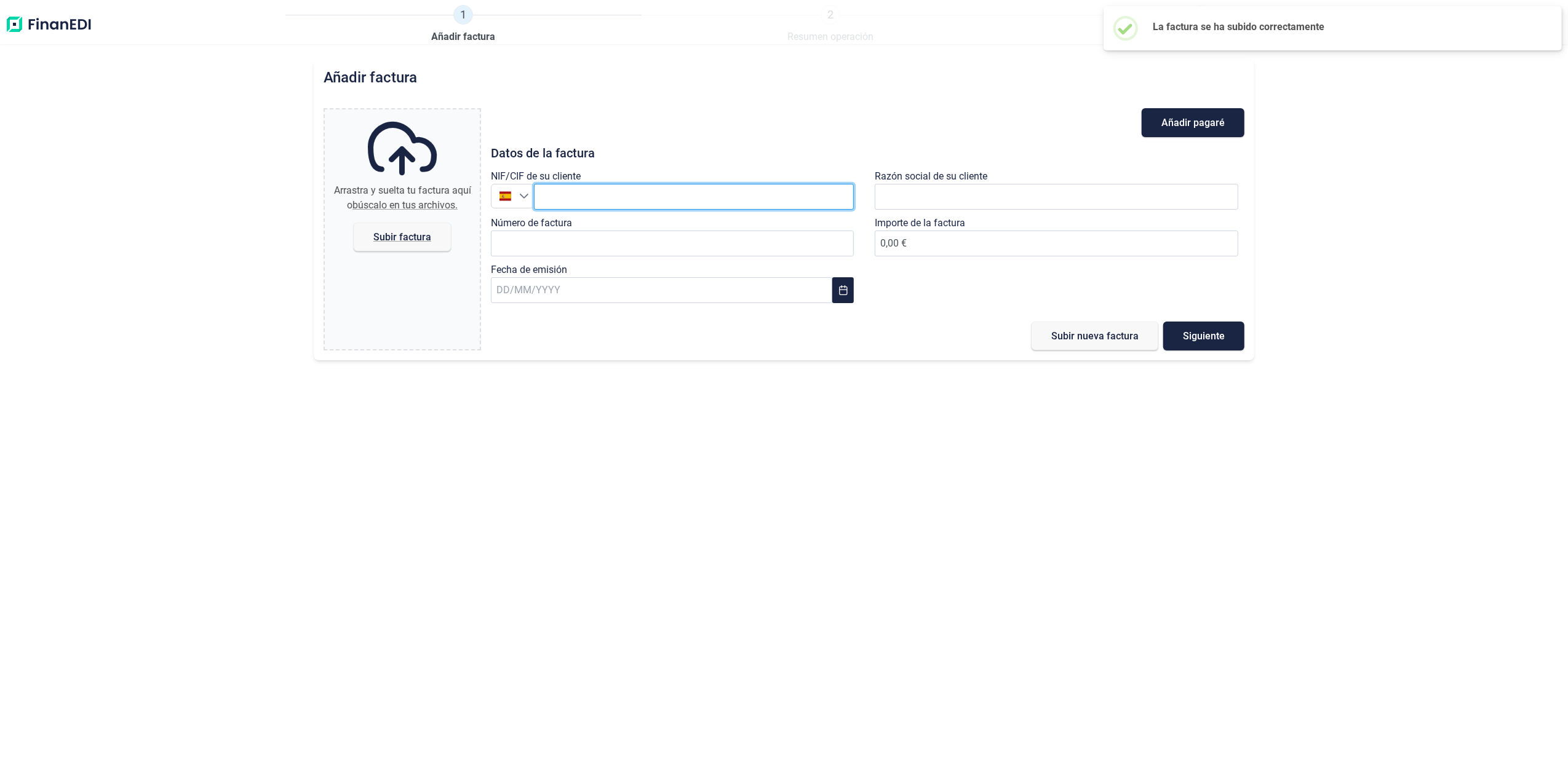
click at [620, 199] on input "text" at bounding box center [694, 197] width 320 height 26
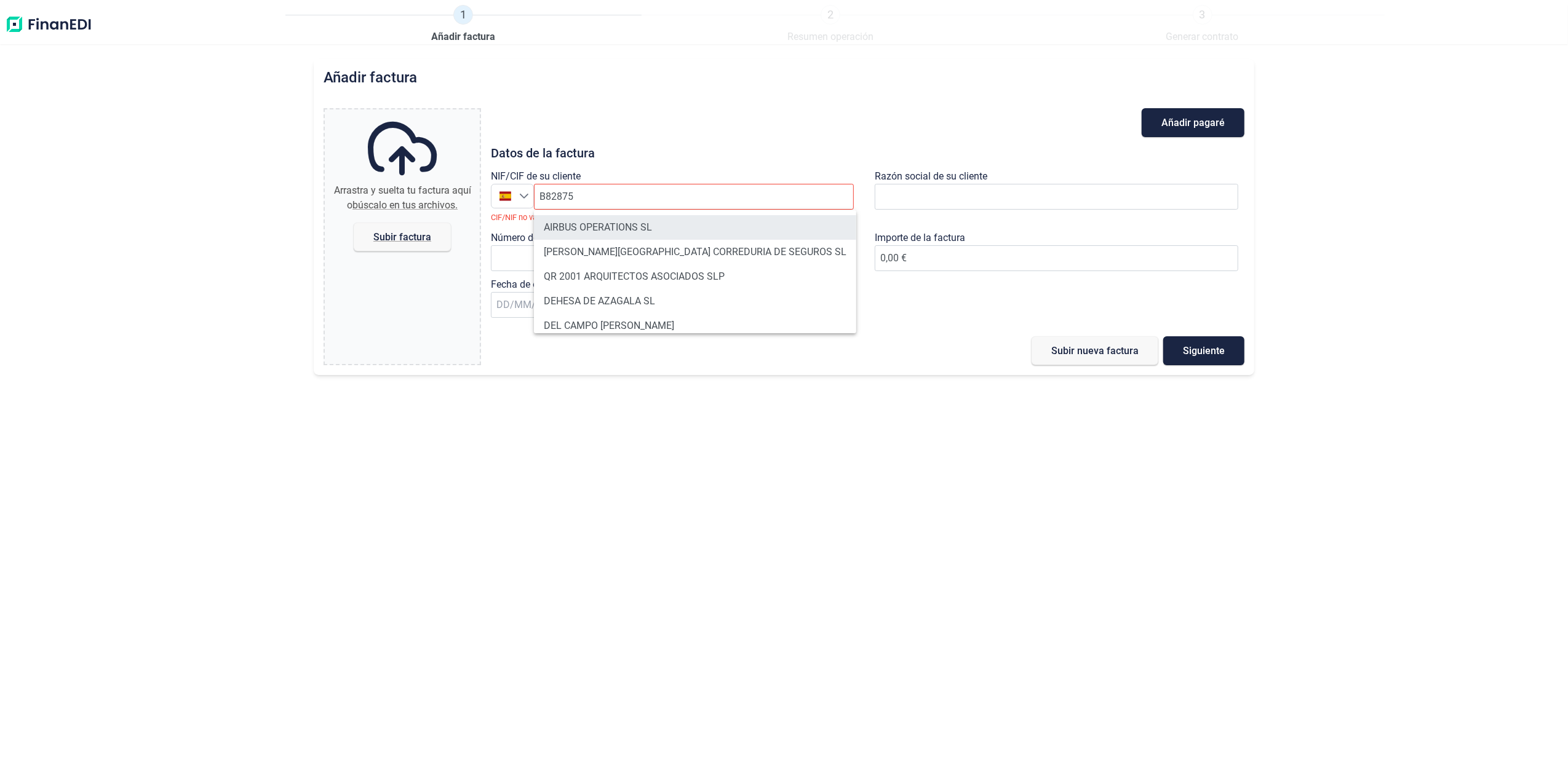
click at [614, 217] on li "AIRBUS OPERATIONS SL" at bounding box center [695, 227] width 322 height 25
type input "B82875055"
type input "AIRBUS OPERATIONS SL"
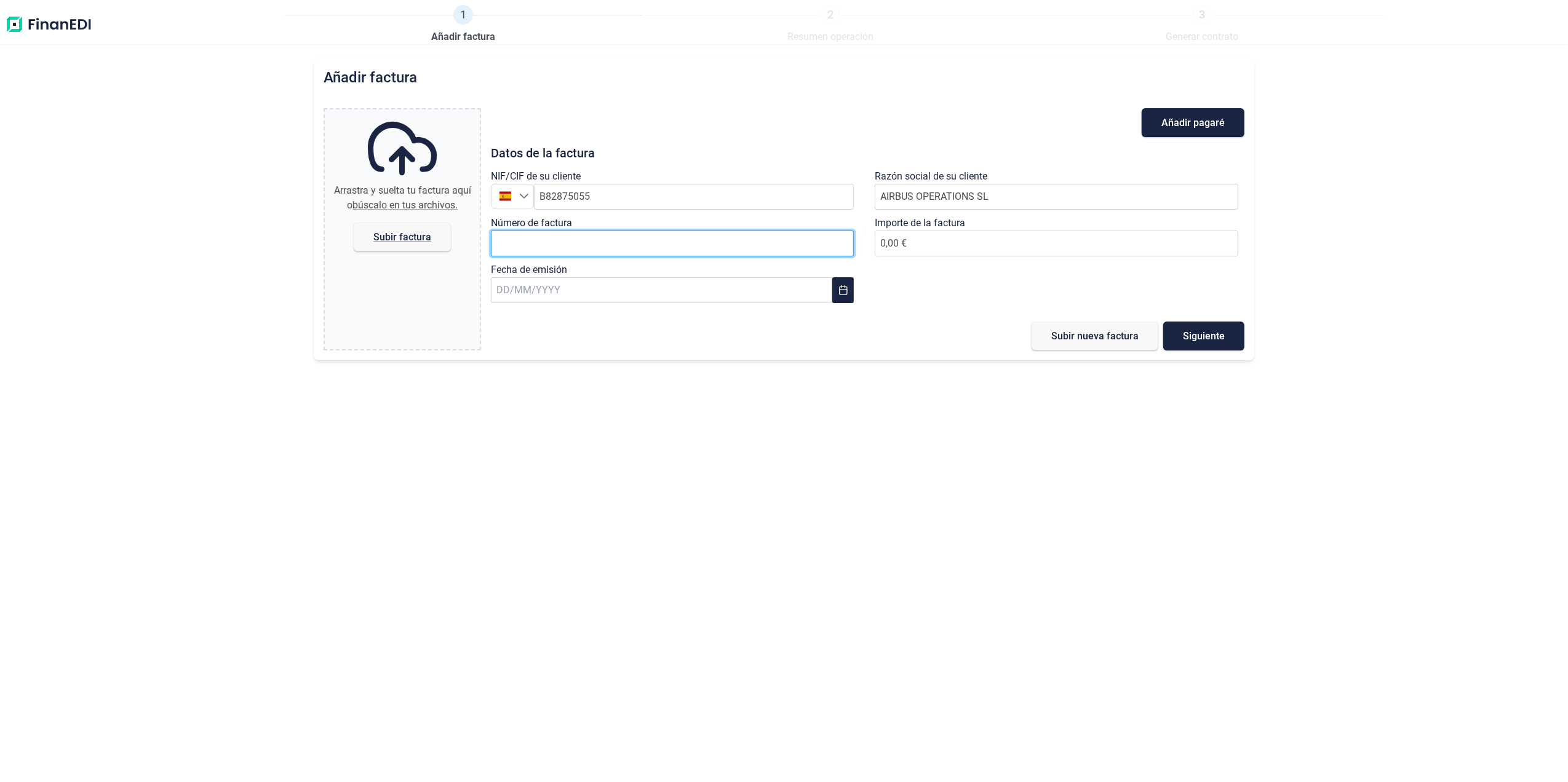
drag, startPoint x: 660, startPoint y: 239, endPoint x: 833, endPoint y: 251, distance: 173.4
click at [660, 239] on input "Número de factura" at bounding box center [672, 244] width 363 height 26
paste input "2018611660"
type input "2018611660"
type input "2.416,13 €"
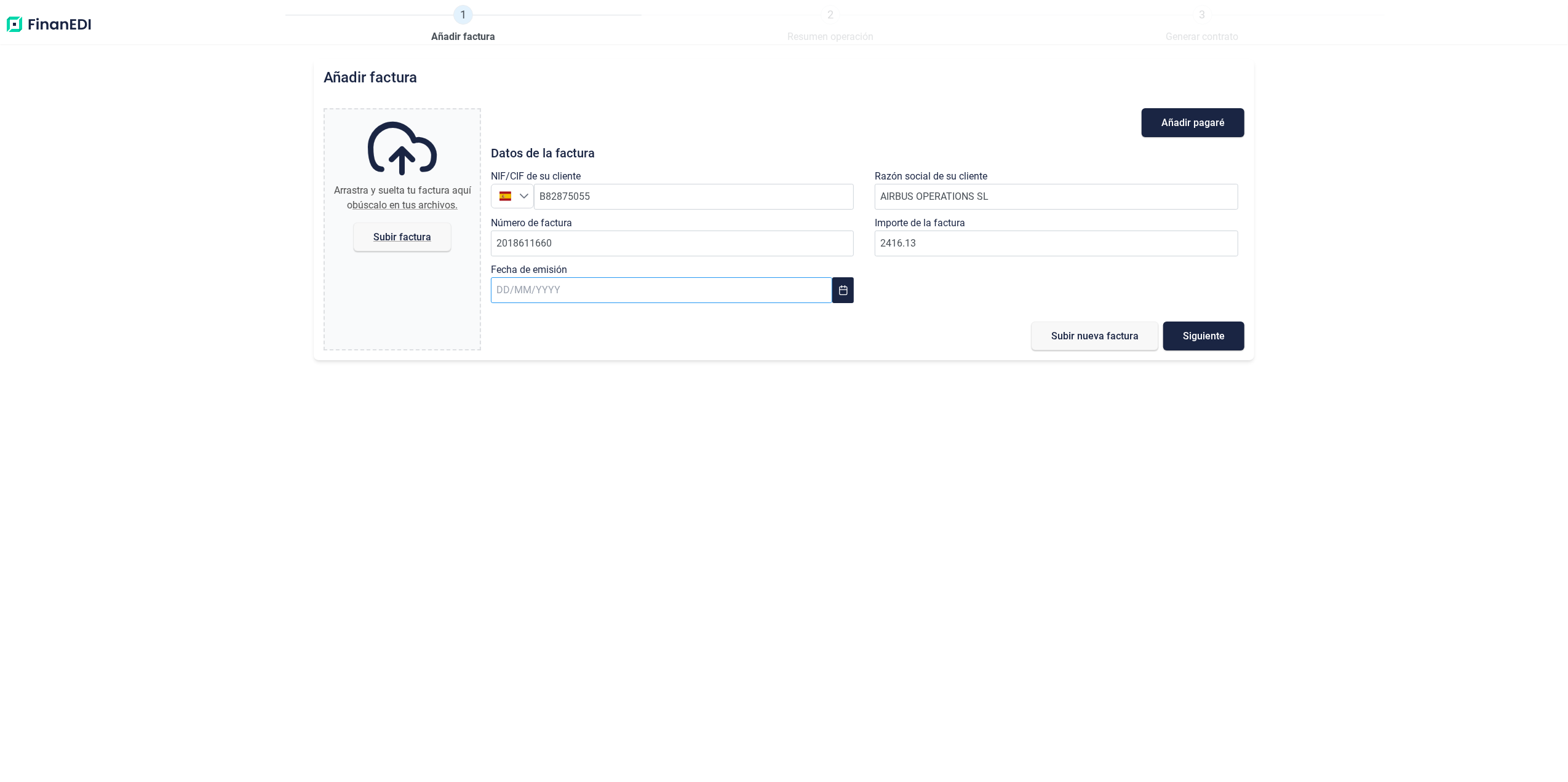
click at [672, 300] on input "text" at bounding box center [662, 290] width 342 height 26
click at [522, 487] on span "18" at bounding box center [519, 489] width 25 height 25
type input "[DATE]"
click at [400, 227] on span "Subir factura" at bounding box center [402, 237] width 97 height 29
click at [400, 113] on input "Arrastra y suelta tu factura aquí o búscalo en tus archivos. Subir factura" at bounding box center [402, 111] width 155 height 4
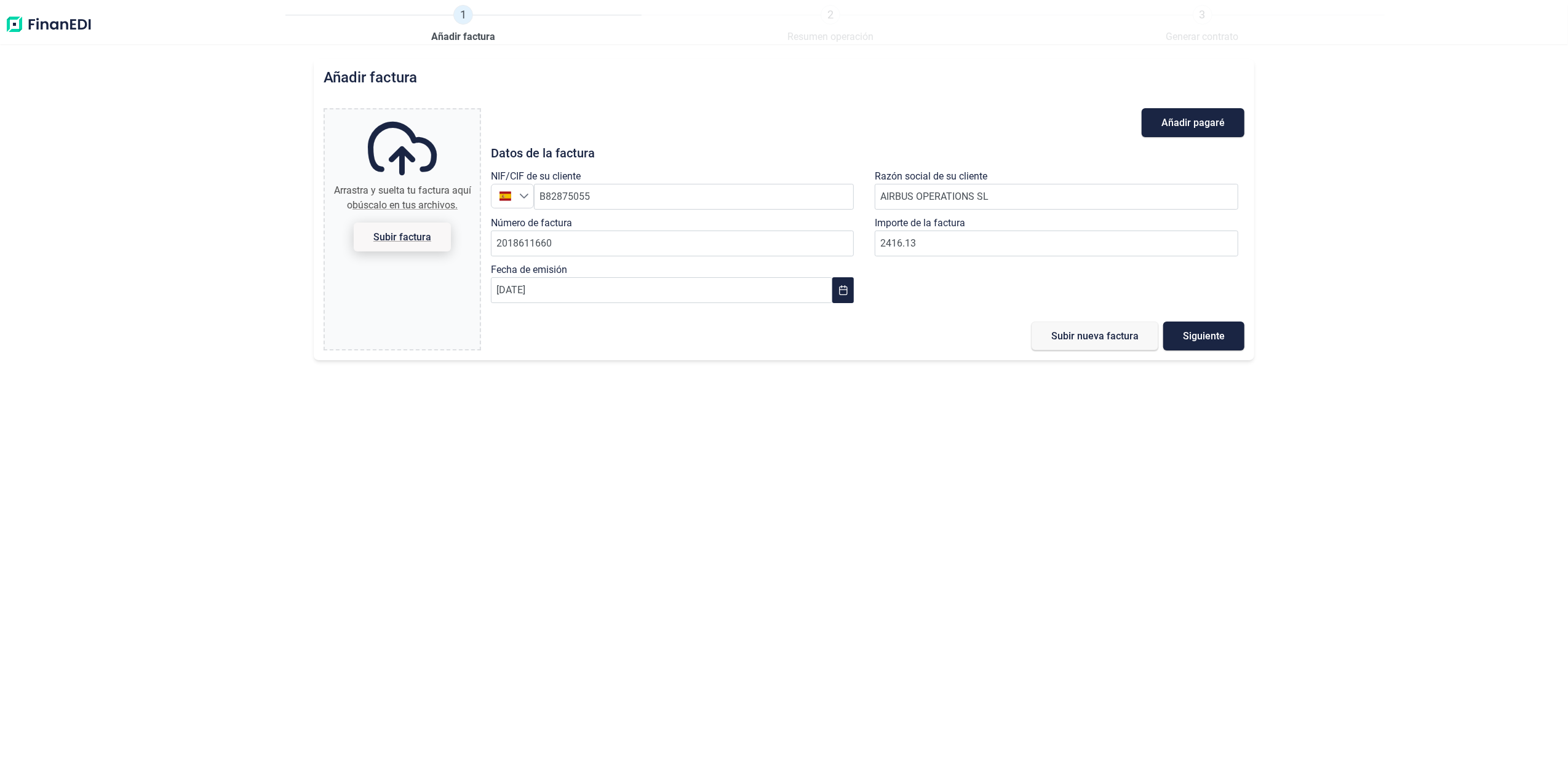
type input "C:\fakepath\2018611660.pdf"
click at [1078, 342] on button "Subir nueva factura" at bounding box center [1095, 336] width 127 height 29
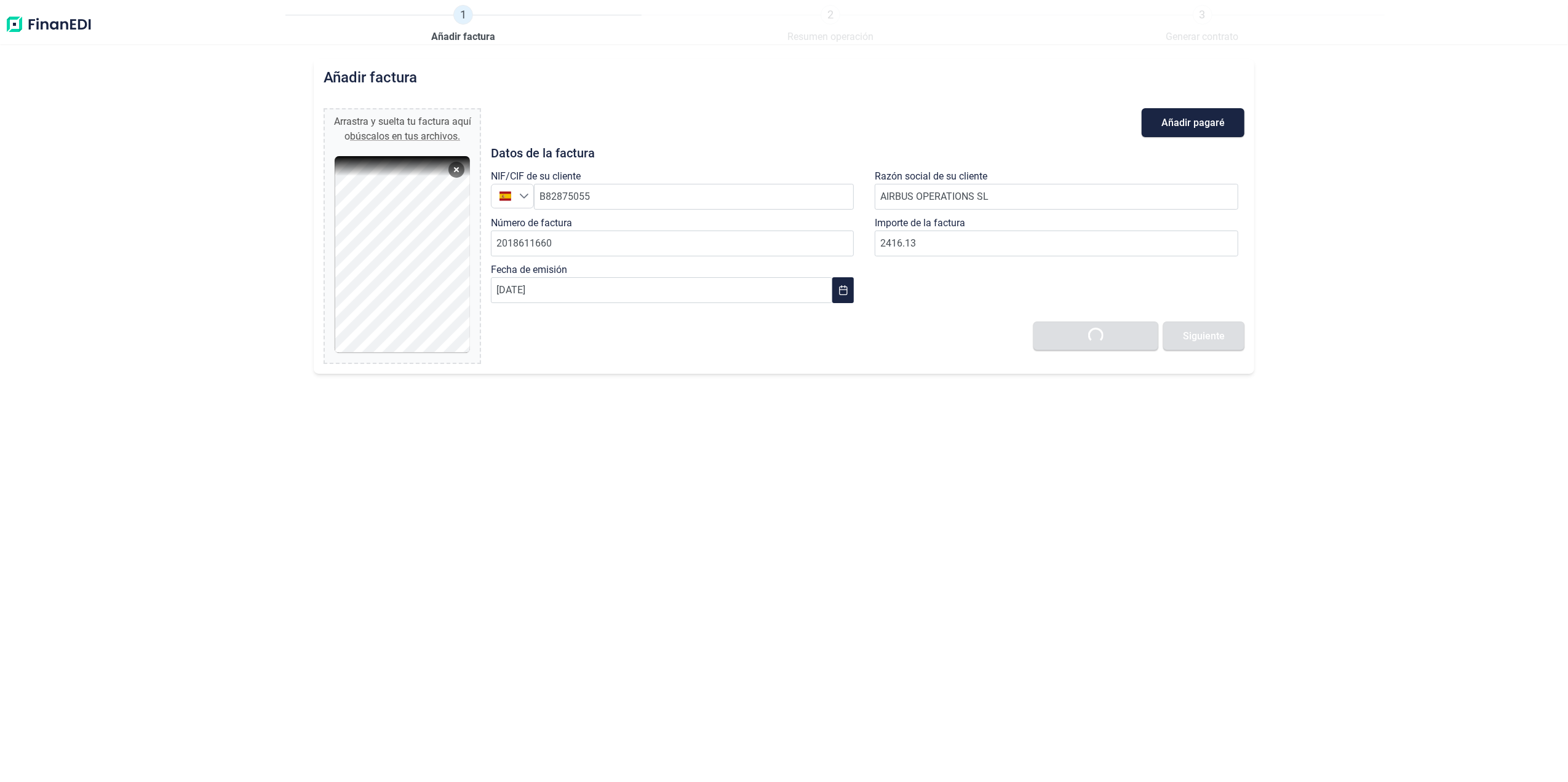
type input "0,00 €"
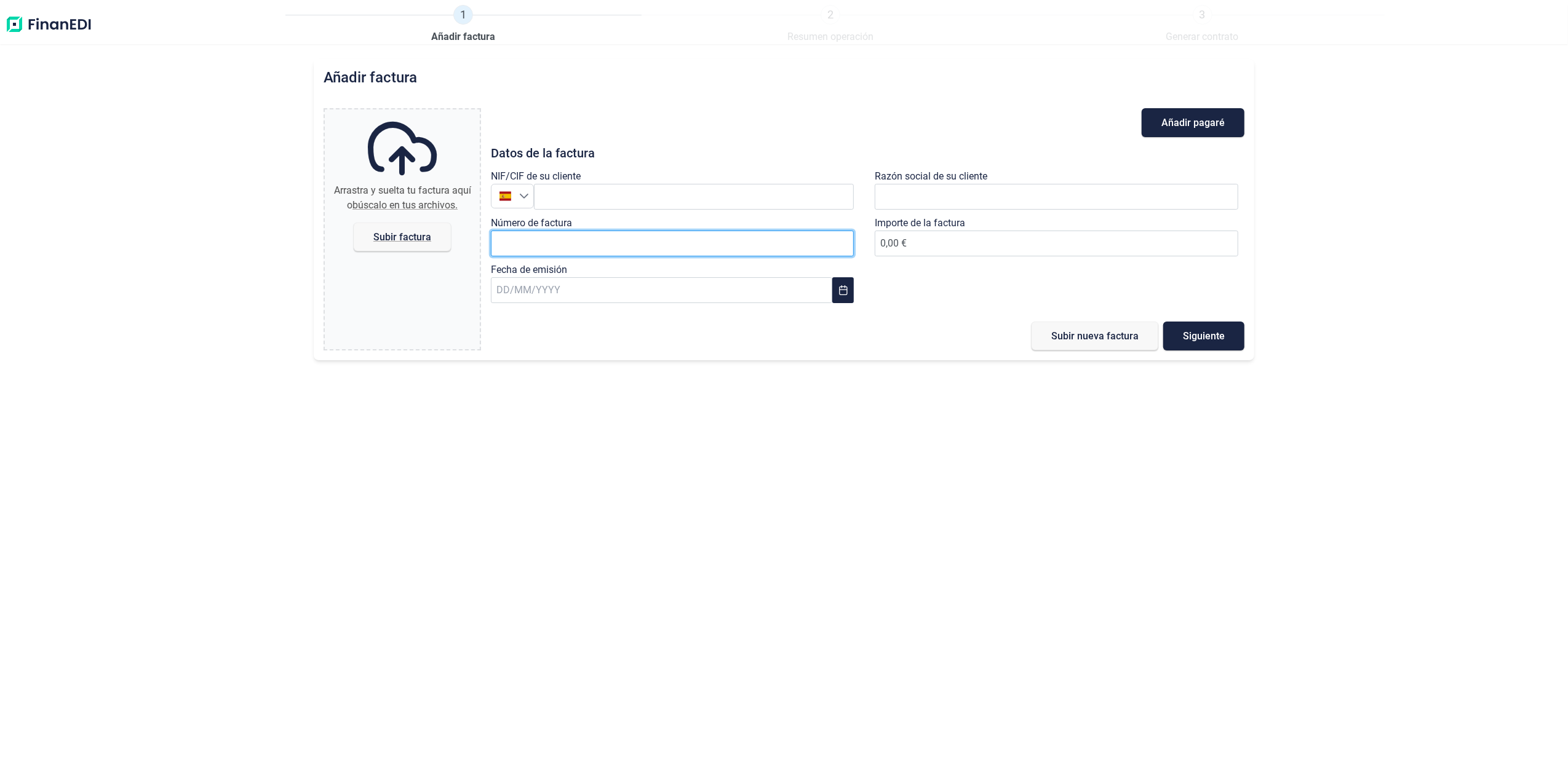
drag, startPoint x: 624, startPoint y: 247, endPoint x: 616, endPoint y: 222, distance: 26.2
click at [624, 247] on input "Número de factura" at bounding box center [672, 244] width 363 height 26
paste input "2018611661"
type input "2018611661"
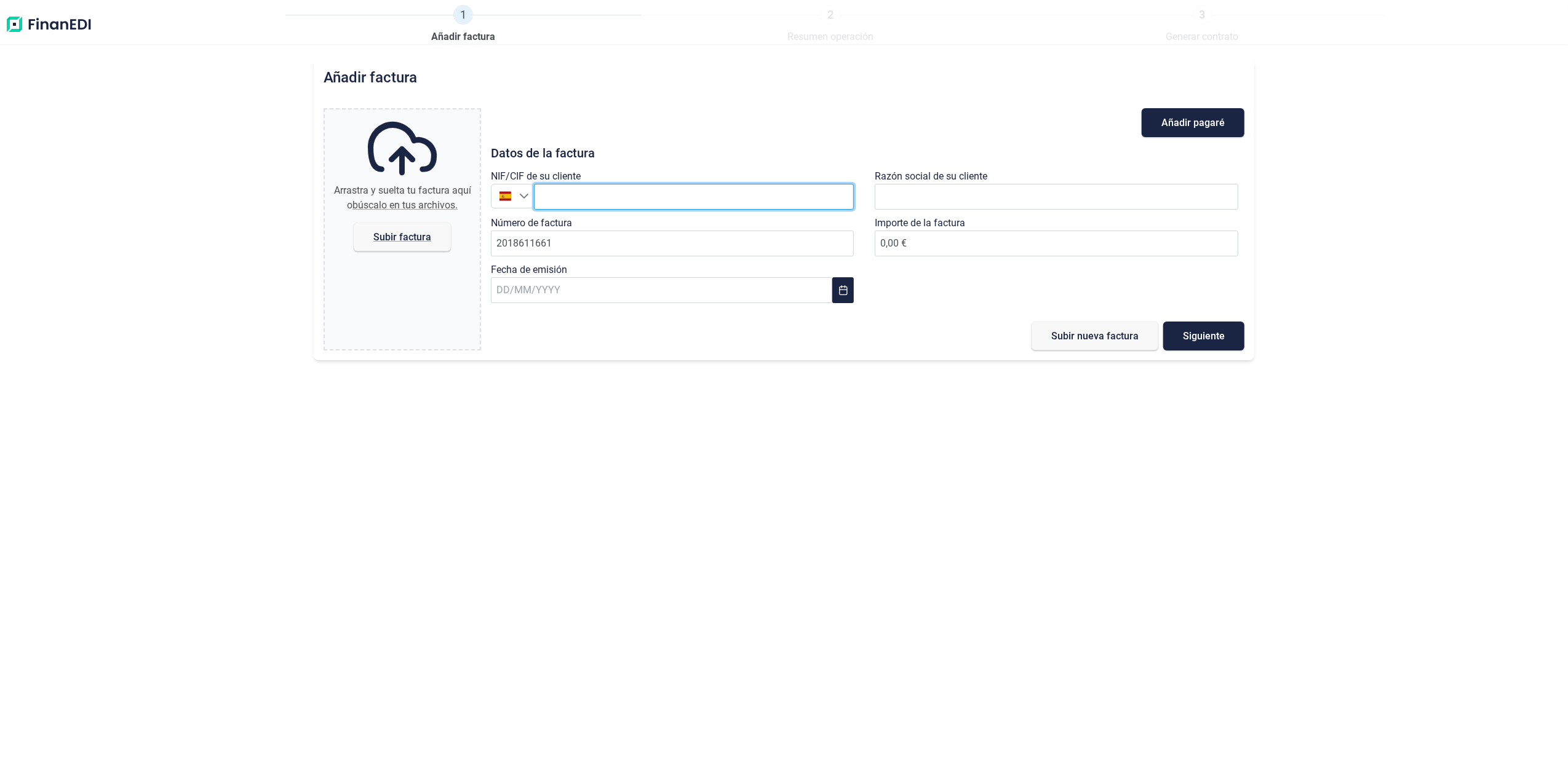
click at [614, 196] on input "text" at bounding box center [694, 197] width 320 height 26
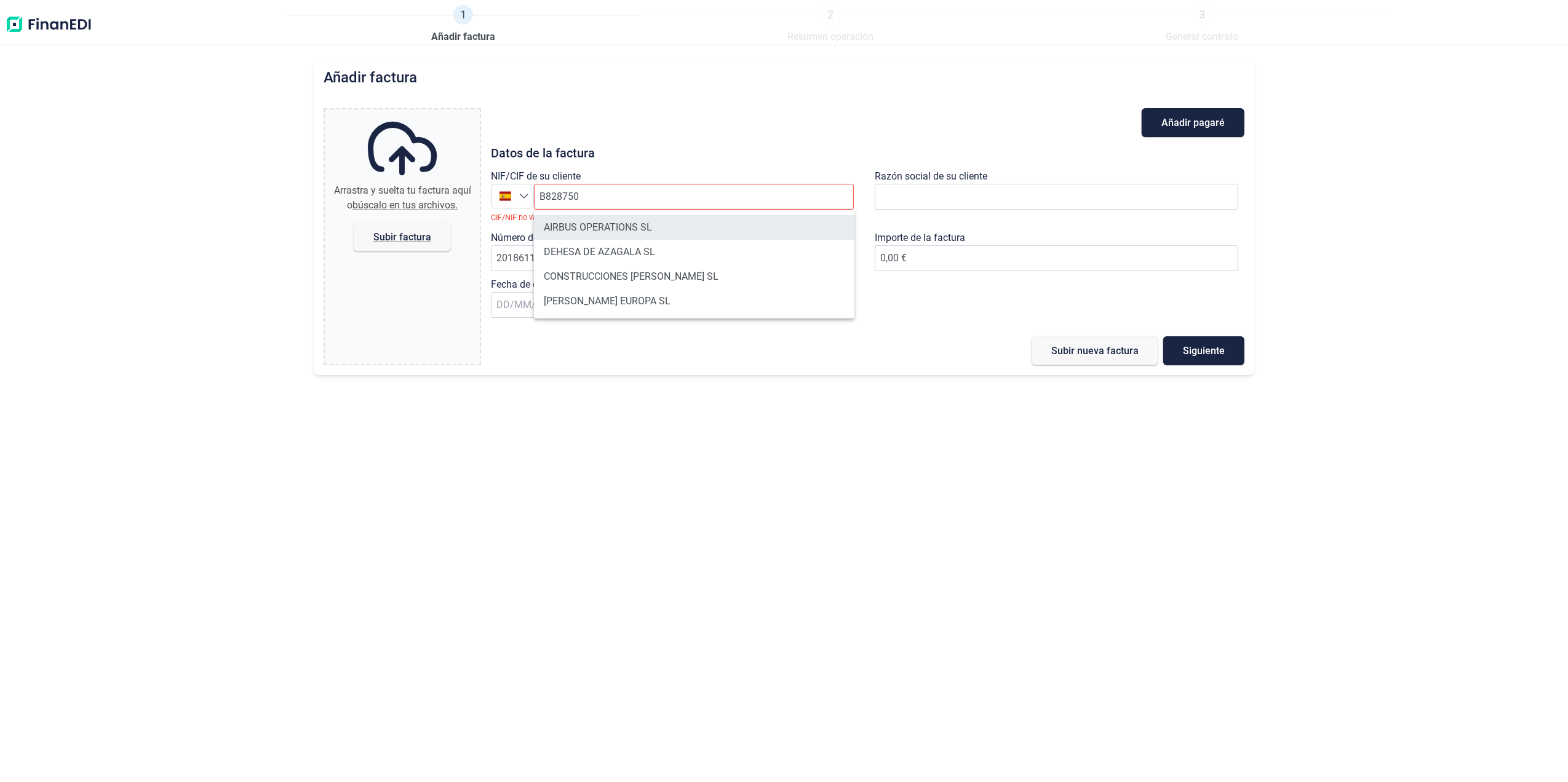
click at [628, 225] on li "AIRBUS OPERATIONS SL" at bounding box center [694, 227] width 320 height 25
type input "B82875055"
type input "AIRBUS OPERATIONS SL"
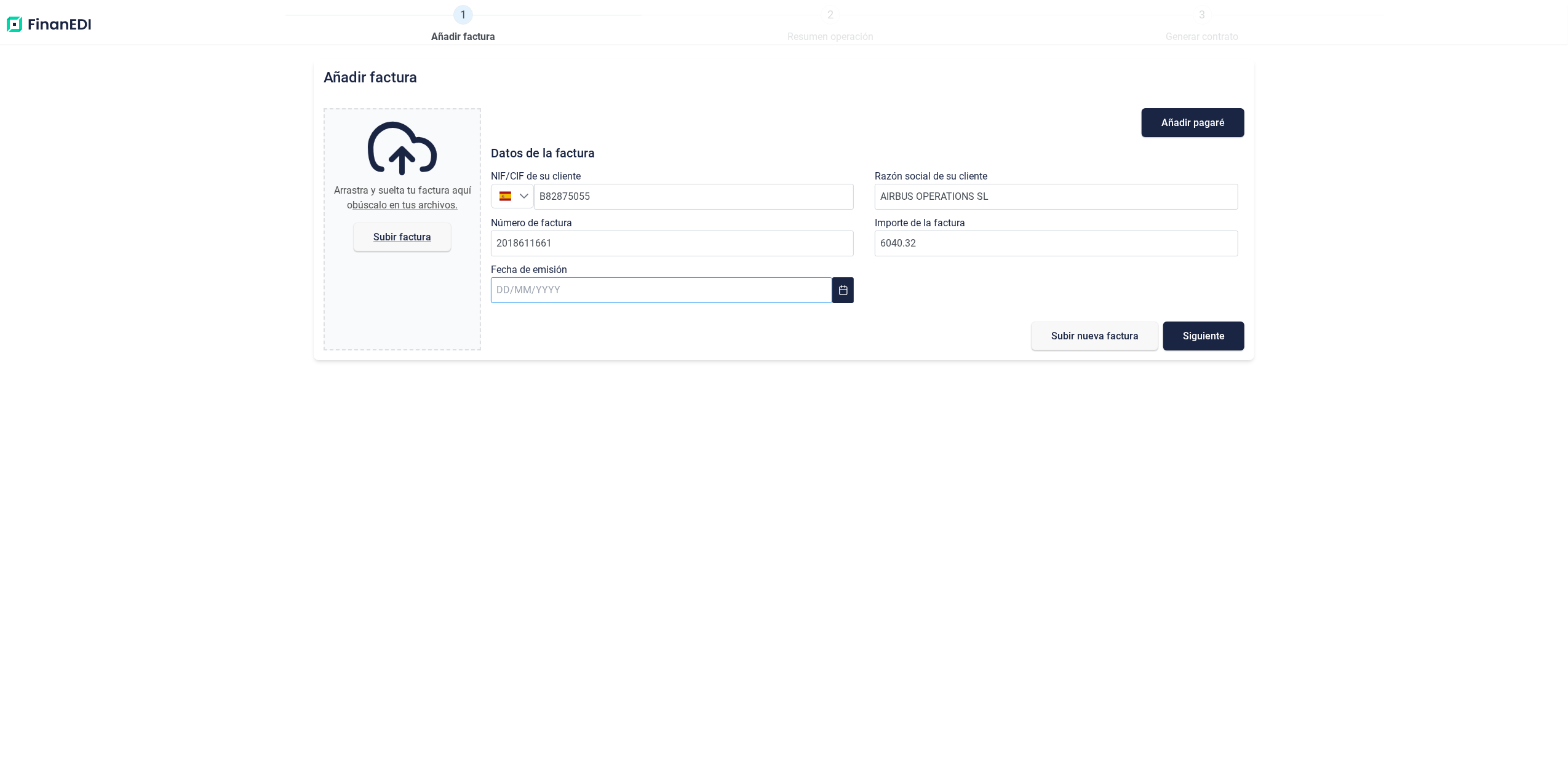
type input "6.040,32 €"
click at [648, 279] on input "text" at bounding box center [662, 290] width 342 height 26
click at [516, 486] on span "18" at bounding box center [519, 489] width 25 height 25
type input "[DATE]"
click at [383, 232] on span "Subir factura" at bounding box center [402, 237] width 58 height 9
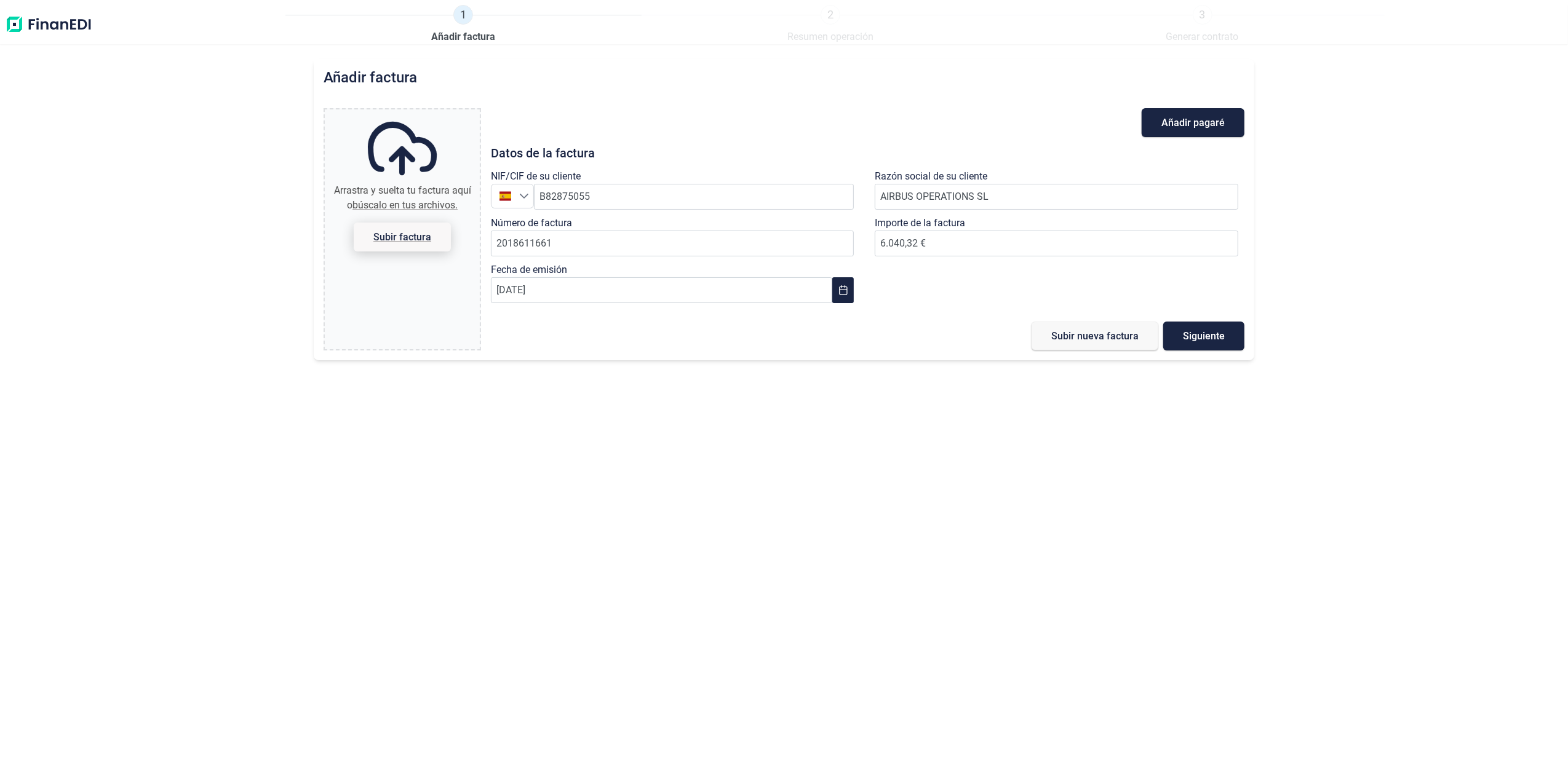
click at [383, 113] on input "Arrastra y suelta tu factura aquí o búscalo en tus archivos. Subir factura" at bounding box center [402, 111] width 155 height 4
type input "C:\fakepath\2018611661.pdf"
click at [1103, 339] on span "Subir nueva factura" at bounding box center [1095, 336] width 87 height 9
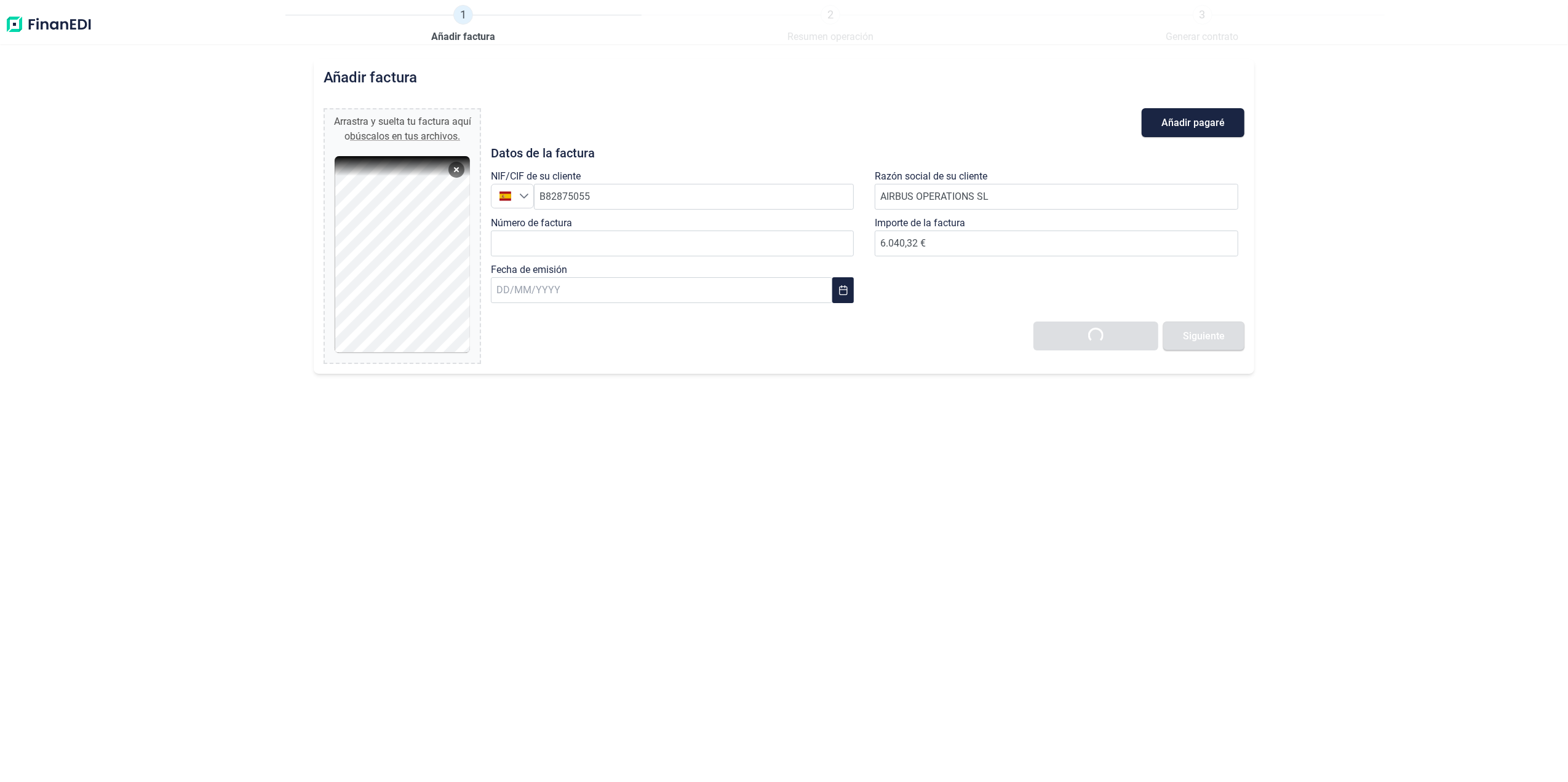
type input "0,00 €"
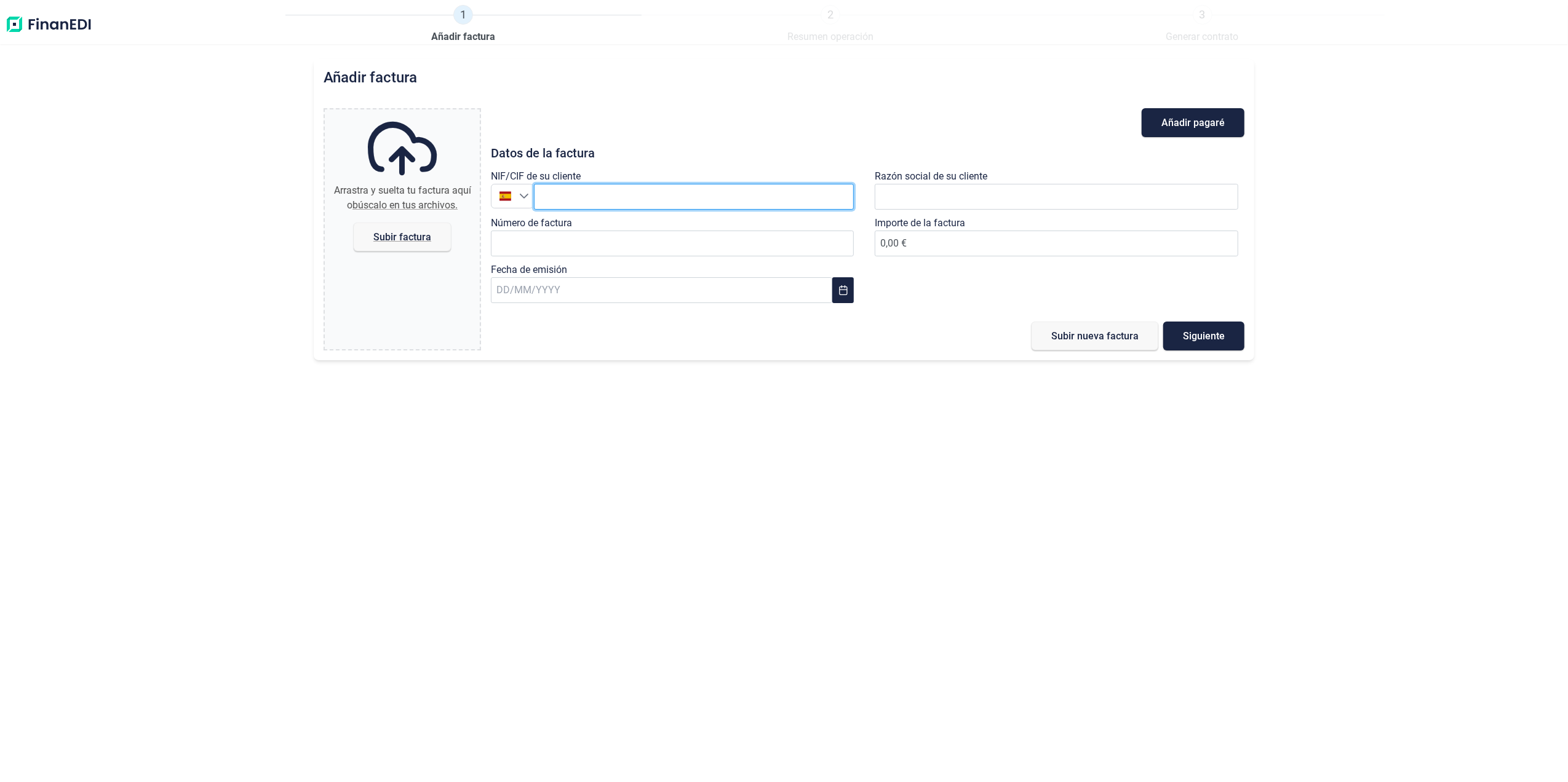
click at [581, 195] on input "text" at bounding box center [694, 197] width 320 height 26
click at [599, 236] on li "AIRBUS OPERATIONS SL" at bounding box center [694, 227] width 320 height 25
type input "B82875055"
type input "AIRBUS OPERATIONS SL"
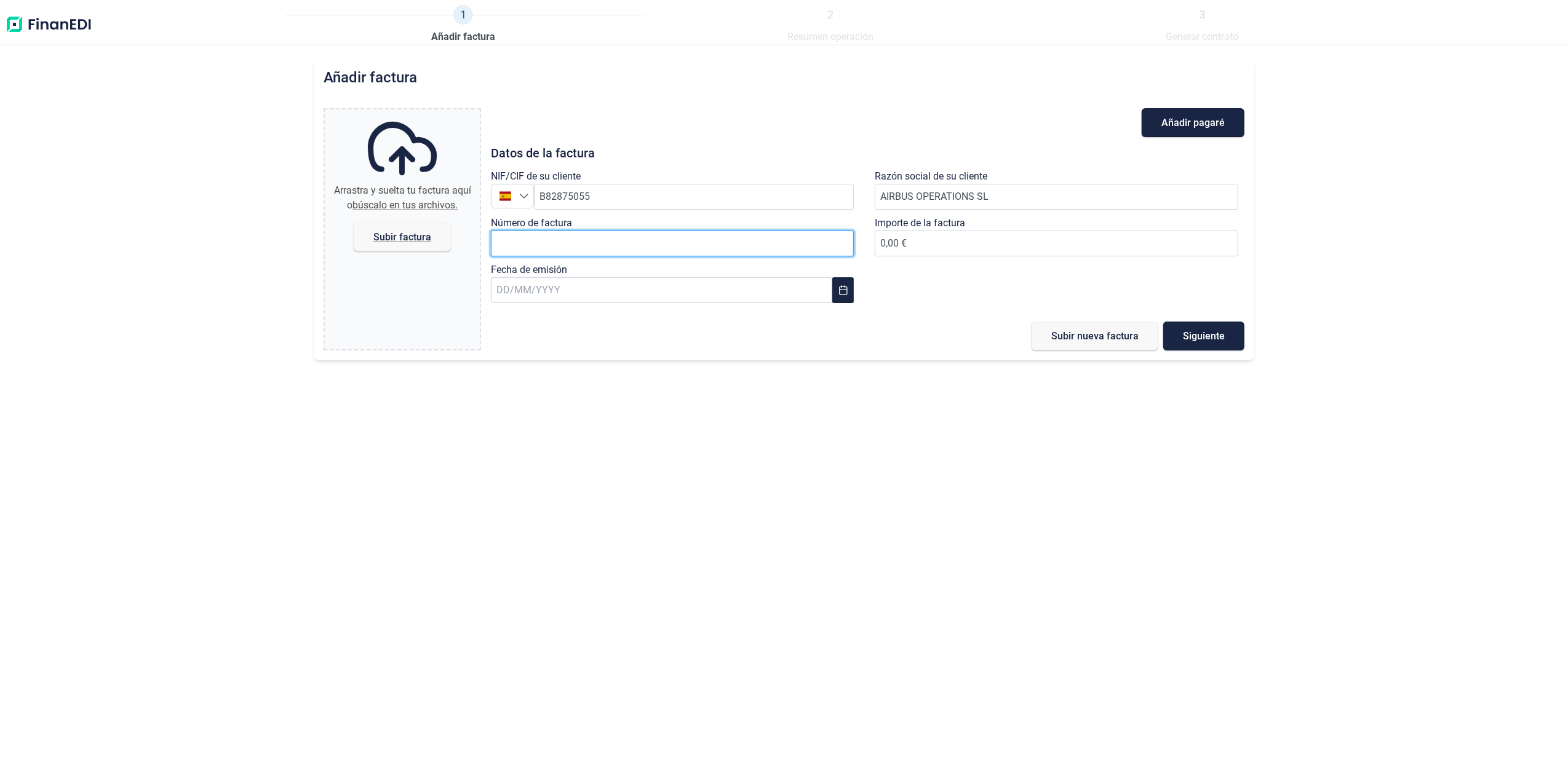
drag, startPoint x: 640, startPoint y: 242, endPoint x: 716, endPoint y: 242, distance: 76.0
click at [640, 242] on input "Número de factura" at bounding box center [672, 244] width 363 height 26
paste input "2018611662"
type input "2018611662"
type input "1.208,06 €"
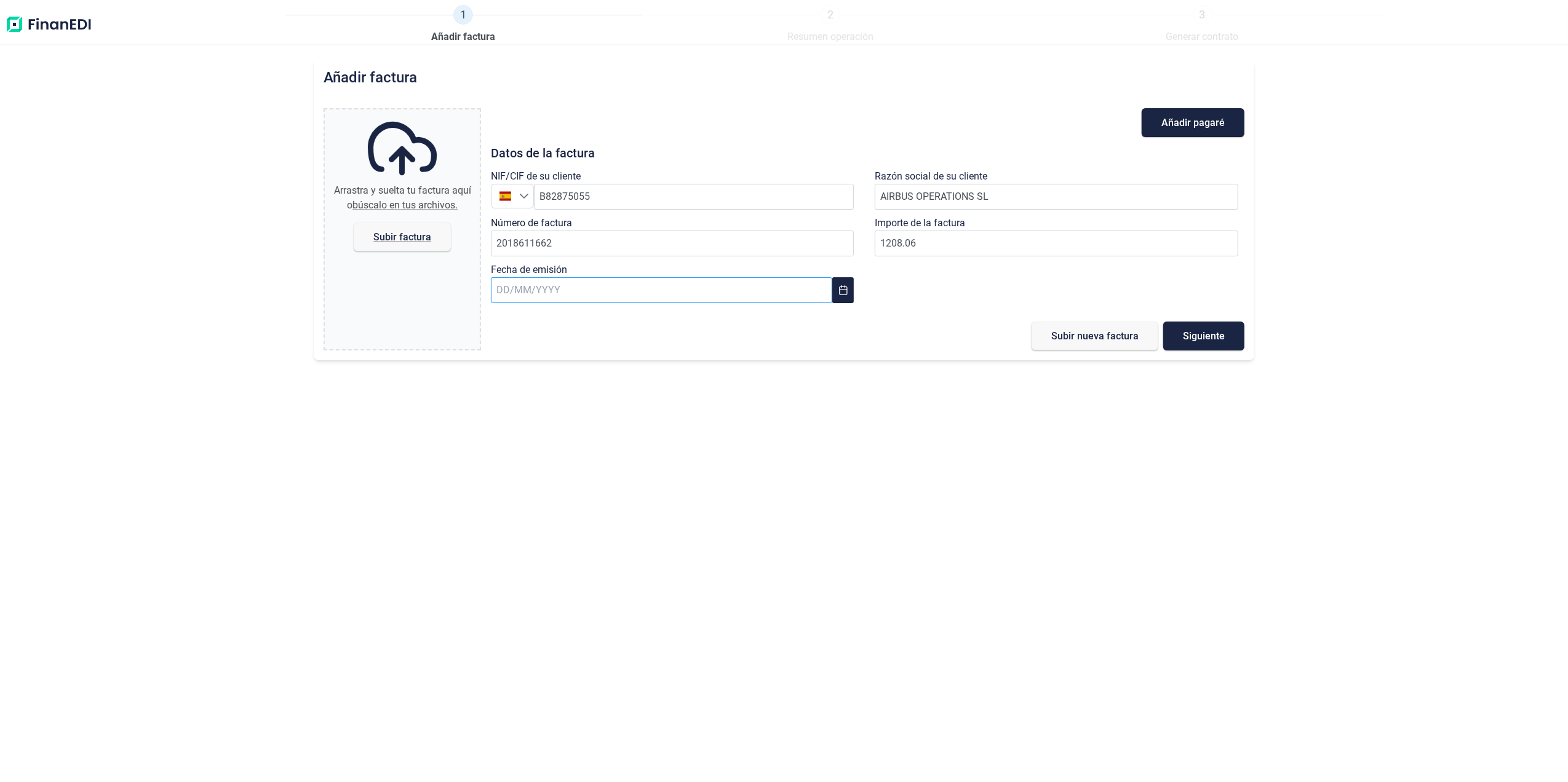
click at [721, 290] on input "text" at bounding box center [662, 290] width 342 height 26
click at [524, 483] on span "18" at bounding box center [519, 489] width 25 height 25
type input "[DATE]"
click at [404, 237] on span "Subir factura" at bounding box center [402, 237] width 58 height 9
click at [404, 113] on input "Arrastra y suelta tu factura aquí o búscalo en tus archivos. Subir factura" at bounding box center [402, 111] width 155 height 4
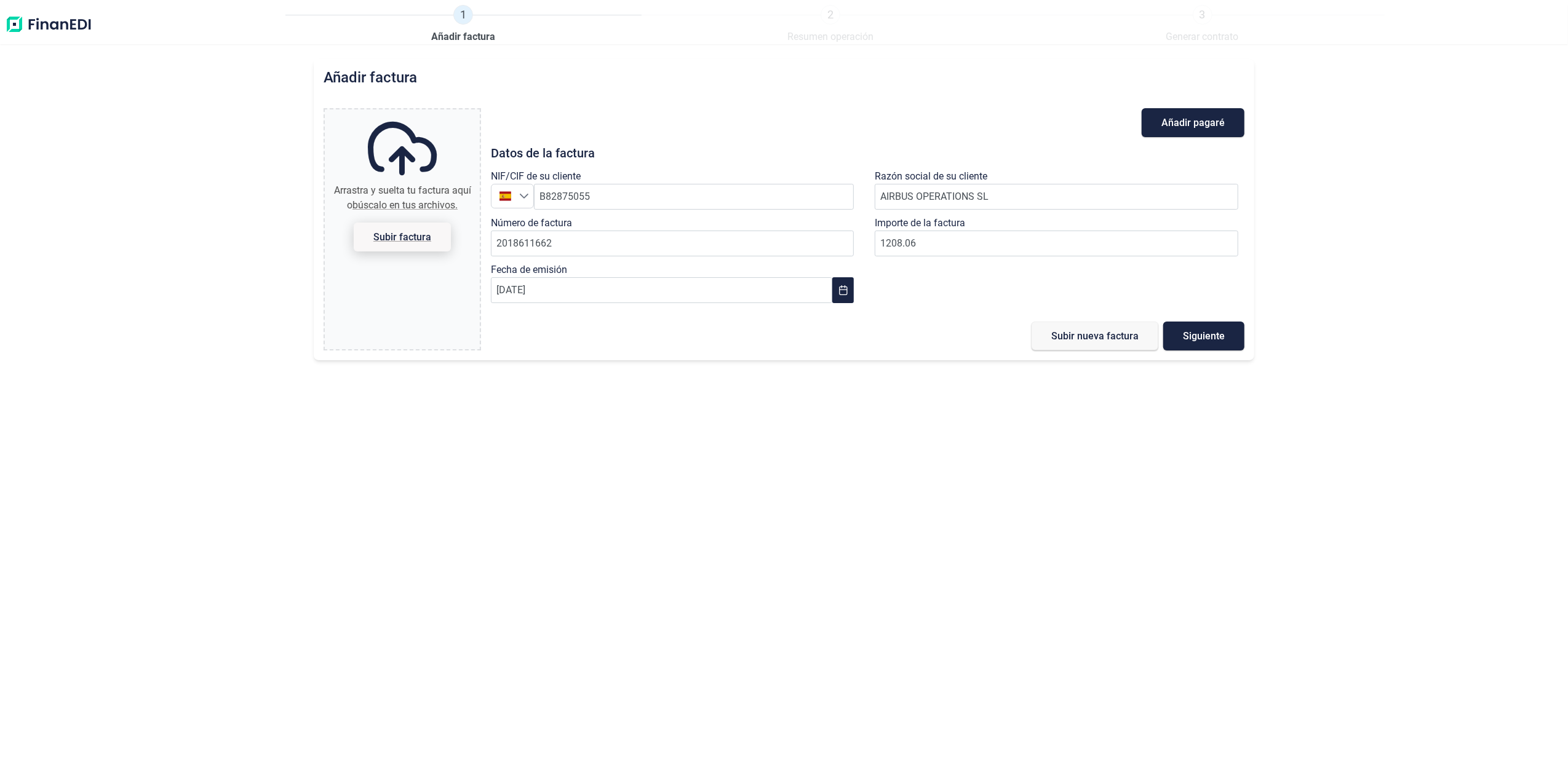
type input "C:\fakepath\2018611662.pdf"
click at [1088, 341] on span "Subir nueva factura" at bounding box center [1095, 336] width 87 height 9
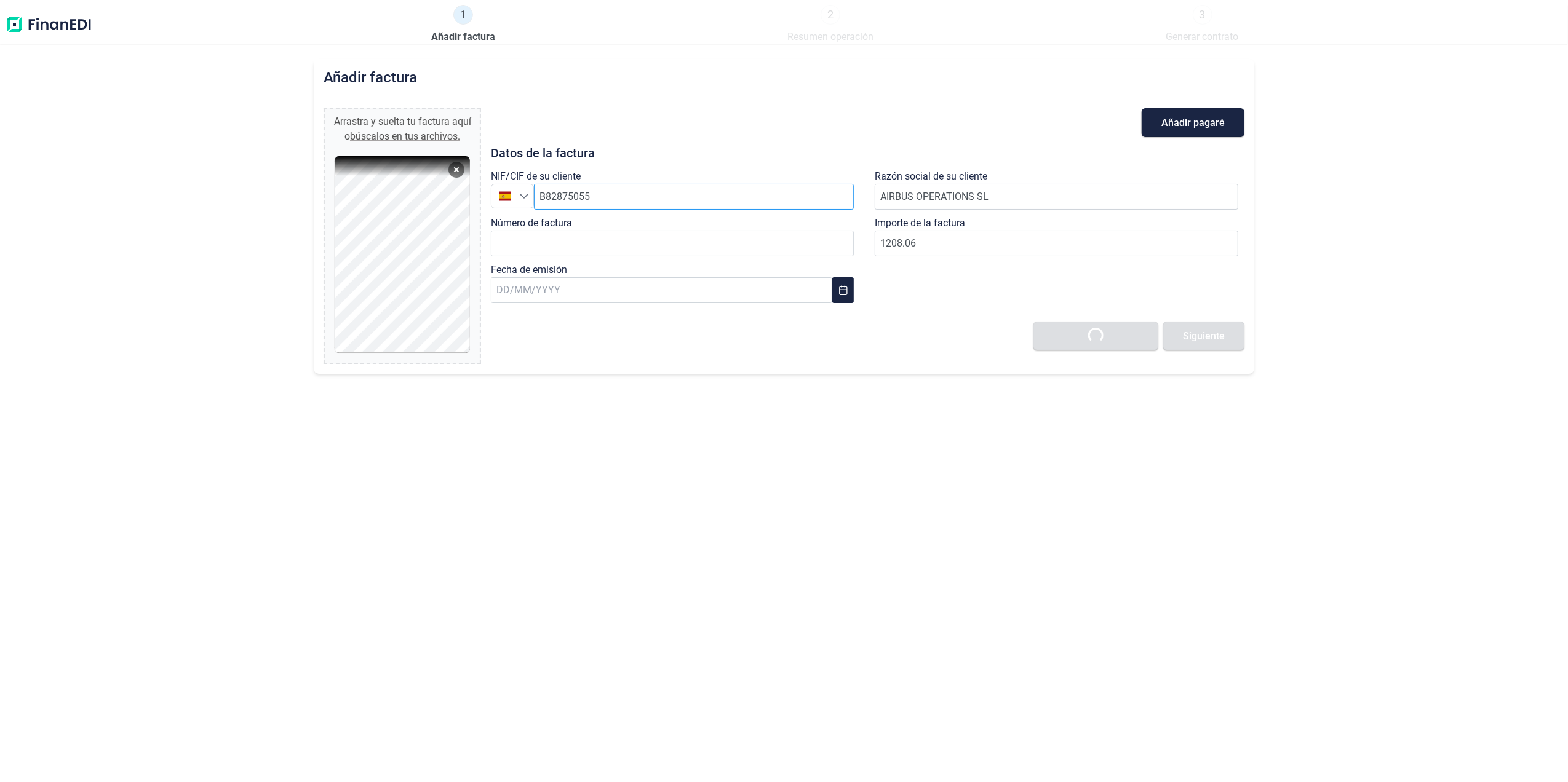
type input "0,00 €"
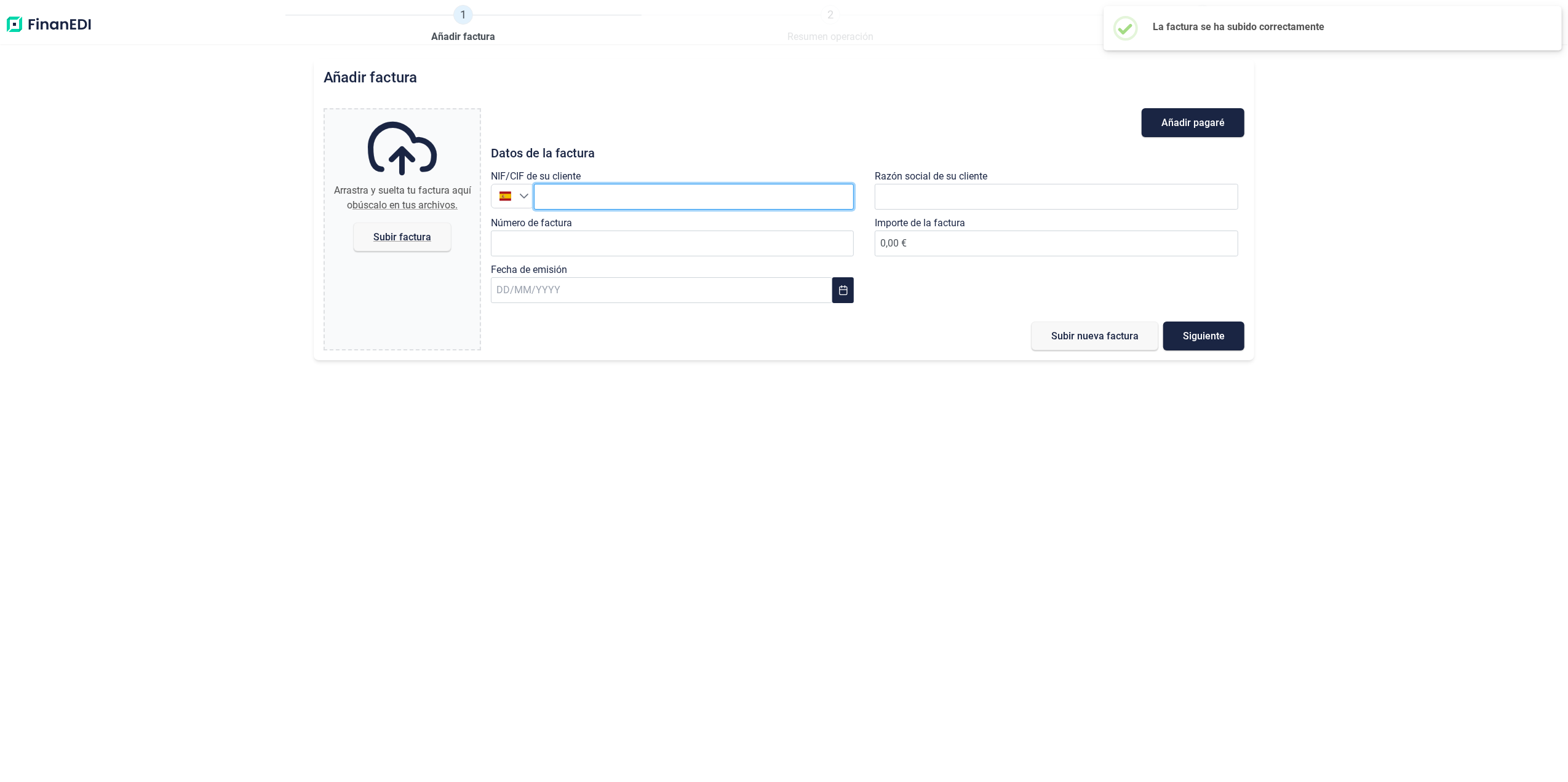
click at [665, 203] on input "text" at bounding box center [694, 197] width 320 height 26
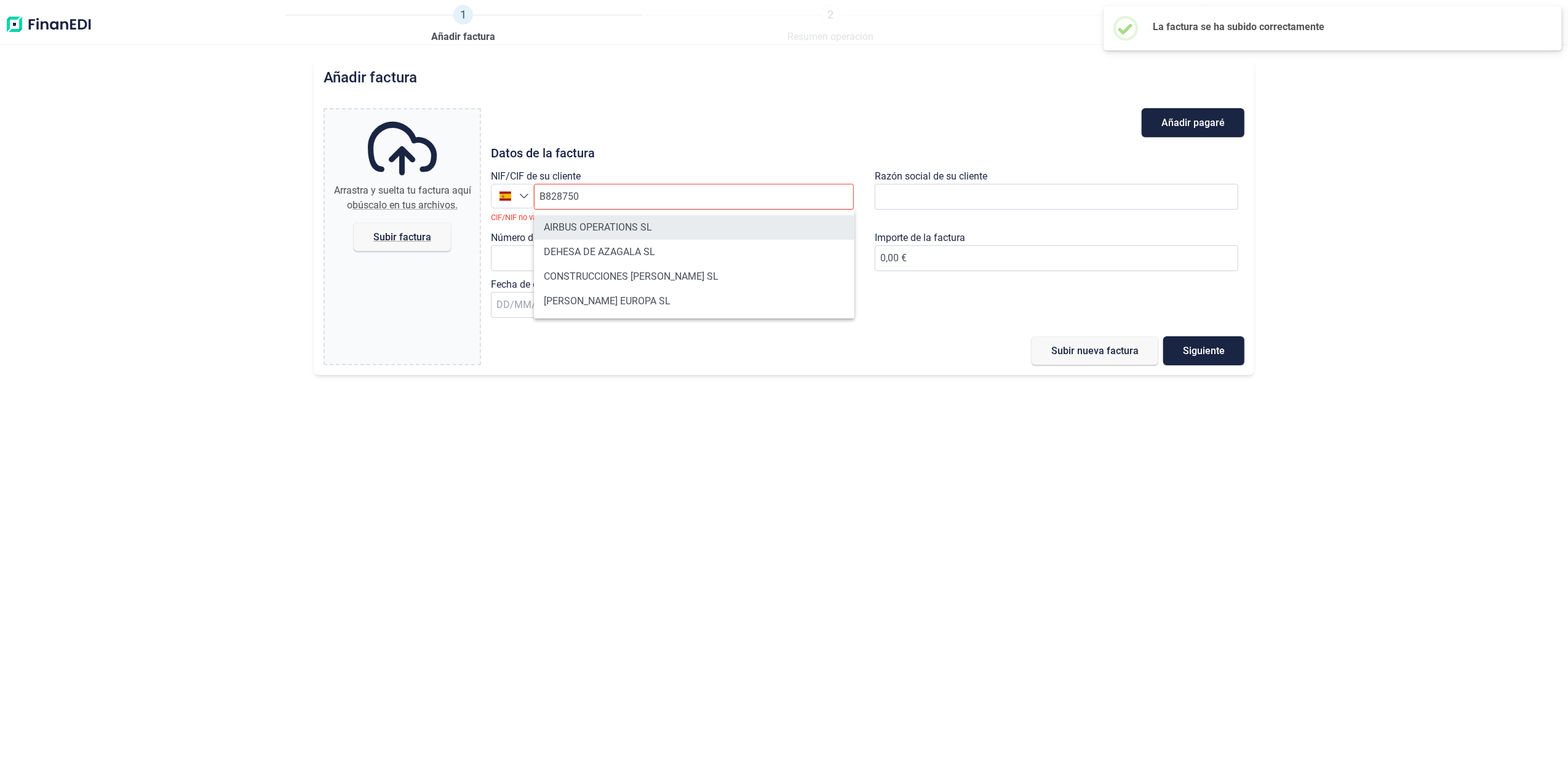
click at [643, 227] on li "AIRBUS OPERATIONS SL" at bounding box center [694, 227] width 320 height 25
type input "B82875055"
type input "AIRBUS OPERATIONS SL"
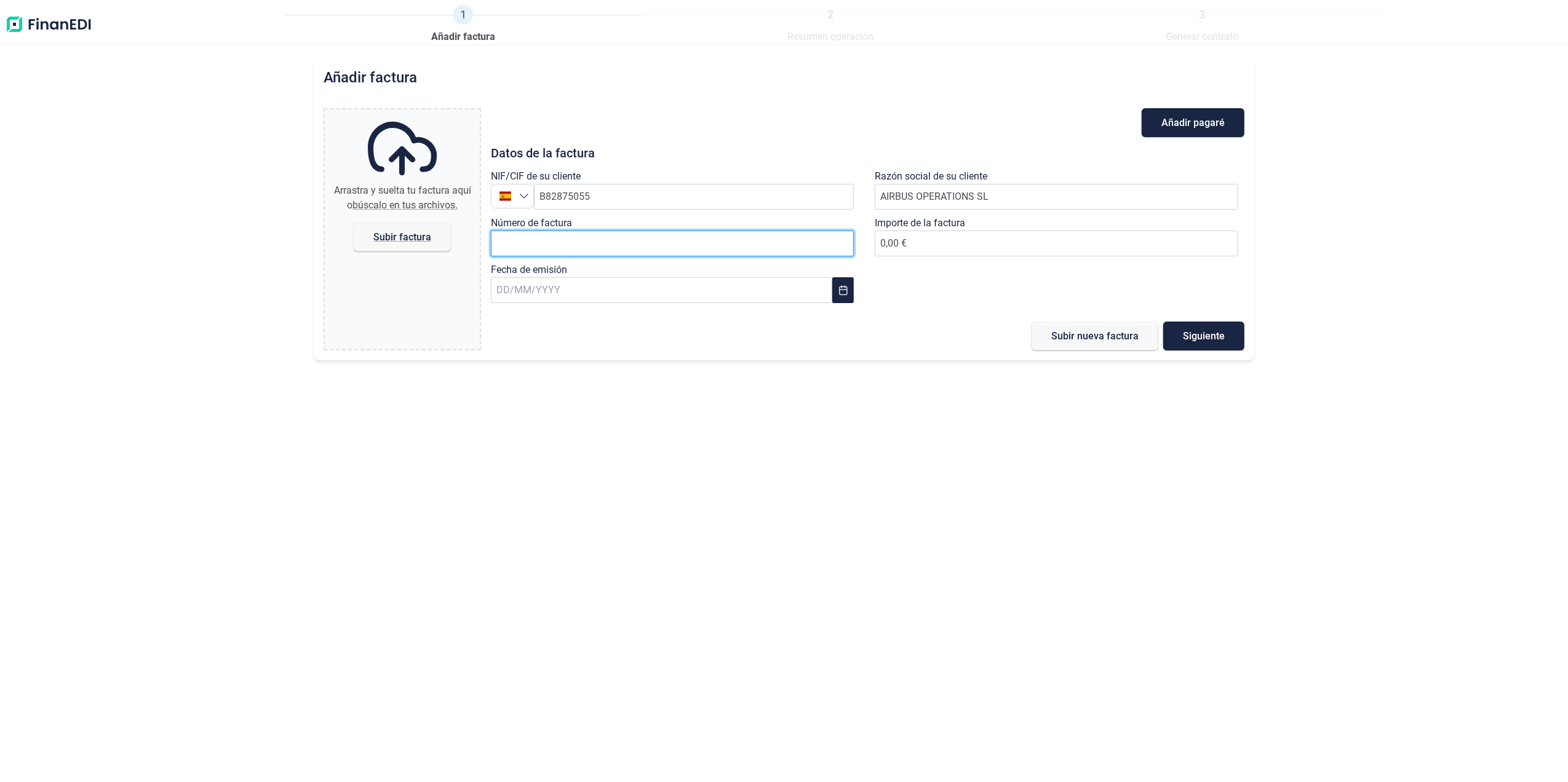
click at [530, 244] on input "Número de factura" at bounding box center [672, 244] width 363 height 26
paste input "2018611663"
type input "2018611663"
type input "2.416,13 €"
click at [587, 294] on input "text" at bounding box center [662, 290] width 342 height 26
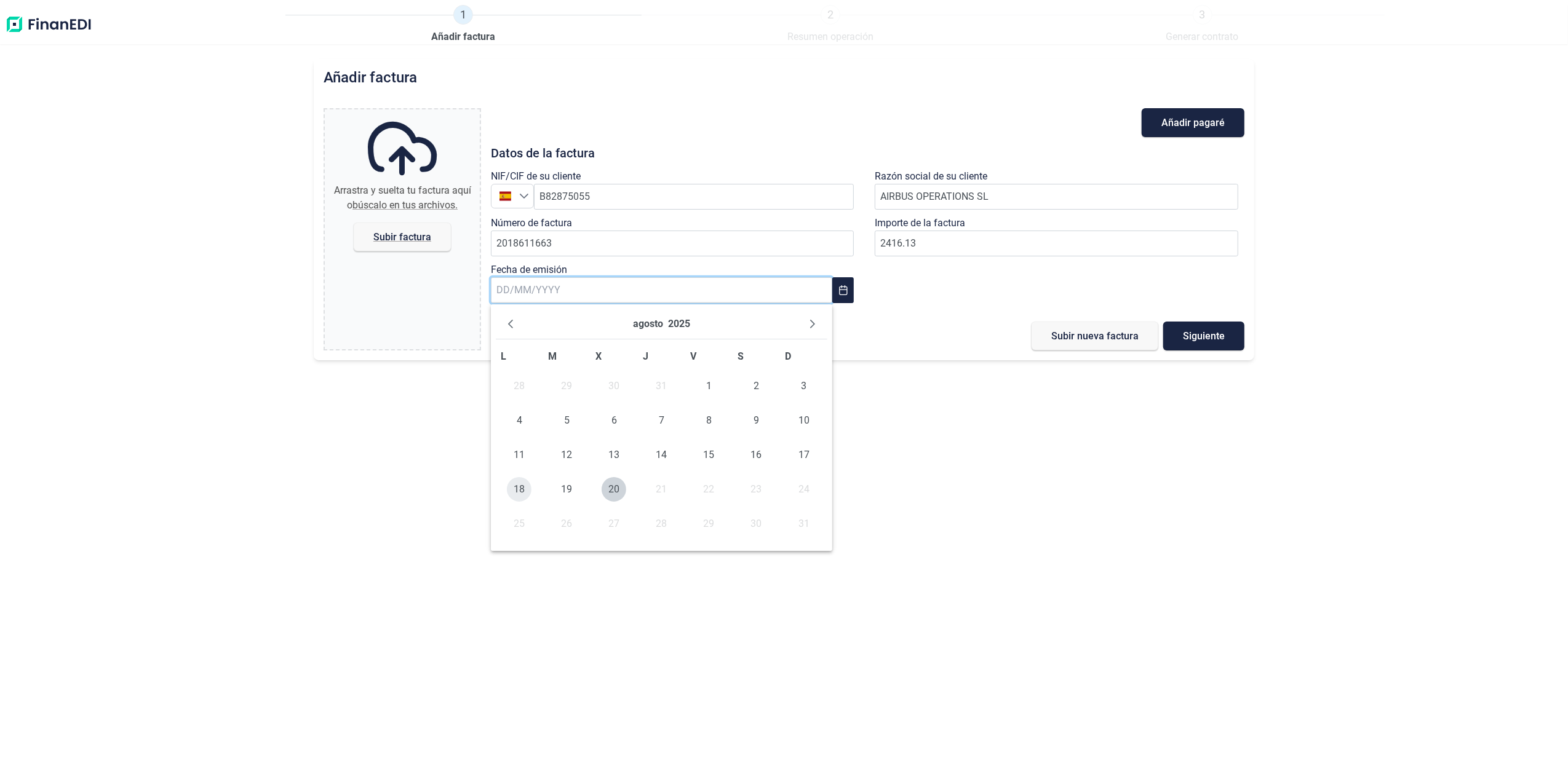
click at [520, 491] on span "18" at bounding box center [519, 489] width 25 height 25
type input "[DATE]"
click at [411, 236] on span "Subir factura" at bounding box center [402, 237] width 58 height 9
click at [411, 113] on input "Arrastra y suelta tu factura aquí o búscalo en tus archivos. Subir factura" at bounding box center [402, 111] width 155 height 4
type input "C:\fakepath\2018611663.pdf"
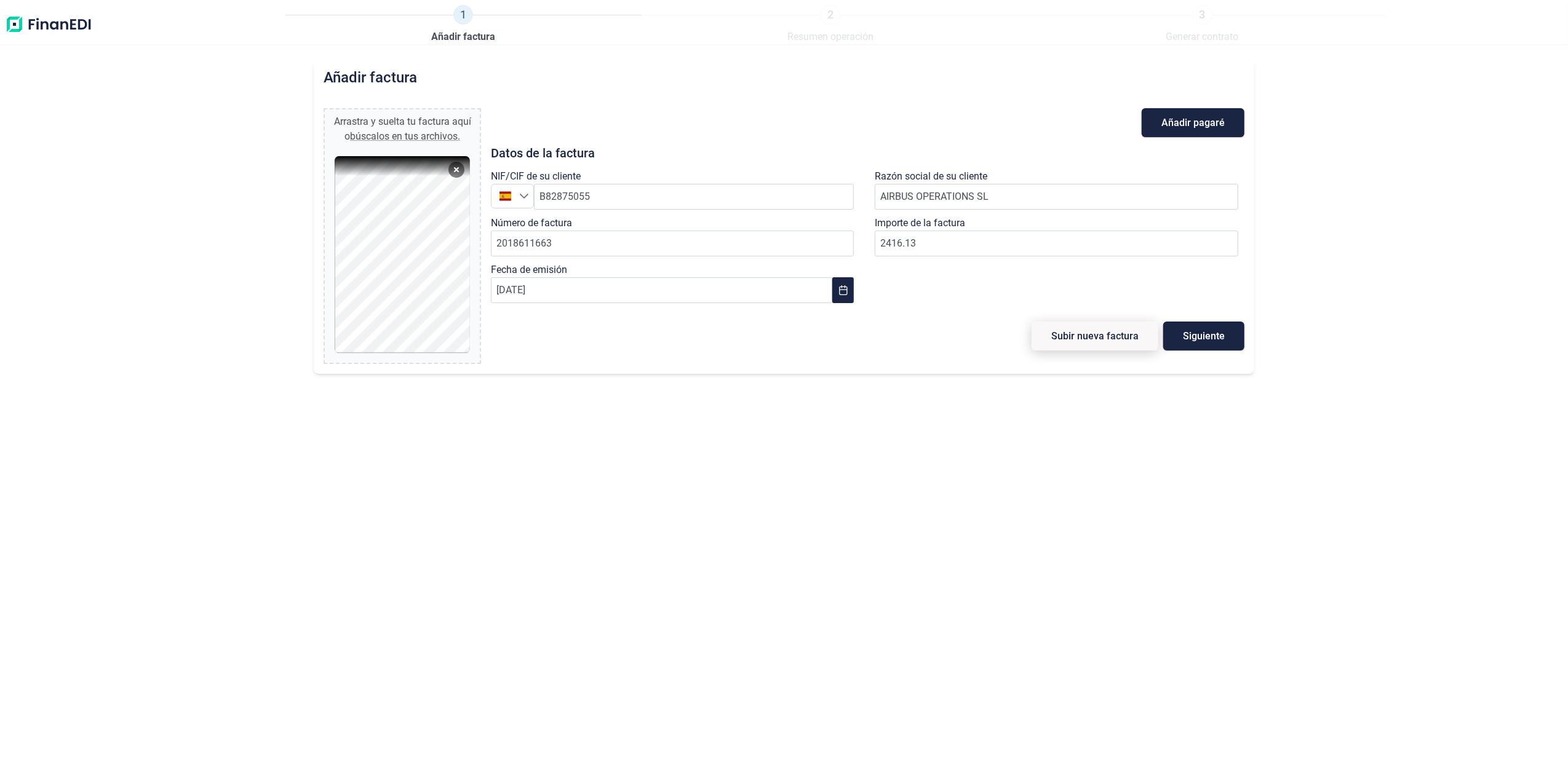
click at [1086, 340] on span "Subir nueva factura" at bounding box center [1095, 336] width 87 height 9
type input "0,00 €"
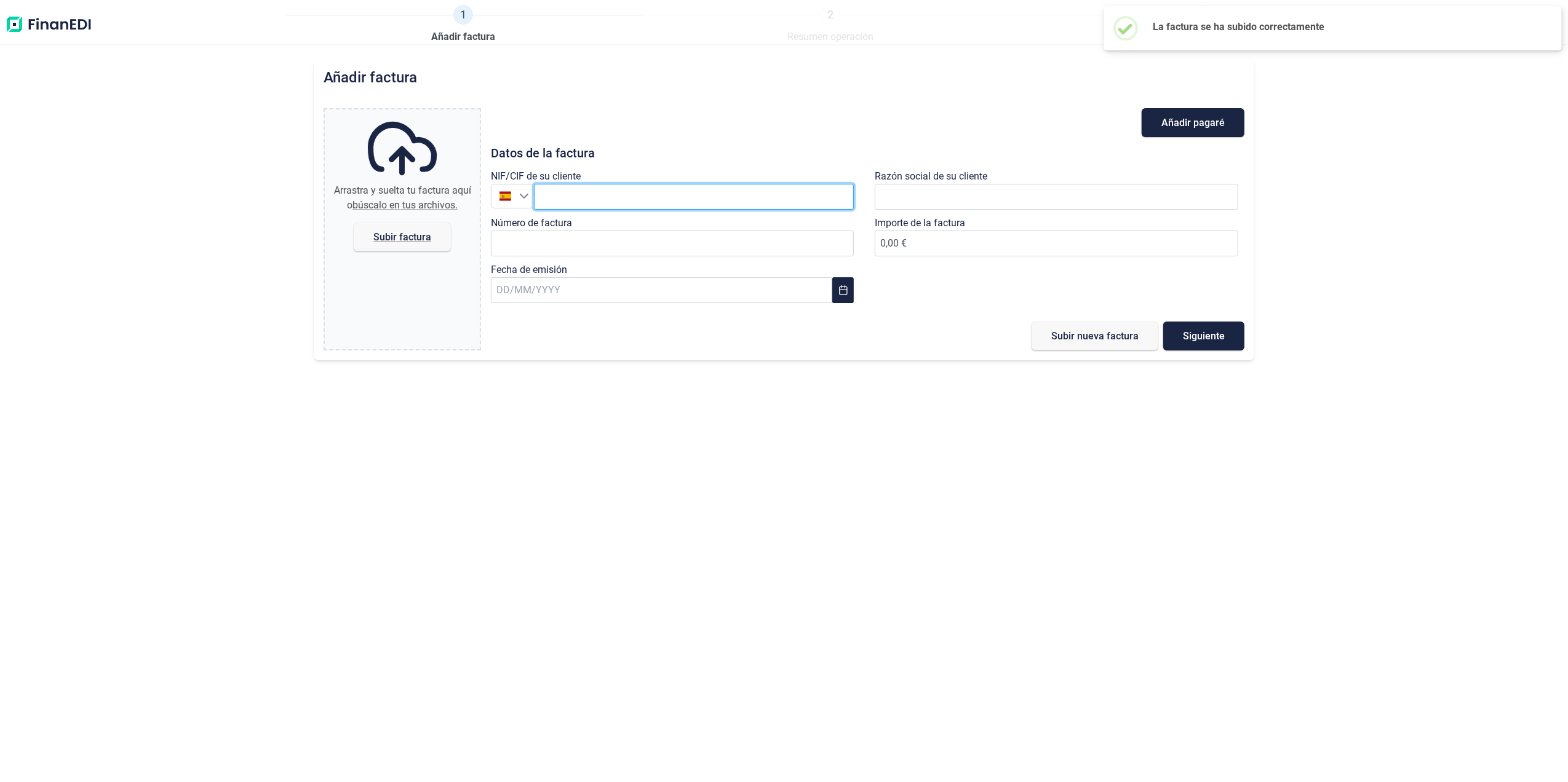
click at [609, 188] on input "text" at bounding box center [694, 197] width 320 height 26
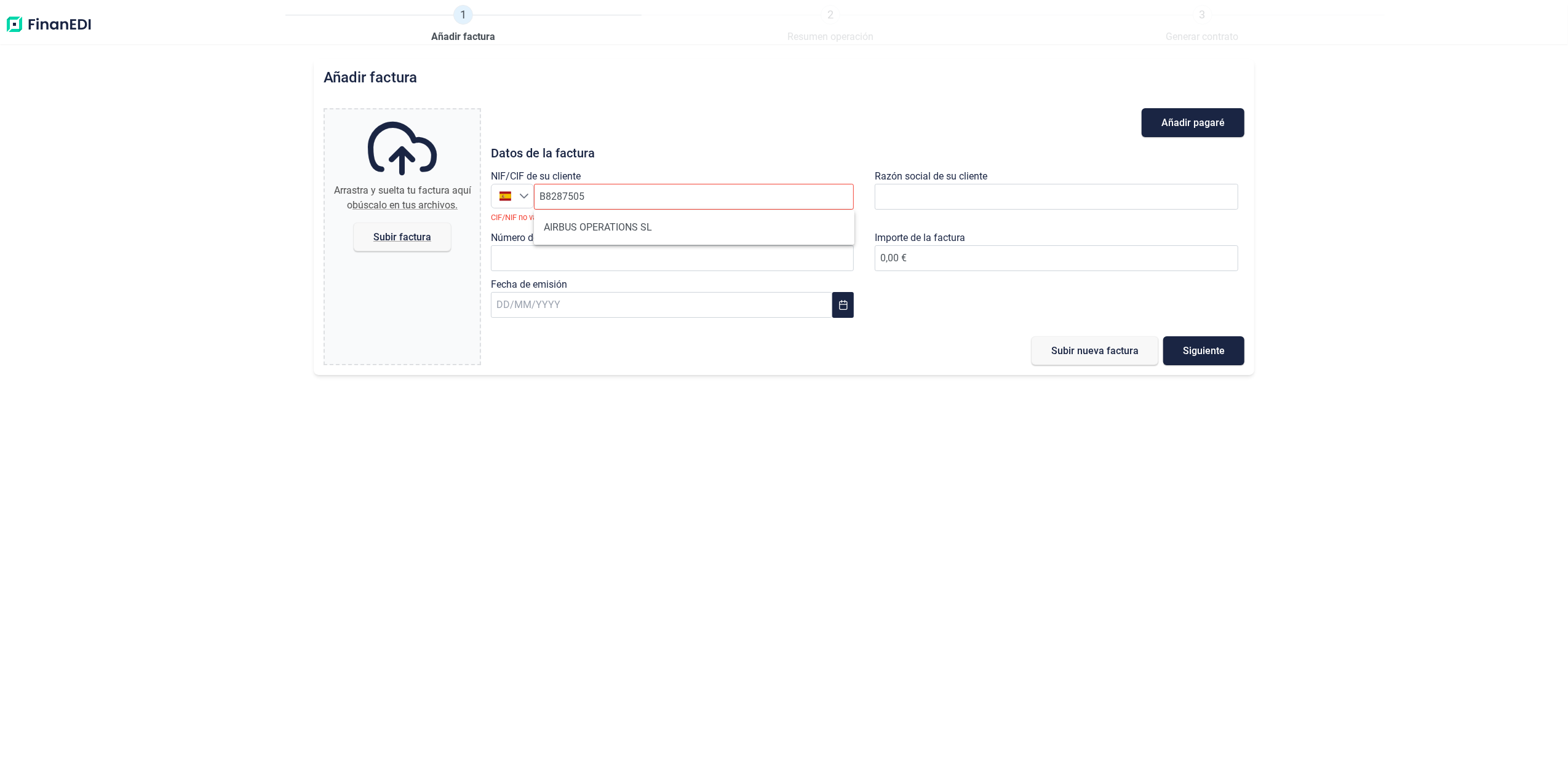
click at [586, 234] on li "AIRBUS OPERATIONS SL" at bounding box center [694, 227] width 320 height 25
type input "B82875055"
type input "AIRBUS OPERATIONS SL"
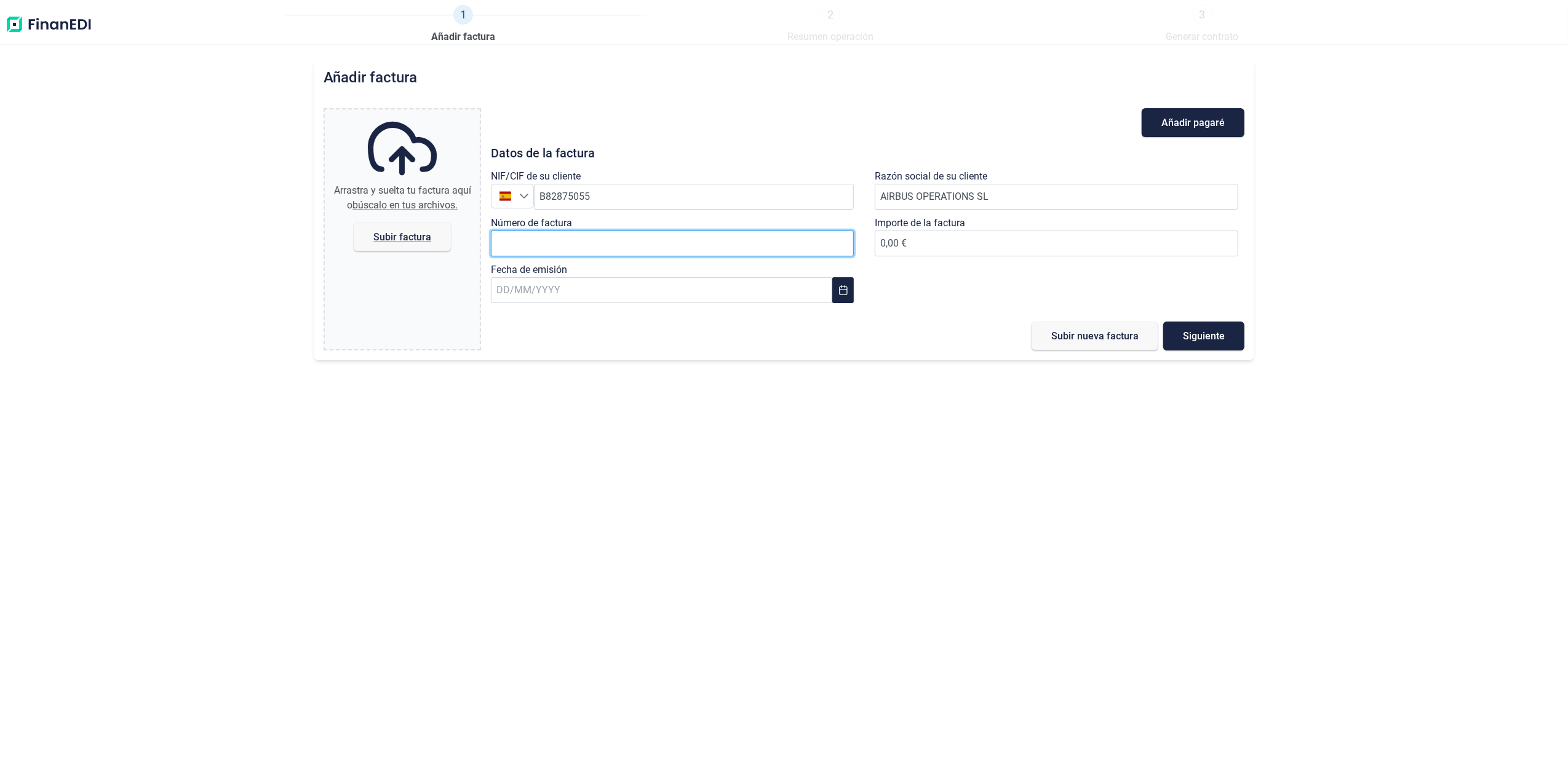
drag, startPoint x: 520, startPoint y: 245, endPoint x: 580, endPoint y: 242, distance: 60.1
click at [520, 245] on input "Número de factura" at bounding box center [672, 244] width 363 height 26
paste input "2018611665"
type input "2018611665"
type input "12.835,68 €"
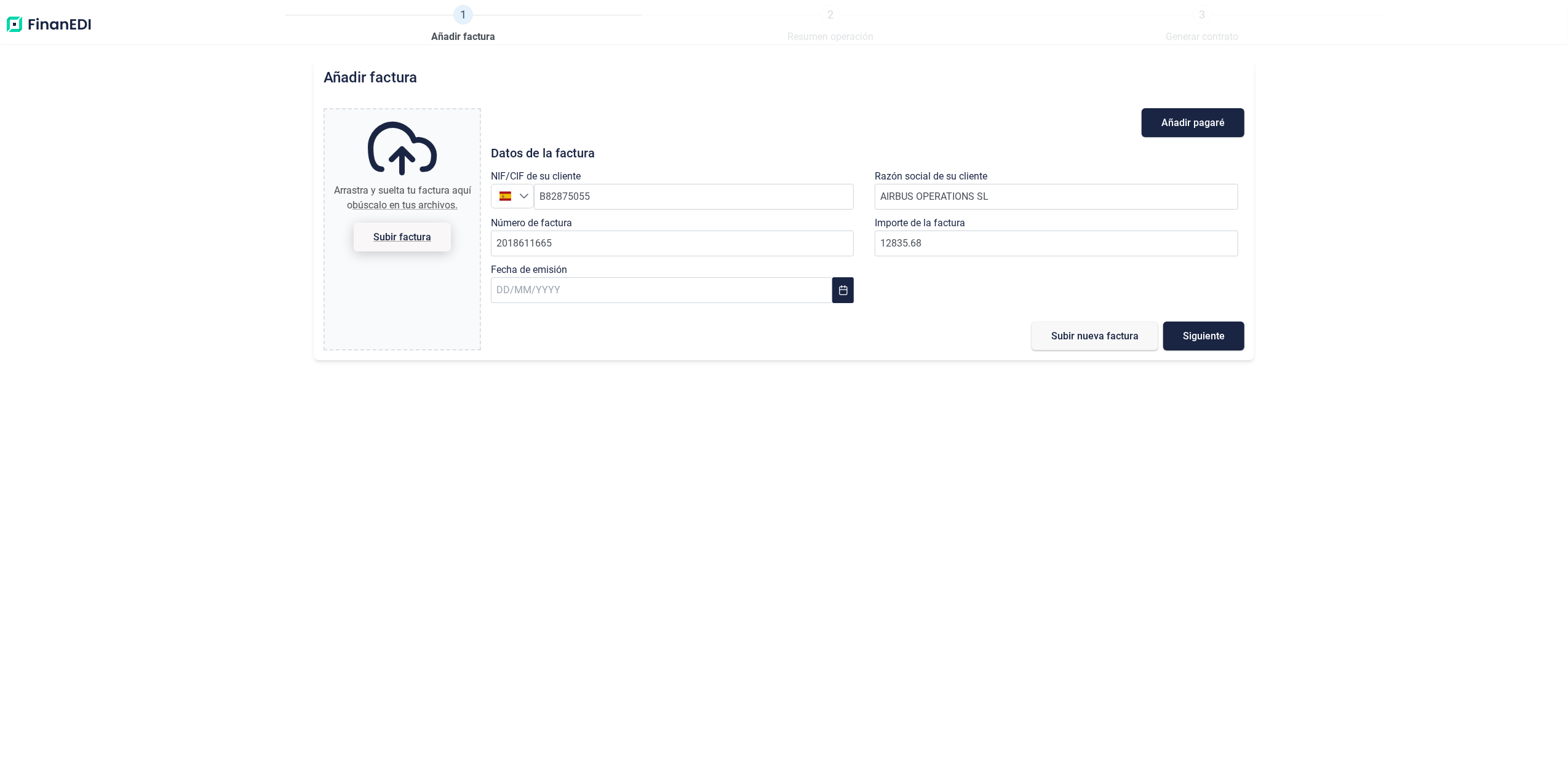
click at [391, 236] on span "Subir factura" at bounding box center [402, 237] width 58 height 9
click at [391, 113] on input "Arrastra y suelta tu factura aquí o búscalo en tus archivos. Subir factura" at bounding box center [402, 111] width 155 height 4
type input "C:\fakepath\2018611665.pdf"
click at [616, 282] on input "text" at bounding box center [662, 290] width 342 height 26
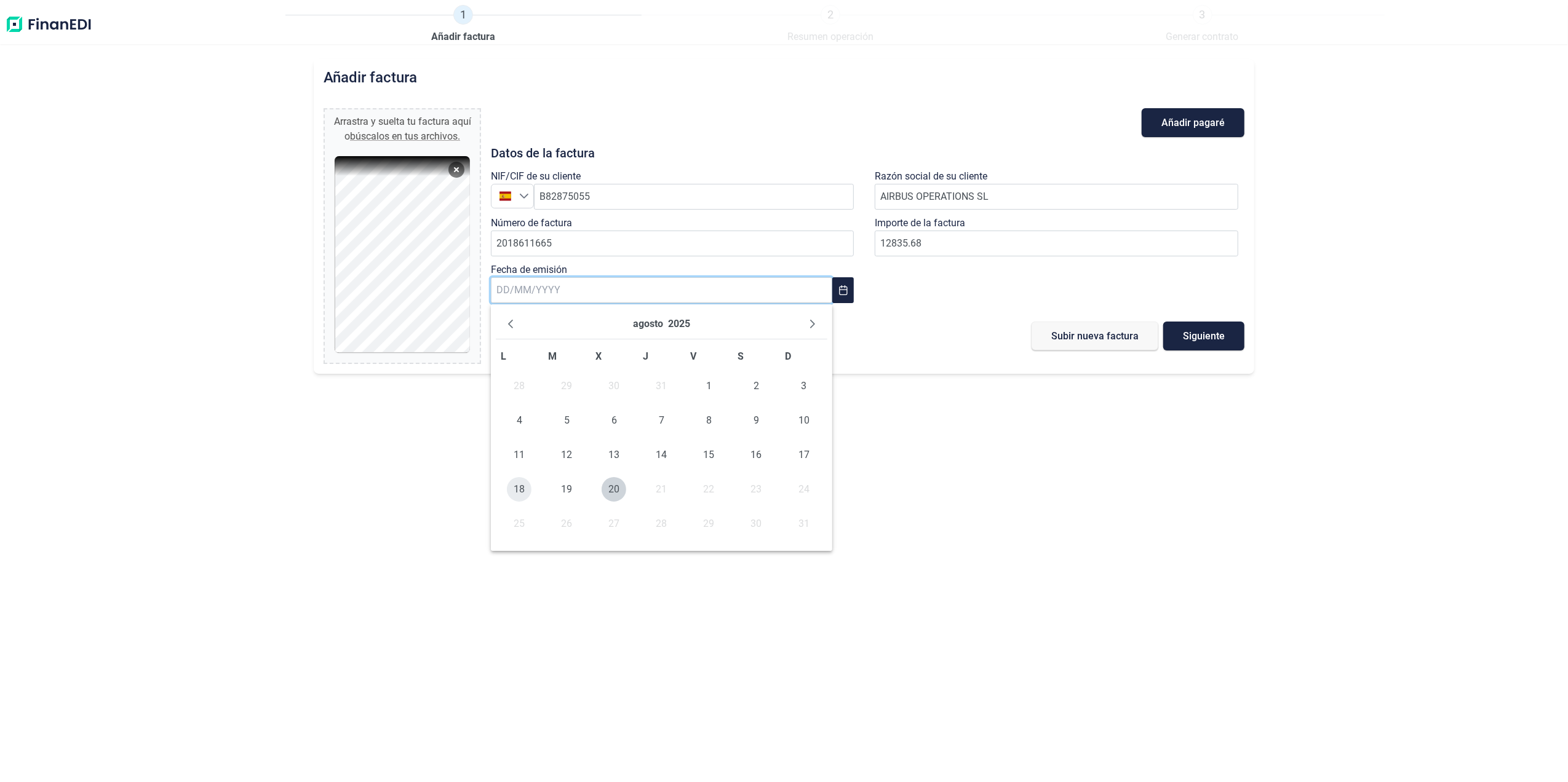
click at [522, 483] on span "18" at bounding box center [519, 489] width 25 height 25
type input "[DATE]"
click at [1106, 330] on button "Subir nueva factura" at bounding box center [1095, 336] width 127 height 29
type input "0,00 €"
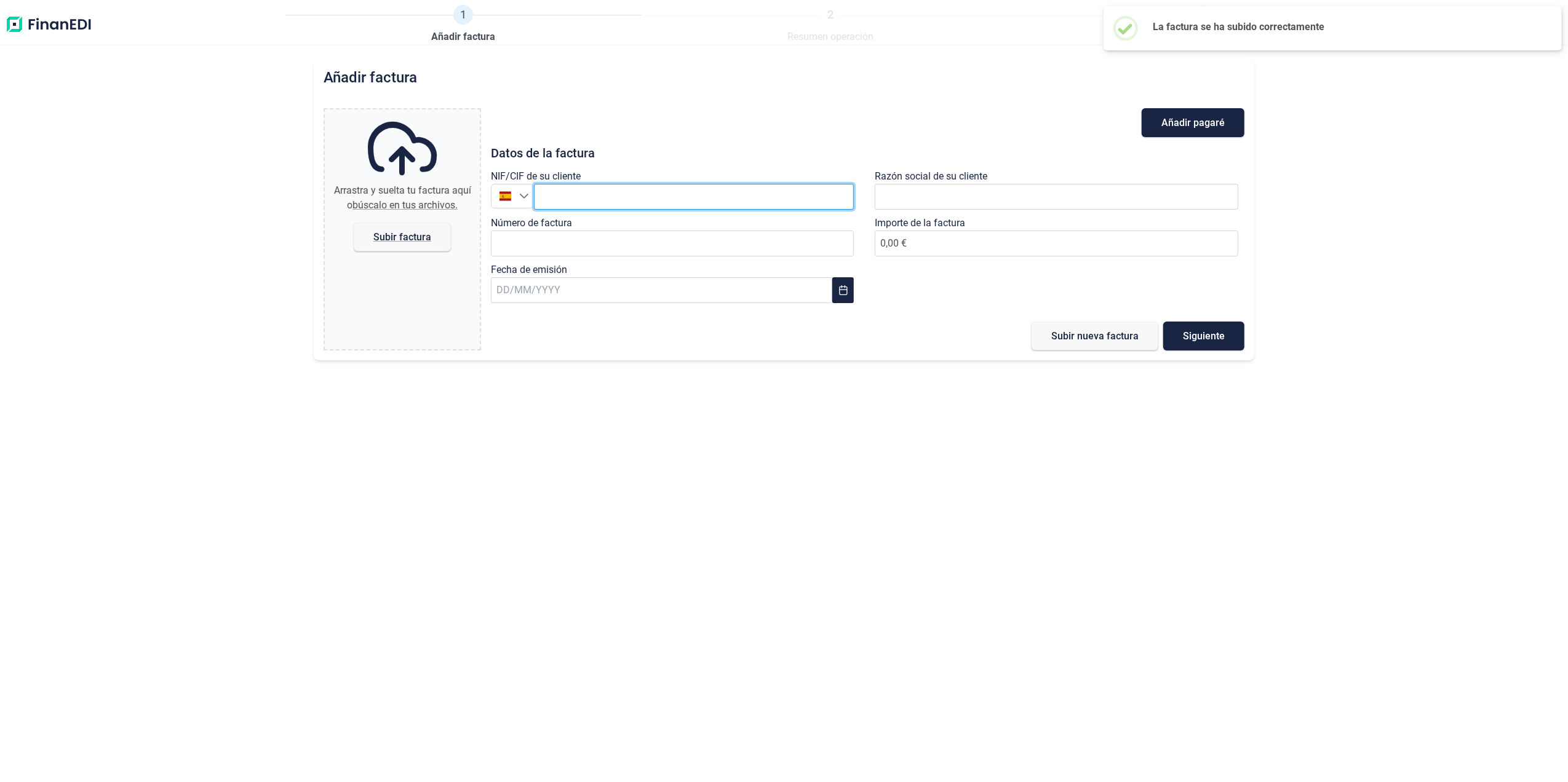
click at [633, 199] on input "text" at bounding box center [694, 197] width 320 height 26
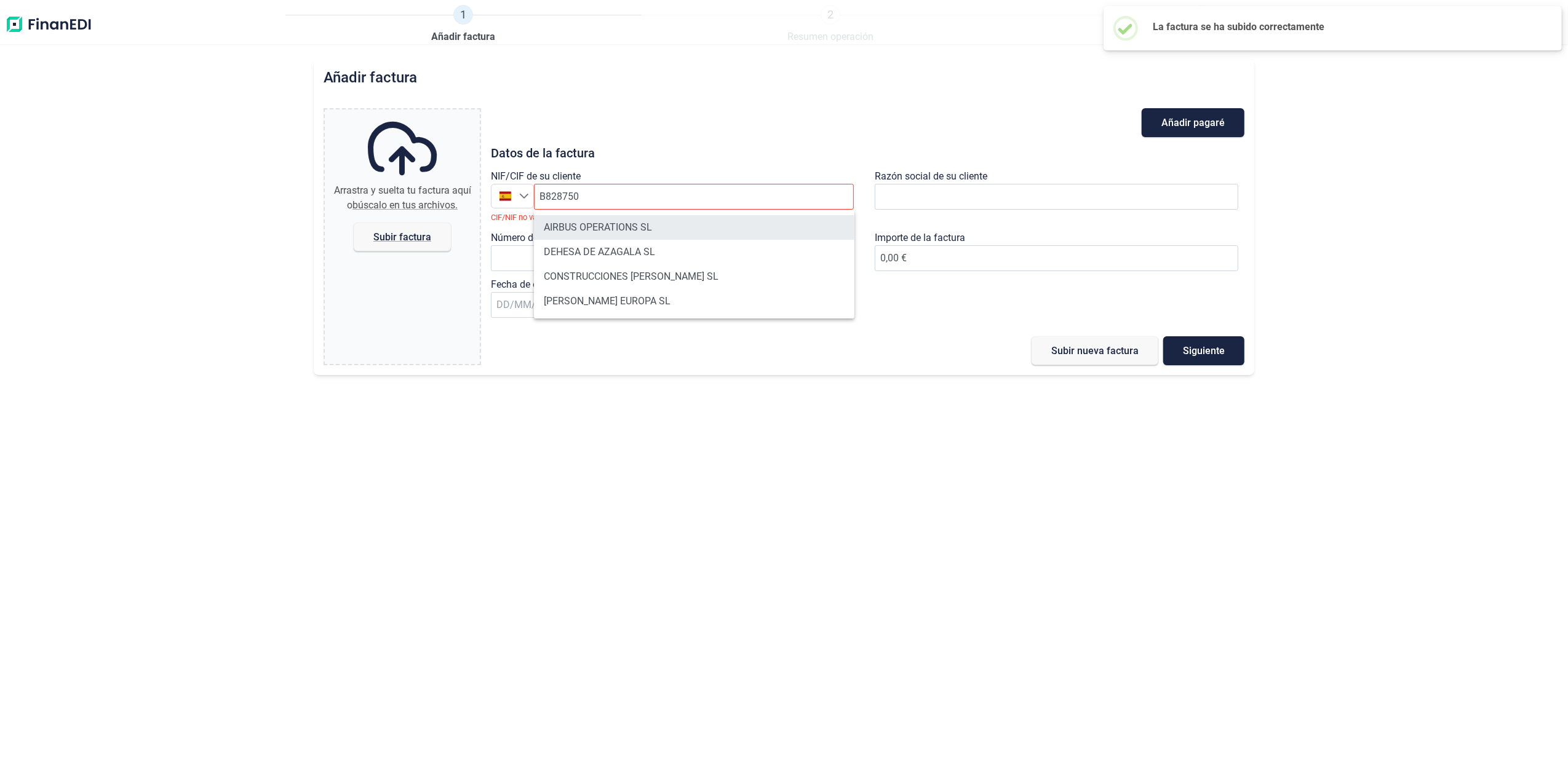
click at [611, 227] on li "AIRBUS OPERATIONS SL" at bounding box center [694, 227] width 320 height 25
type input "B82875055"
type input "AIRBUS OPERATIONS SL"
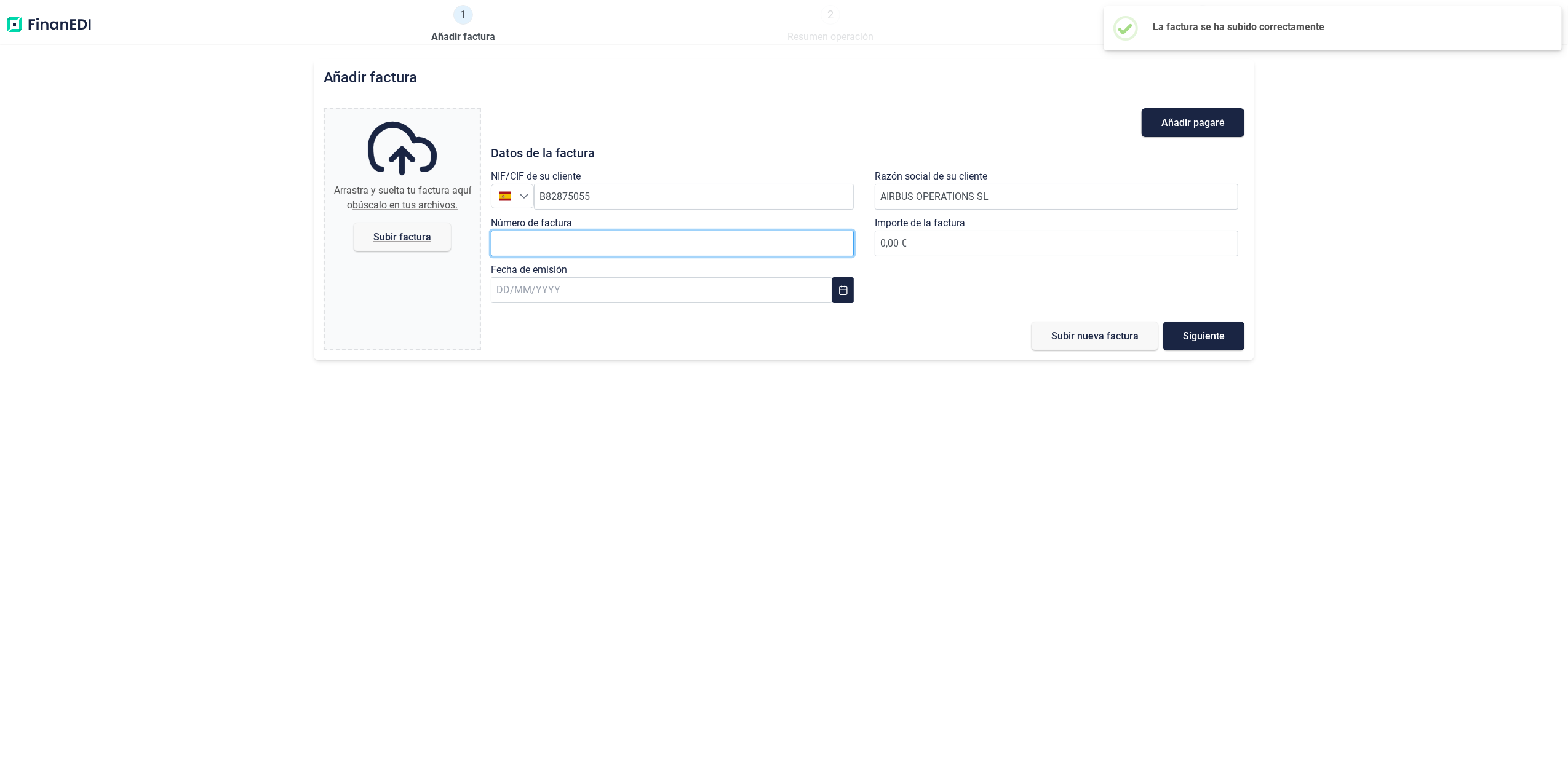
drag, startPoint x: 595, startPoint y: 252, endPoint x: 777, endPoint y: 249, distance: 182.0
click at [595, 252] on input "Número de factura" at bounding box center [672, 244] width 363 height 26
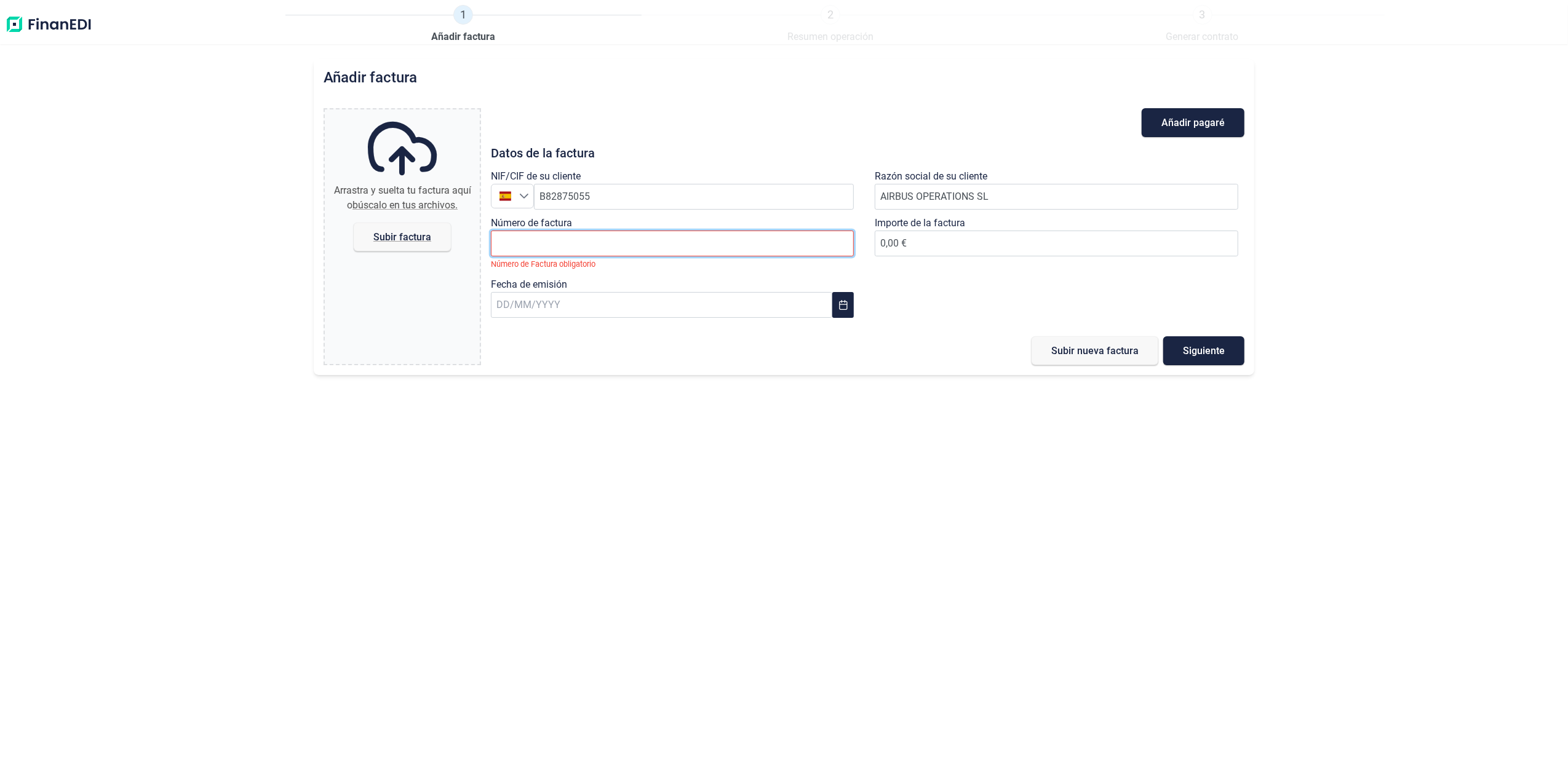
click at [645, 242] on input "Número de factura" at bounding box center [672, 244] width 363 height 26
paste input "2018611666"
type input "2018611666"
type input "654,37 €"
click at [631, 298] on input "text" at bounding box center [662, 290] width 342 height 26
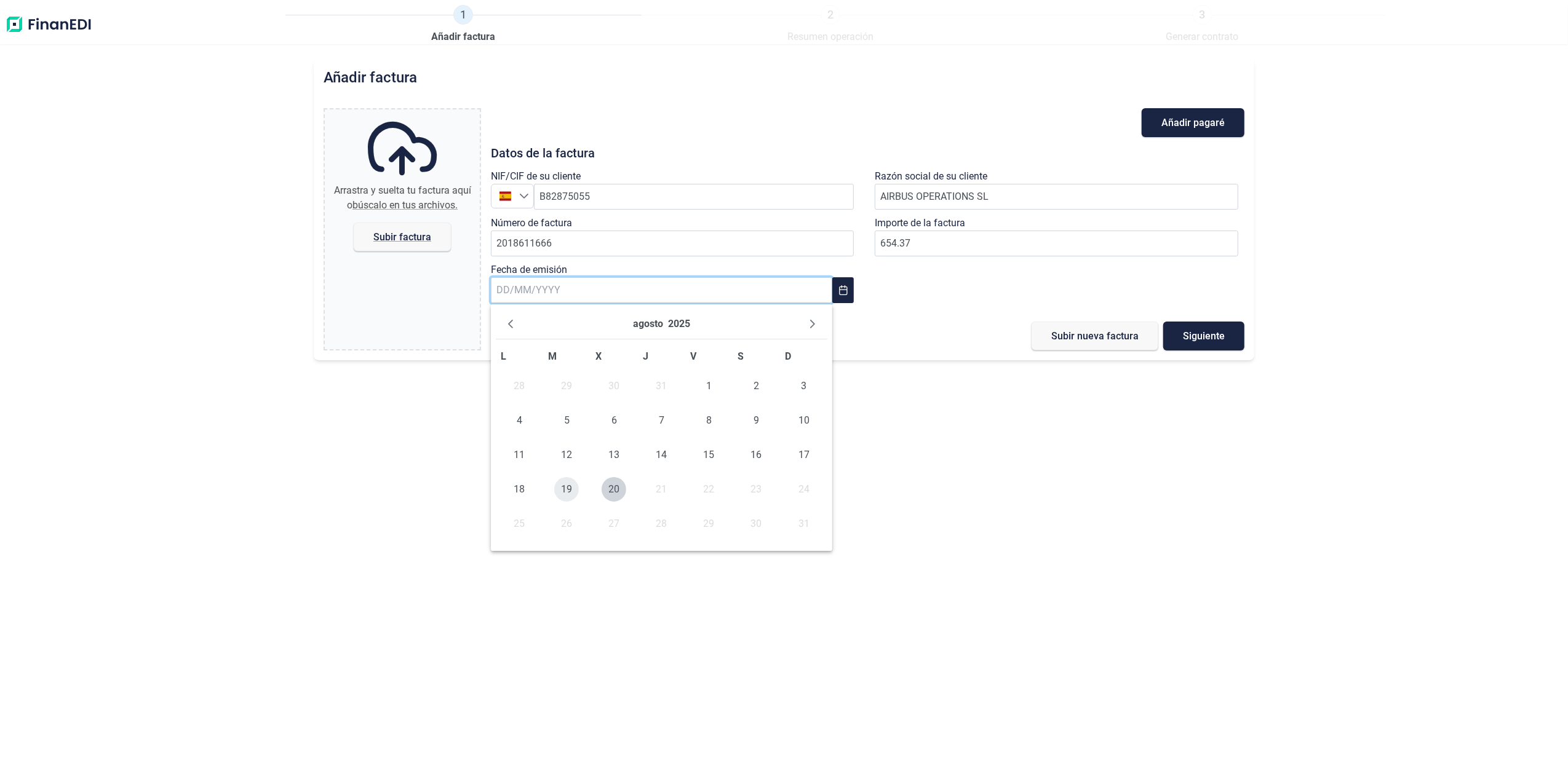
click at [561, 493] on span "19" at bounding box center [566, 489] width 25 height 25
type input "[DATE]"
click at [392, 232] on span "Subir factura" at bounding box center [402, 237] width 58 height 9
click at [392, 113] on input "Arrastra y suelta tu factura aquí o búscalo en tus archivos. Subir factura" at bounding box center [402, 111] width 155 height 4
type input "C:\fakepath\2018611666.pdf"
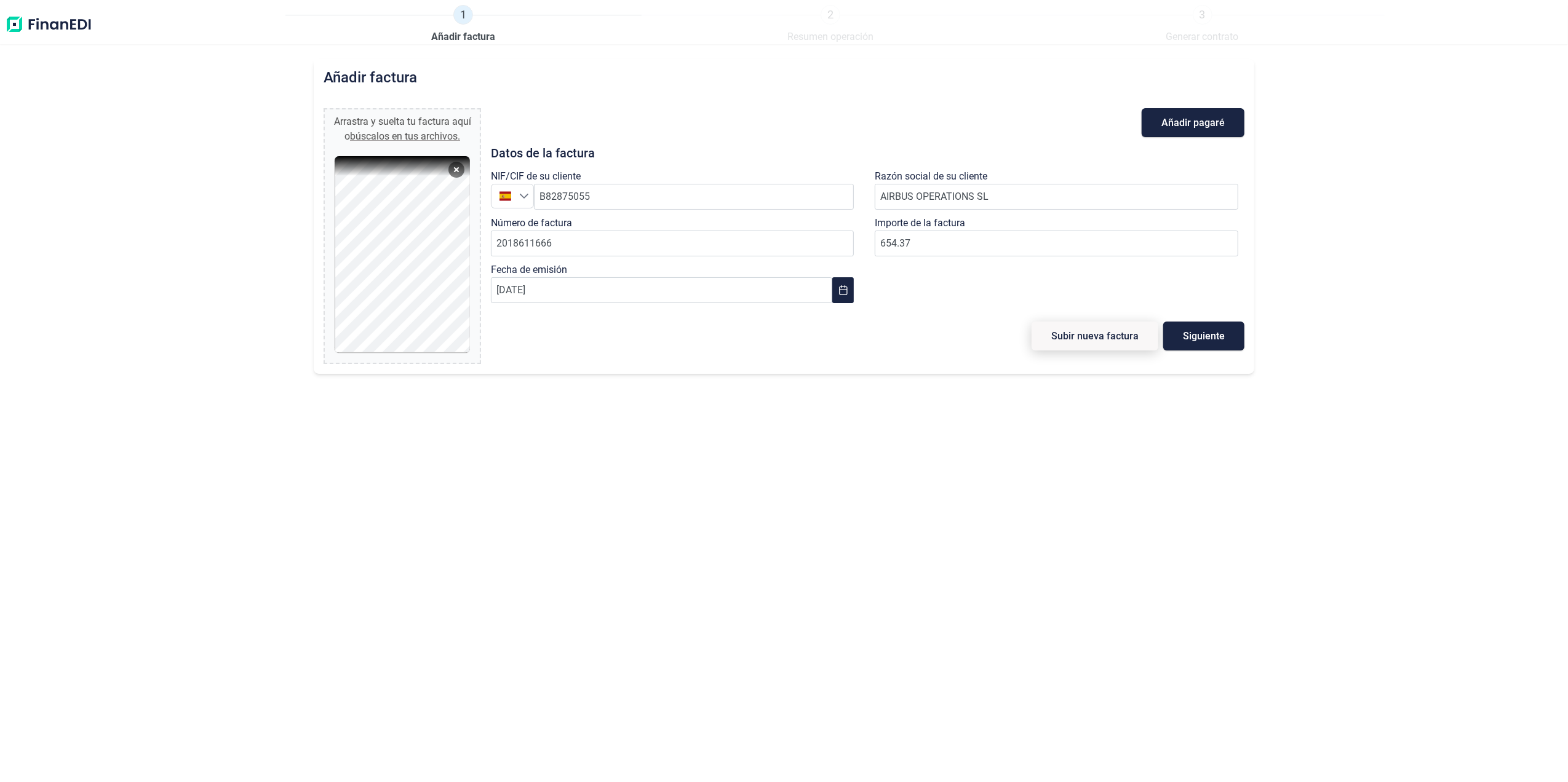
click at [1076, 345] on button "Subir nueva factura" at bounding box center [1095, 336] width 127 height 29
type input "0,00 €"
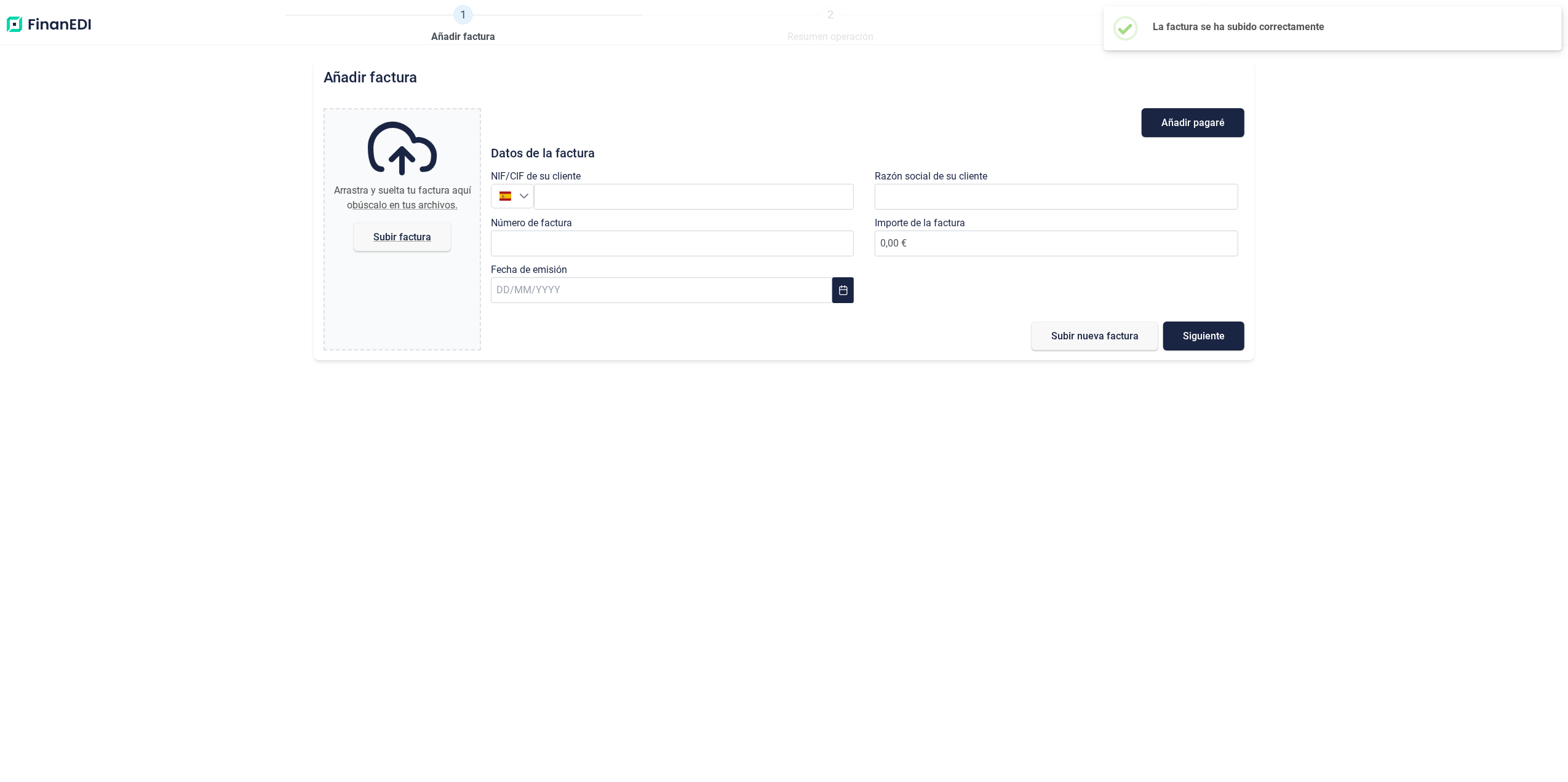
click at [35, 26] on img at bounding box center [48, 25] width 87 height 40
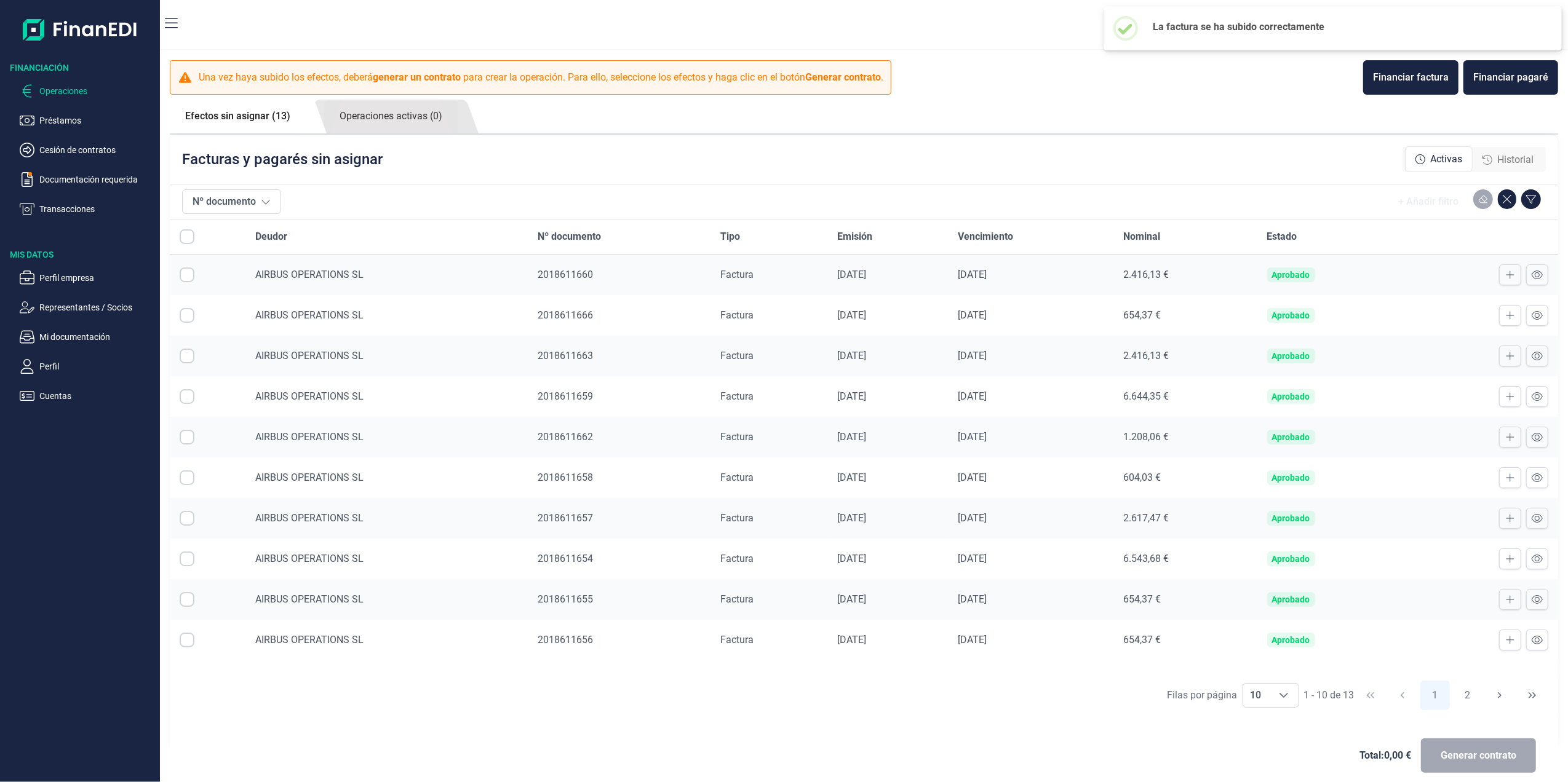
scroll to position [12, 0]
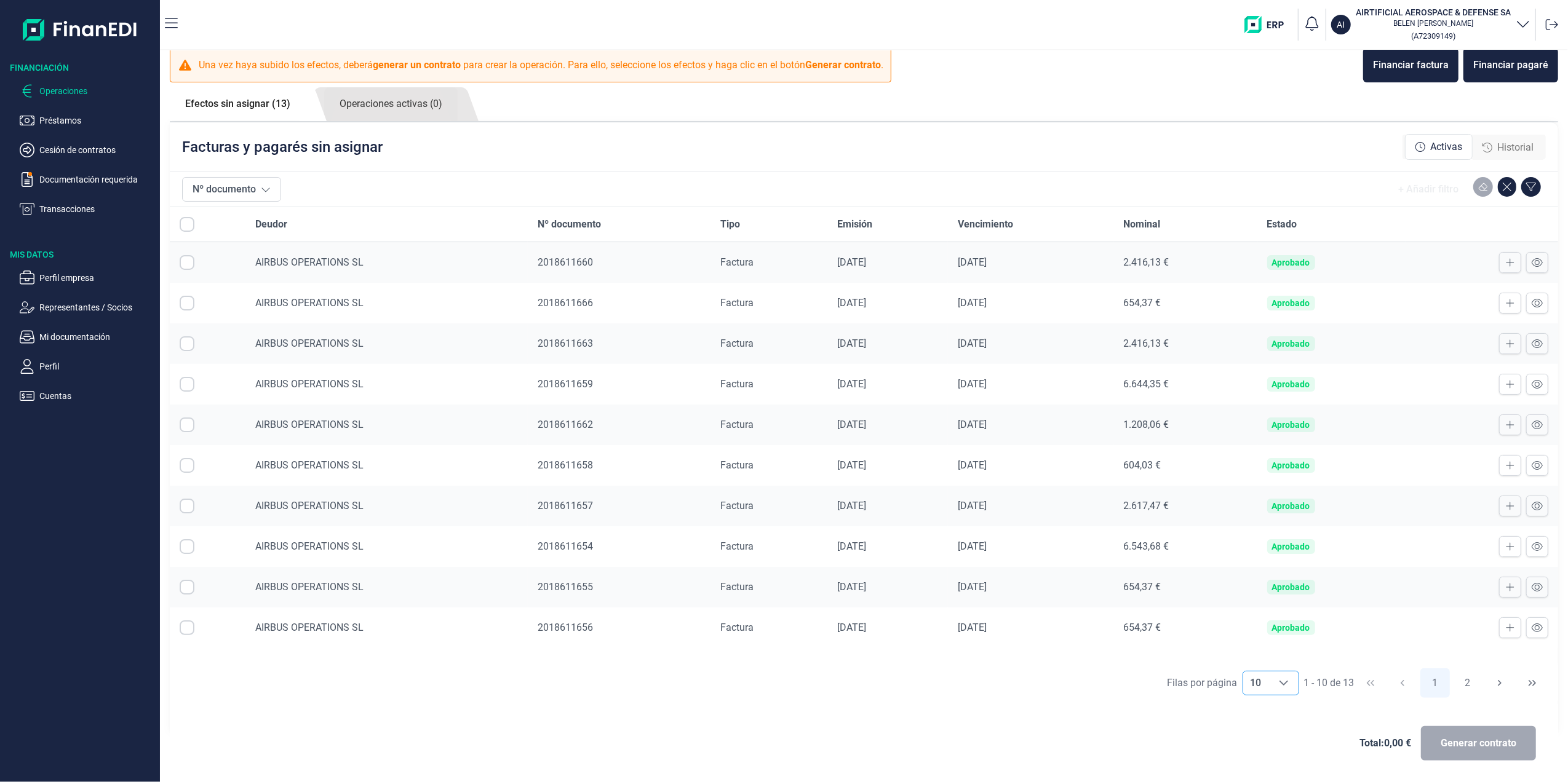
click at [1279, 684] on icon "Choose" at bounding box center [1284, 684] width 10 height 10
click at [1255, 593] on span "20" at bounding box center [1250, 596] width 11 height 11
type input "20"
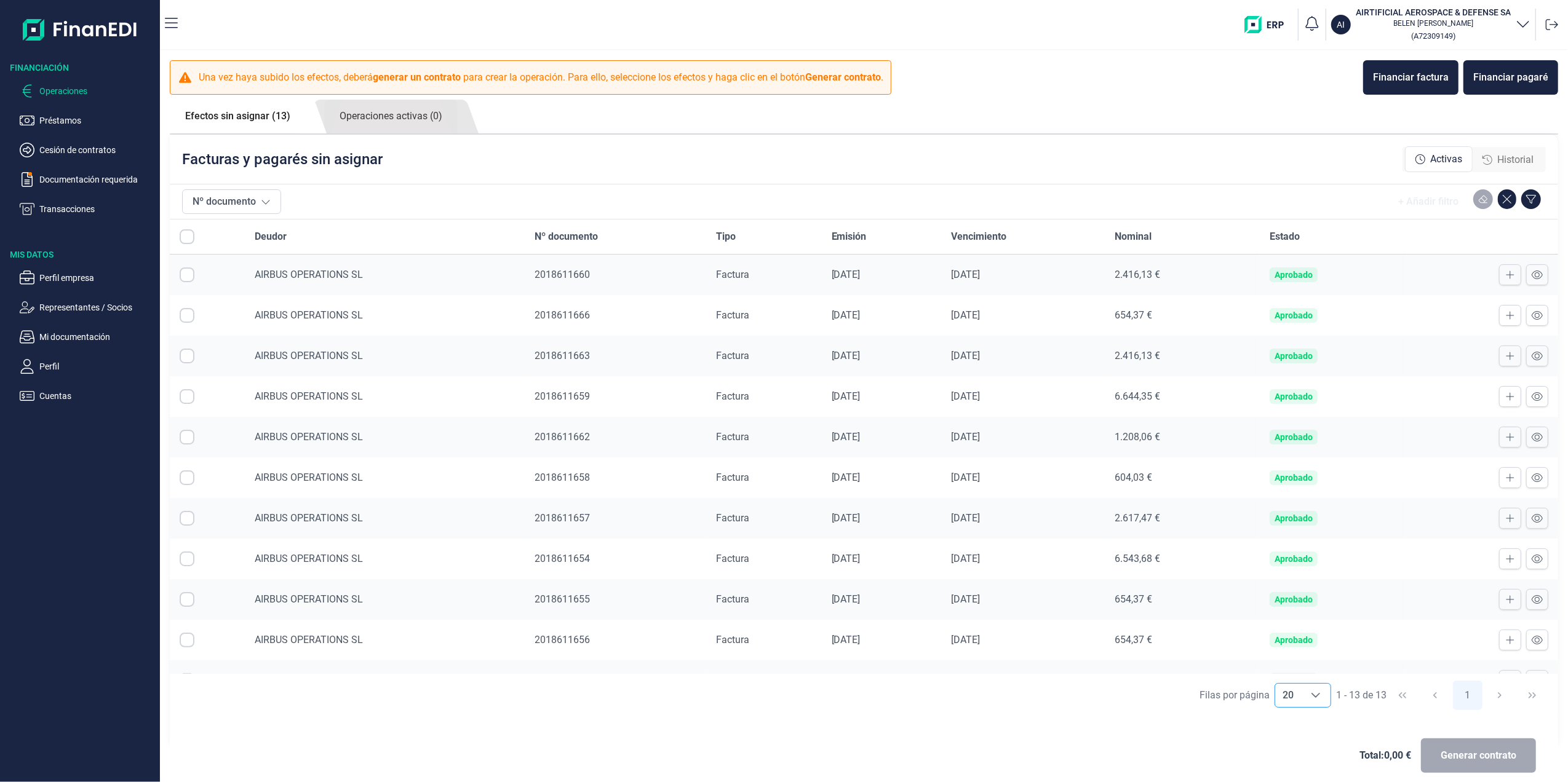
click at [638, 366] on td "2018611663" at bounding box center [616, 356] width 181 height 40
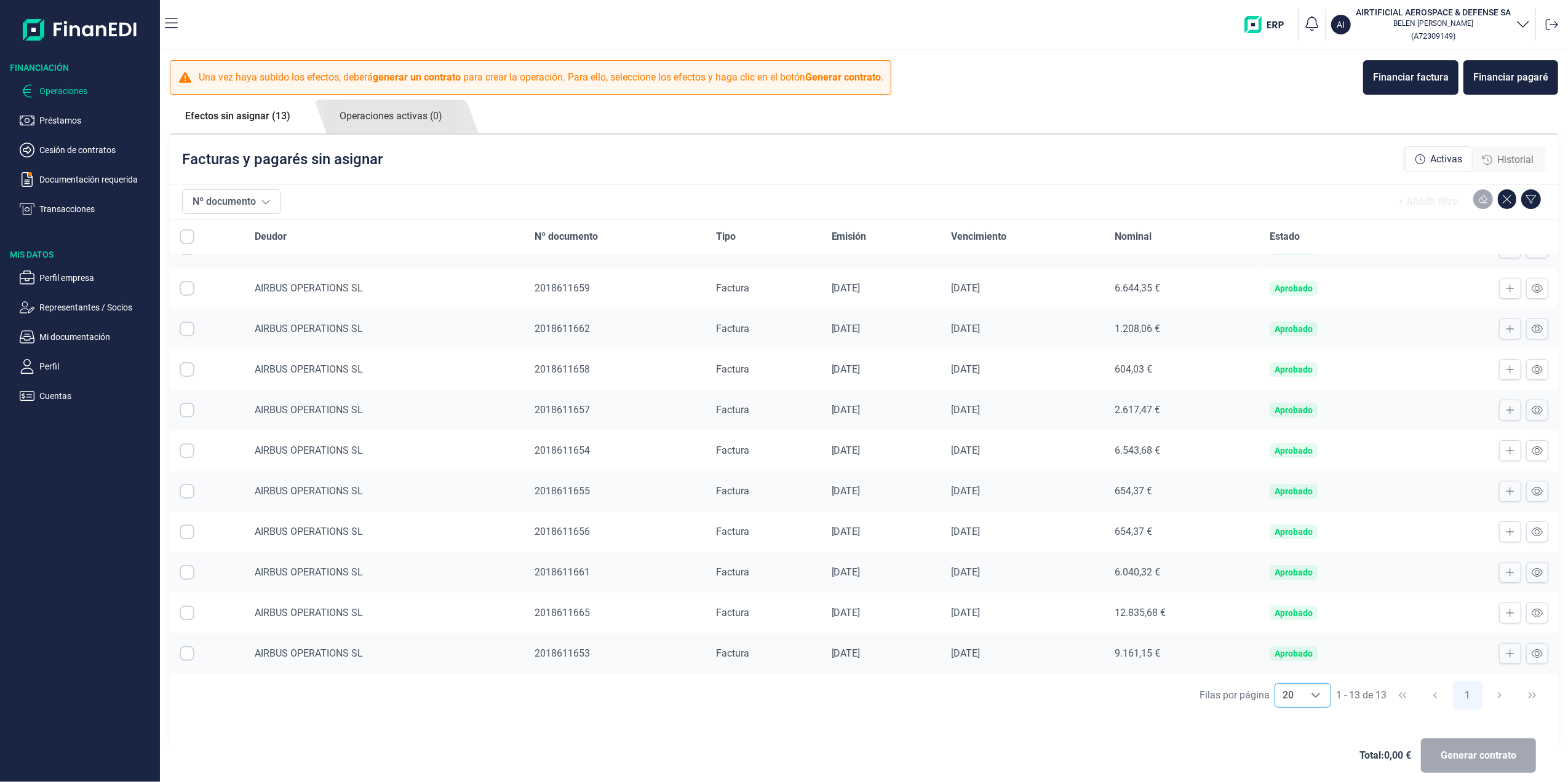
click at [623, 600] on td "2018611665" at bounding box center [616, 613] width 181 height 40
click at [633, 549] on td "2018611656" at bounding box center [616, 531] width 181 height 40
